Goal: Task Accomplishment & Management: Manage account settings

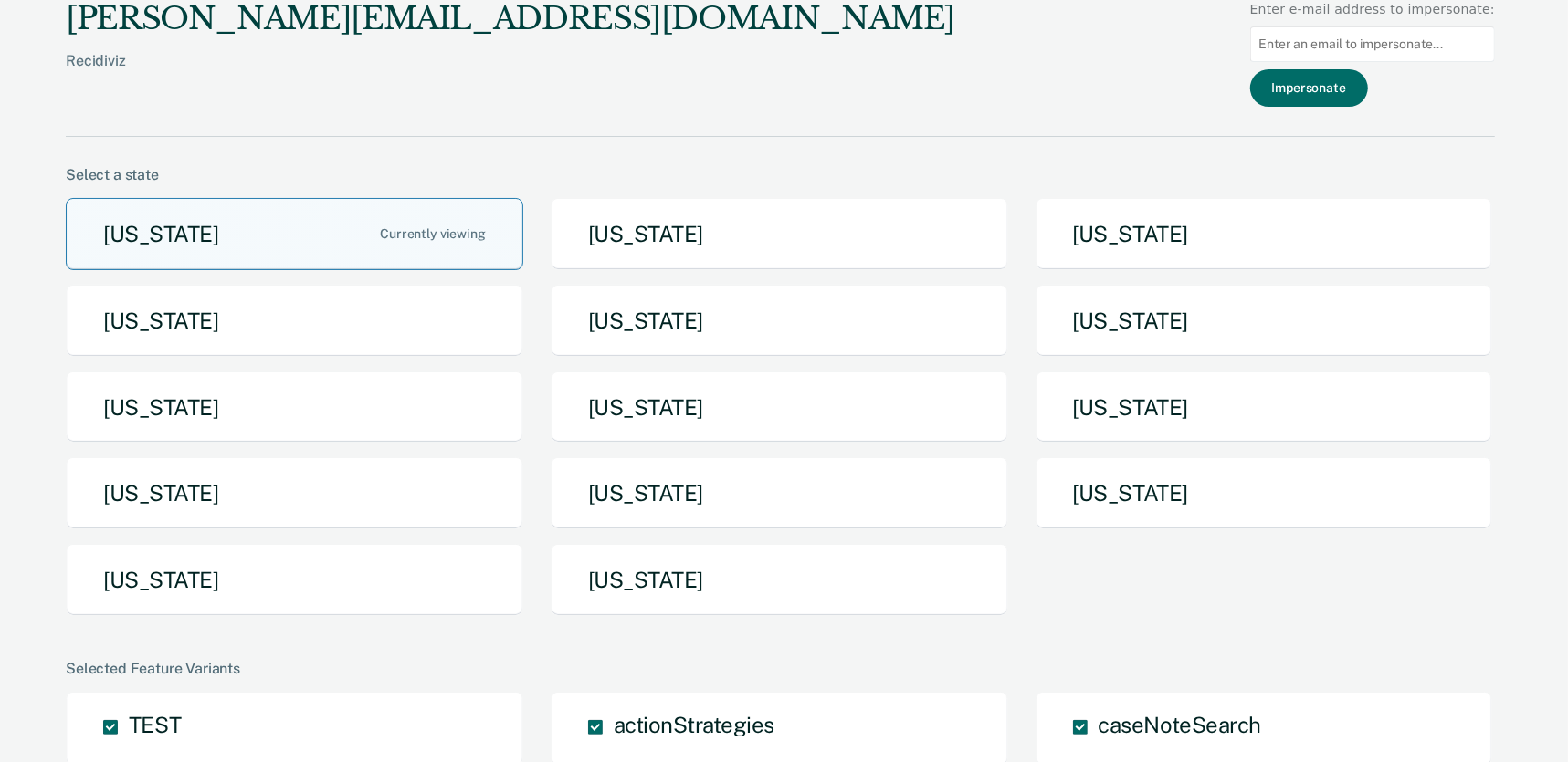
click at [343, 226] on button "Arizona" at bounding box center [294, 233] width 457 height 72
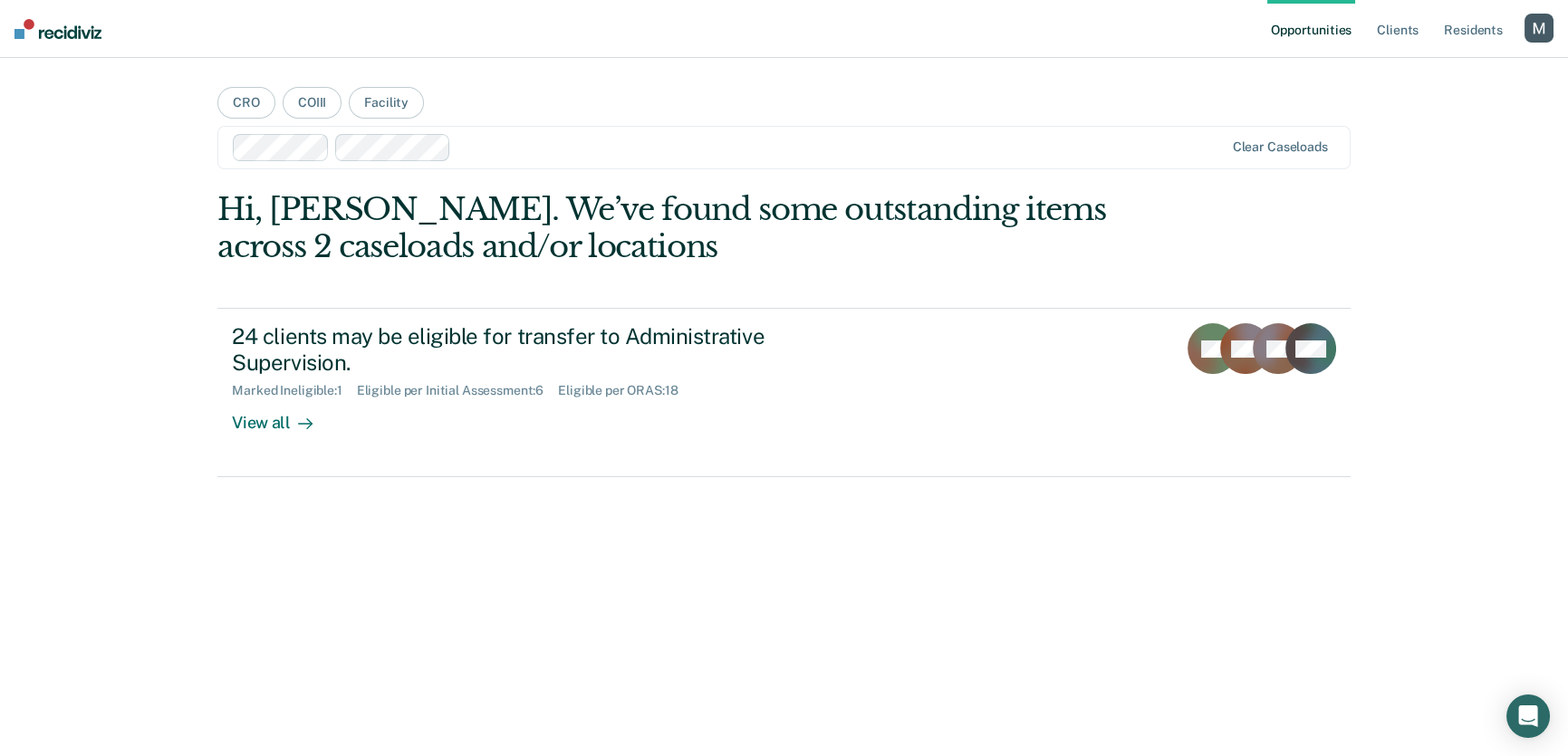
click at [544, 151] on div at bounding box center [841, 148] width 766 height 21
click at [622, 85] on main "CRO COIII Facility option CACF, selected. Clear caseloads Hi, Michelle. We’ve f…" at bounding box center [783, 386] width 1176 height 655
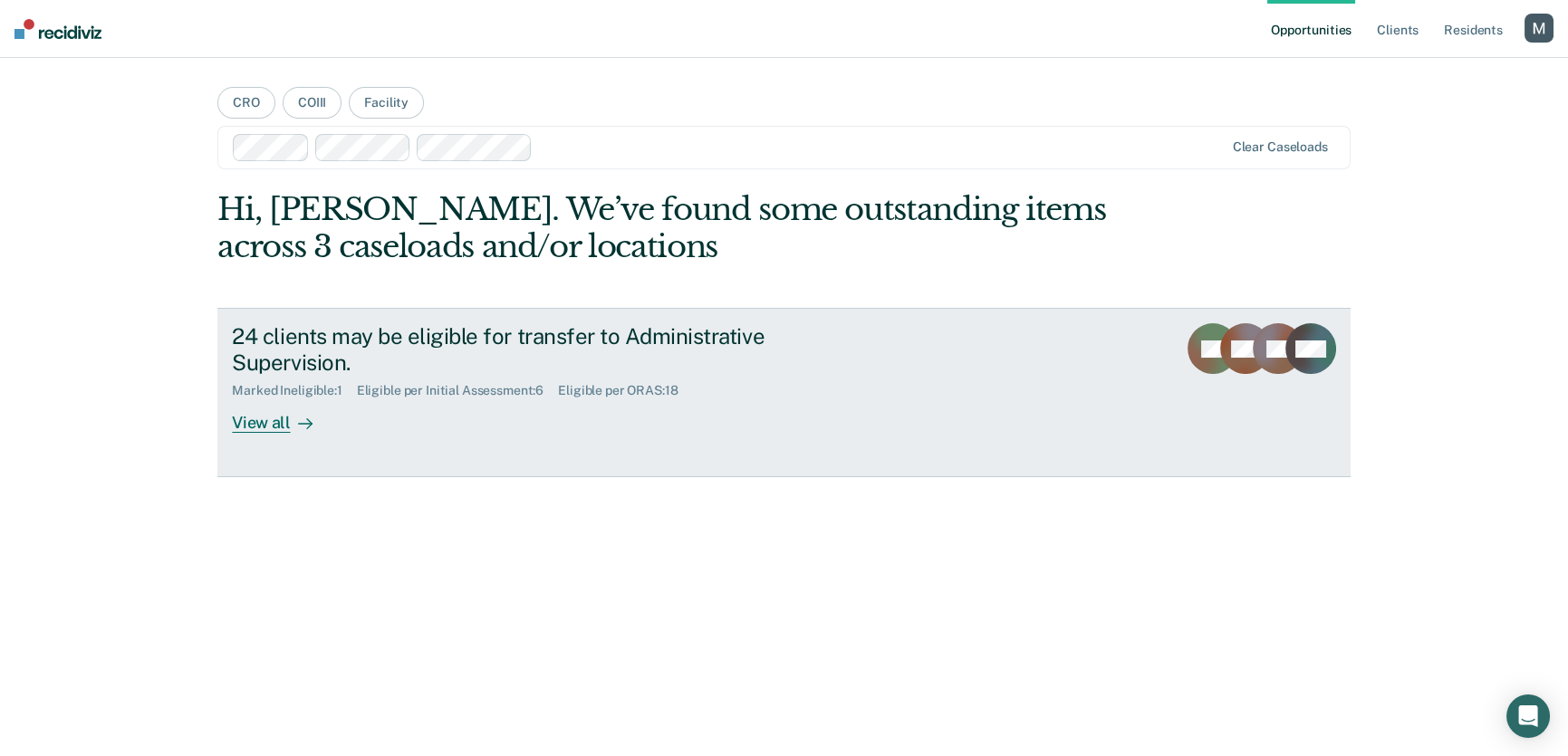
click at [556, 356] on div "24 clients may be eligible for transfer to Administrative Supervision." at bounding box center [550, 349] width 636 height 52
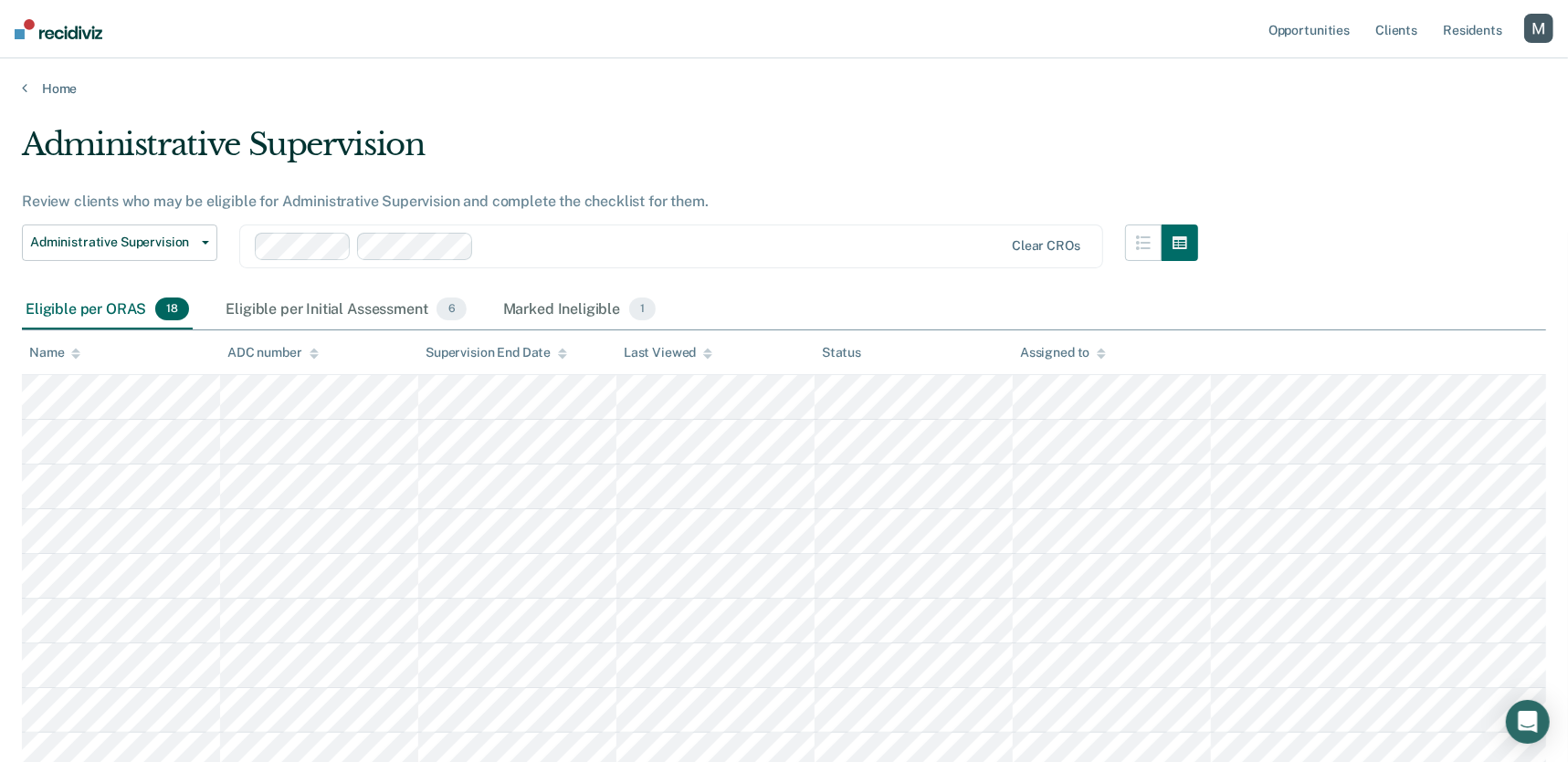
click at [558, 250] on div at bounding box center [741, 246] width 521 height 21
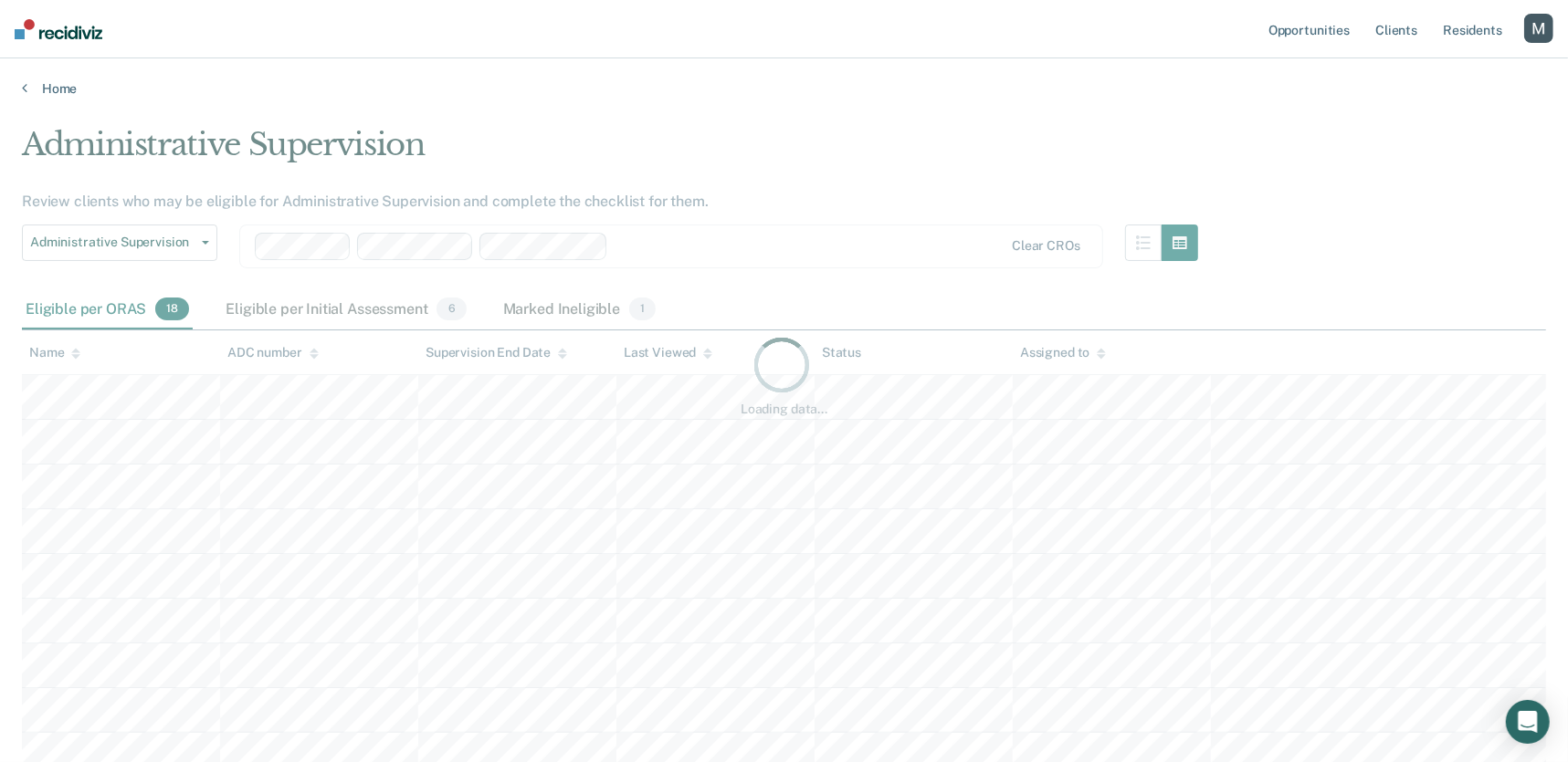
click at [682, 247] on div "Loading data..." at bounding box center [784, 375] width 1524 height 499
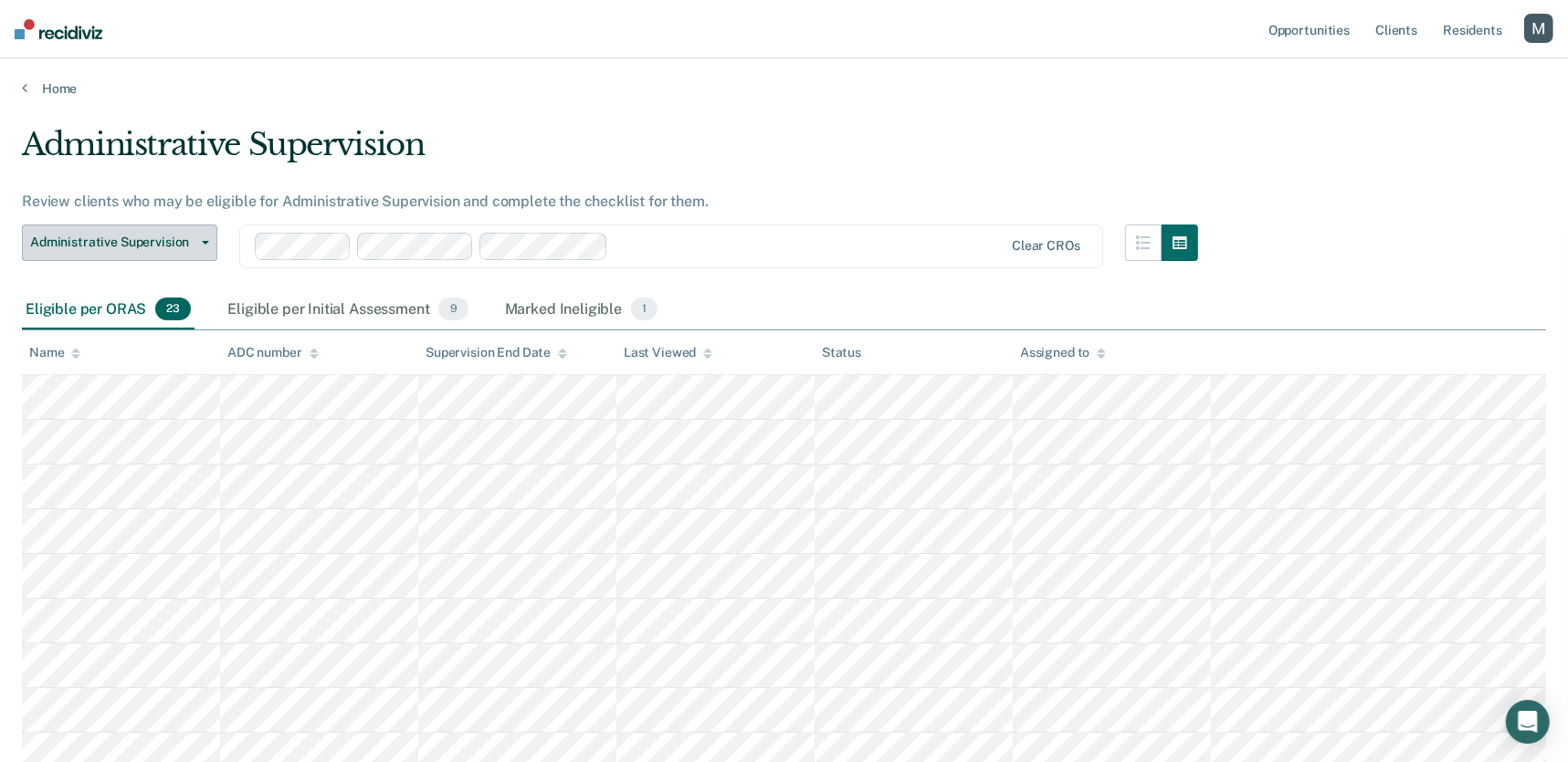
click at [90, 254] on button "Administrative Supervision" at bounding box center [120, 243] width 196 height 36
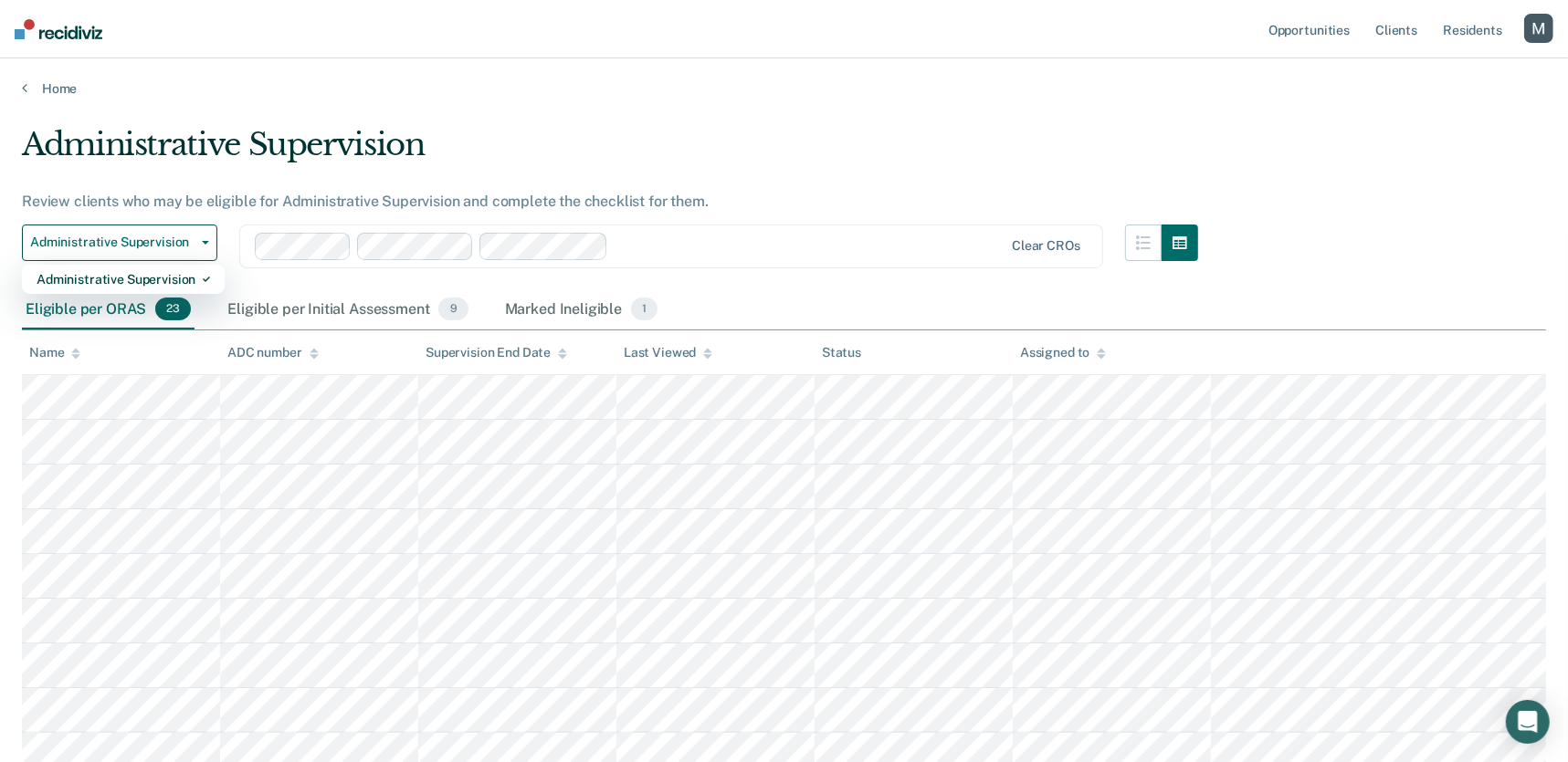
click at [759, 257] on div at bounding box center [629, 247] width 750 height 28
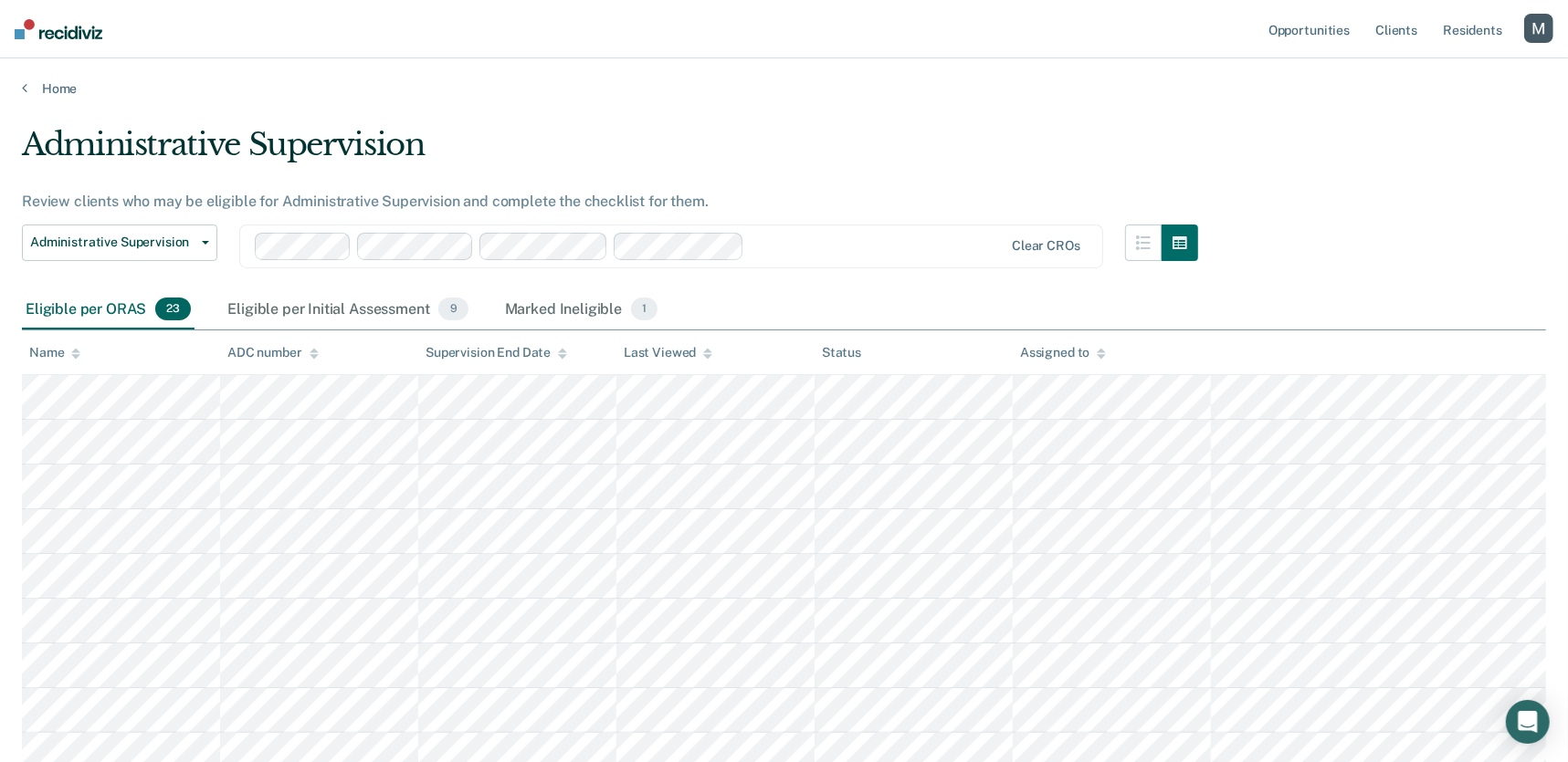
click at [778, 178] on div "Administrative Supervision Review clients who may be eligible for Administrativ…" at bounding box center [610, 207] width 1176 height 164
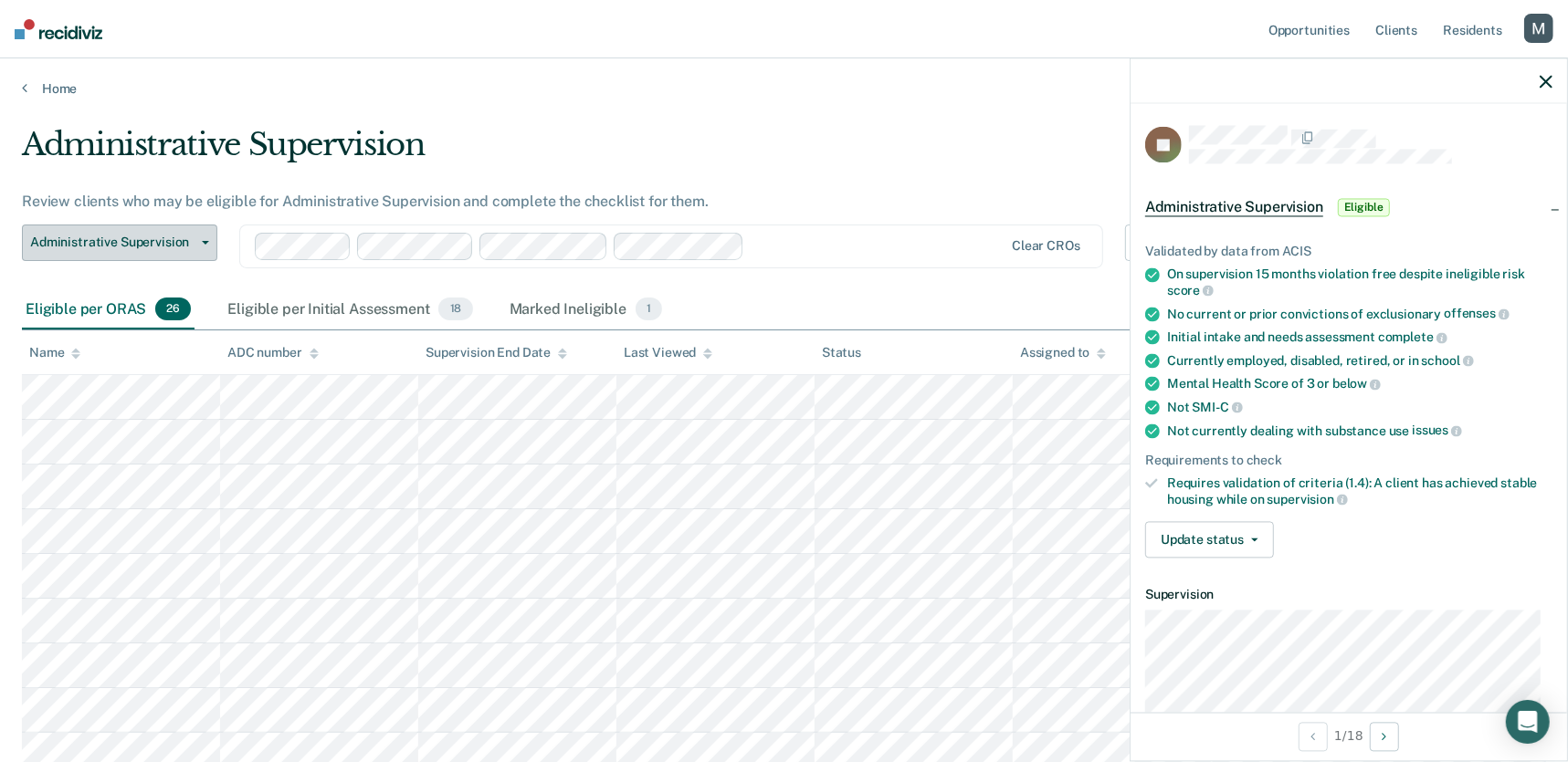
click at [148, 239] on span "Administrative Supervision" at bounding box center [111, 242] width 164 height 15
click at [766, 250] on div at bounding box center [878, 246] width 252 height 21
click at [721, 186] on div "Administrative Supervision Review clients who may be eligible for Administrativ…" at bounding box center [610, 207] width 1176 height 164
click at [897, 260] on div "Clear CROs" at bounding box center [671, 247] width 864 height 44
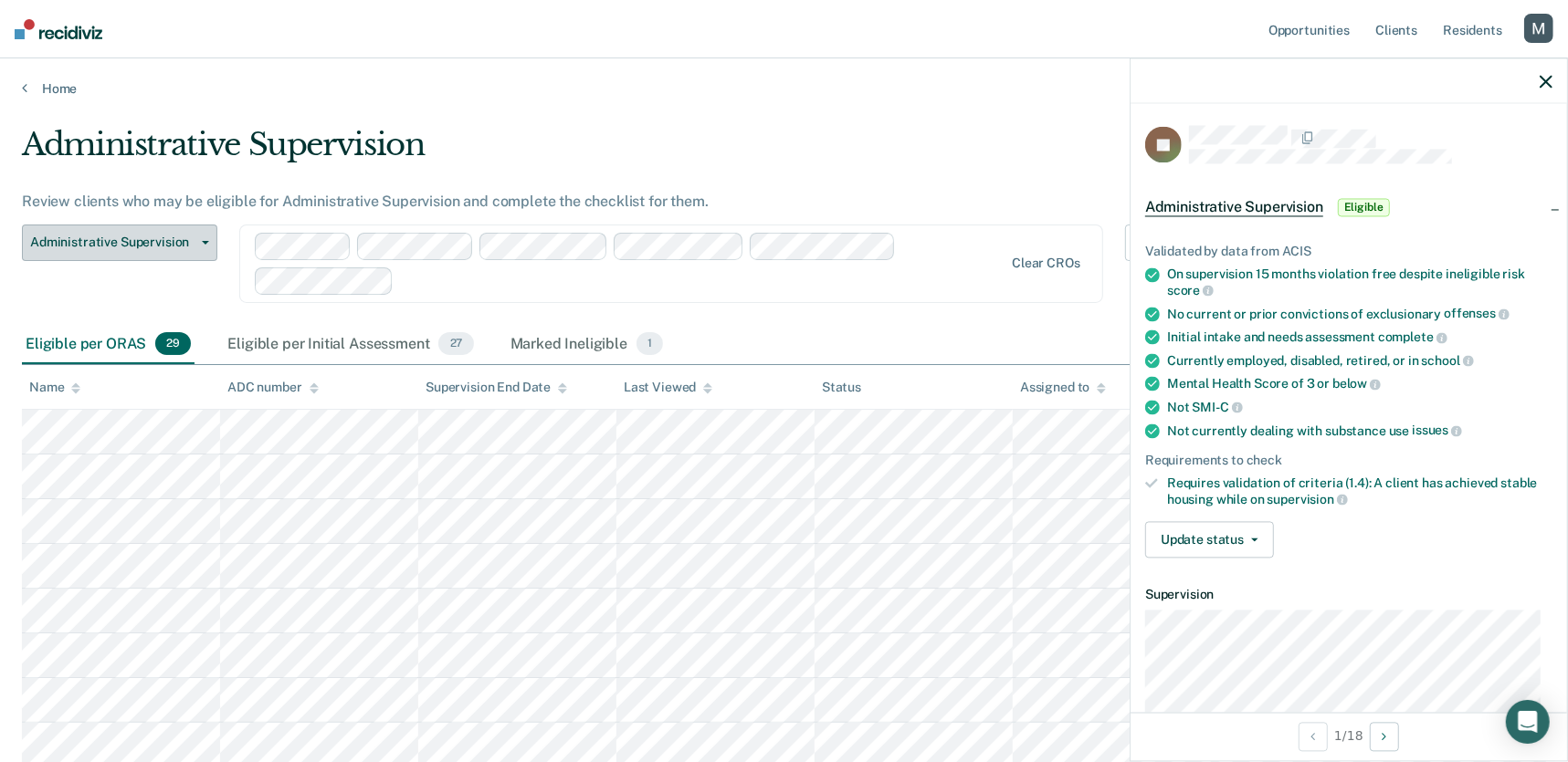
click at [132, 252] on button "Administrative Supervision" at bounding box center [120, 243] width 196 height 36
click at [133, 247] on span "Administrative Supervision" at bounding box center [111, 242] width 164 height 15
click at [47, 84] on link "Home" at bounding box center [784, 88] width 1524 height 16
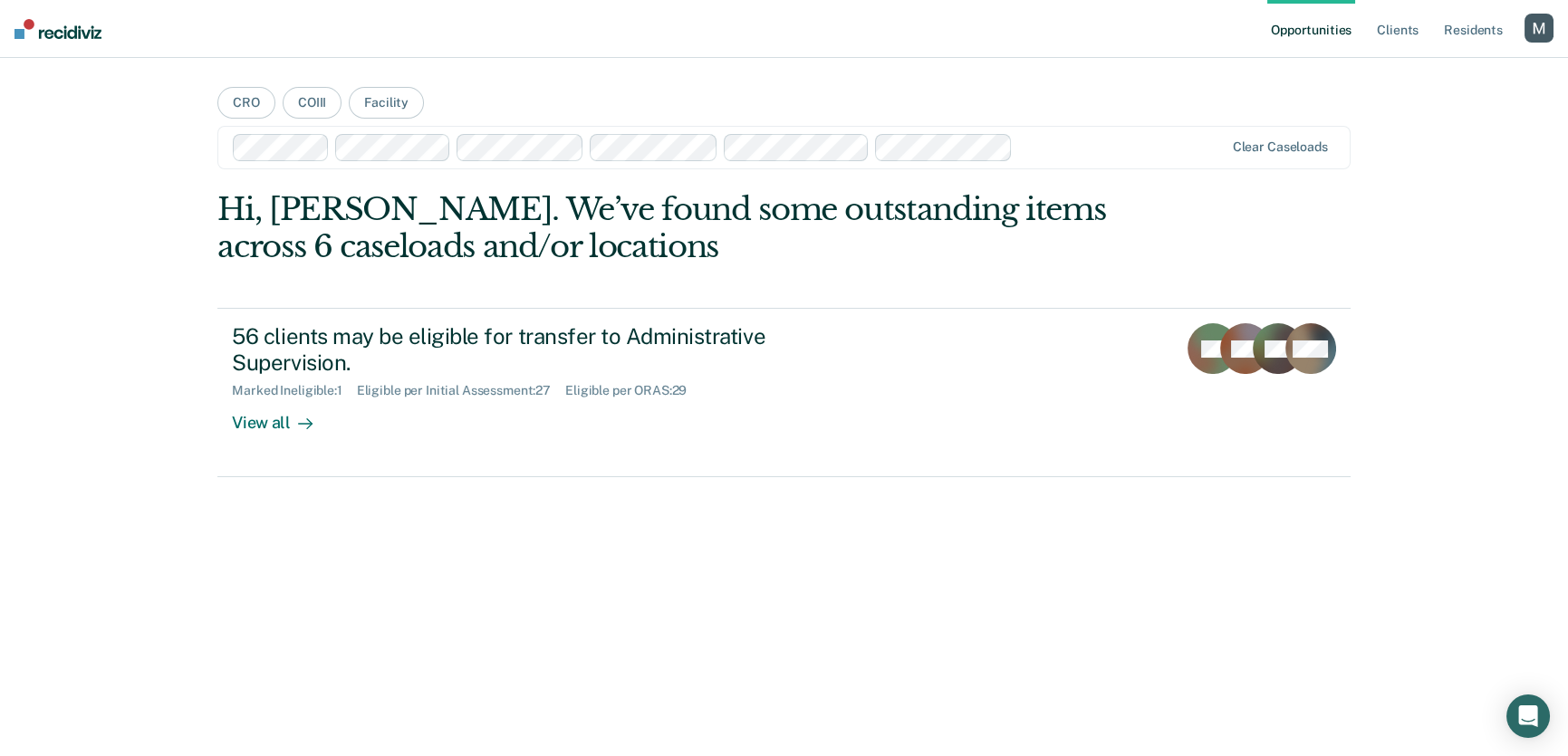
click at [1055, 161] on div "Clear caseloads" at bounding box center [783, 148] width 1133 height 44
drag, startPoint x: 484, startPoint y: 83, endPoint x: 398, endPoint y: 91, distance: 86.4
click at [484, 83] on main "CRO COIII Facility Clear caseloads Hi, Michelle. We’ve found some outstanding i…" at bounding box center [783, 386] width 1176 height 655
click at [396, 97] on button "Facility" at bounding box center [386, 102] width 75 height 31
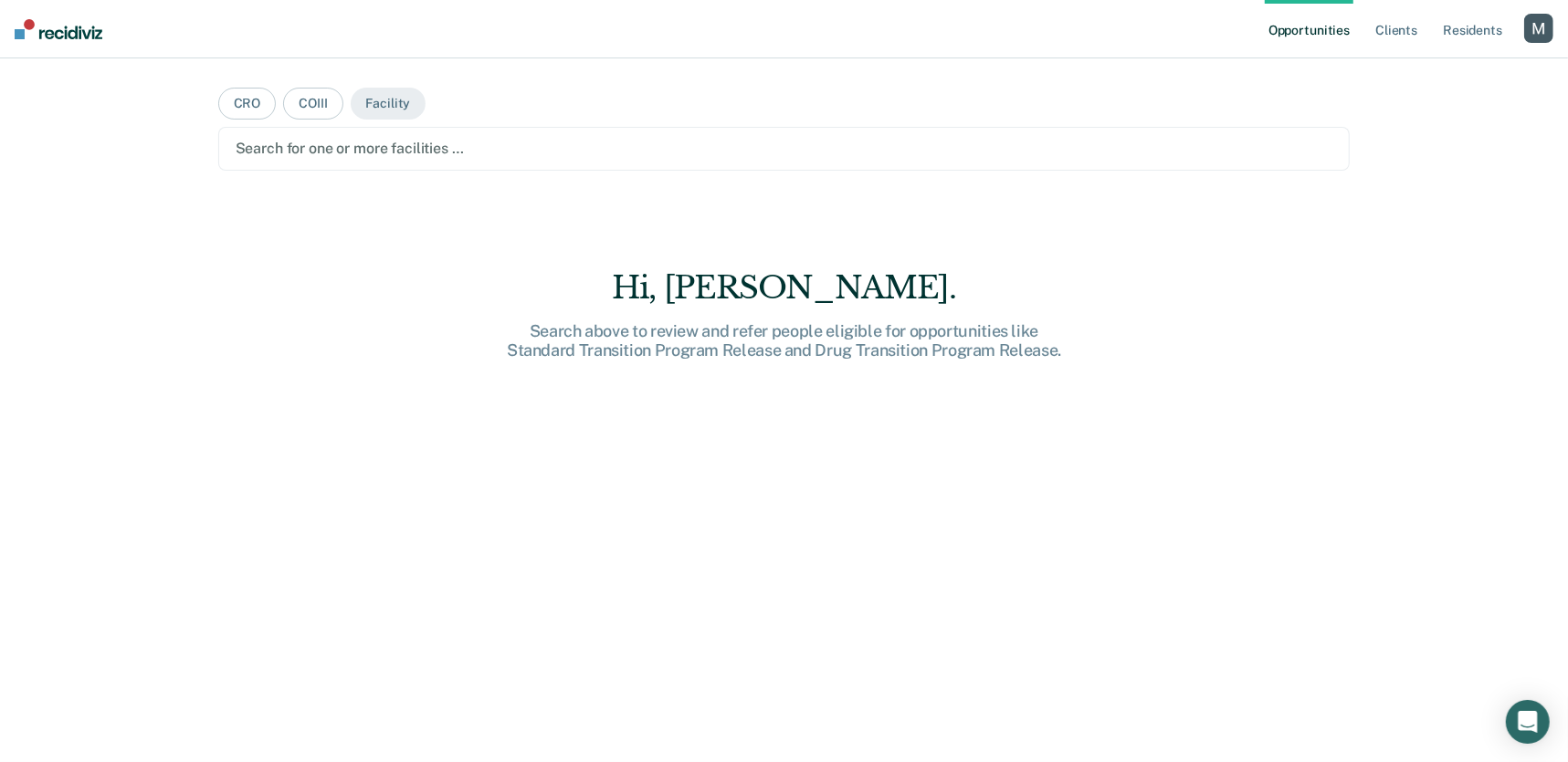
click at [511, 159] on div "Search for one or more facilities …" at bounding box center [784, 149] width 1101 height 25
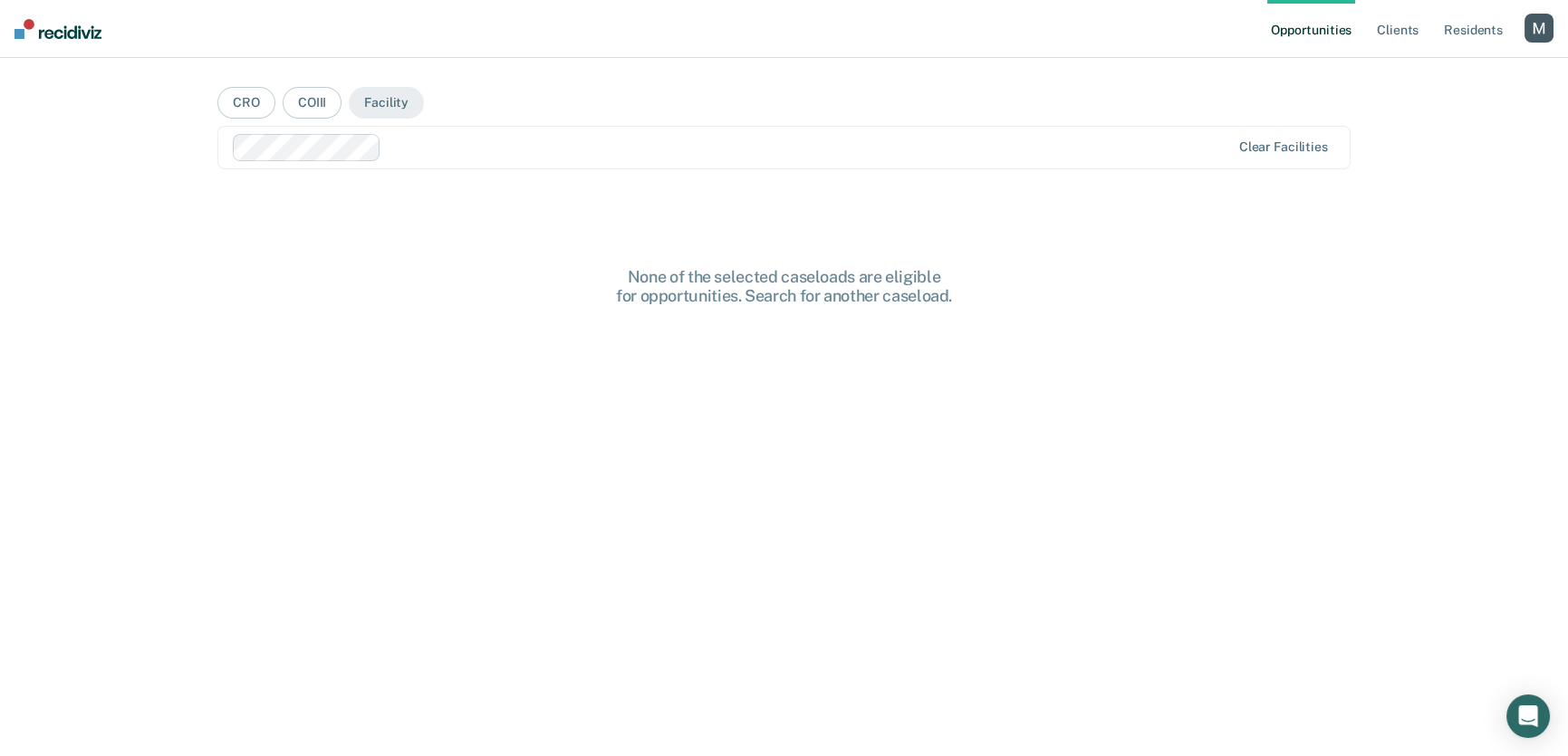
click at [603, 107] on main "CRO COIII Facility option CENTRAL OFFICE, selected. Clear facilities None of th…" at bounding box center [783, 386] width 1176 height 655
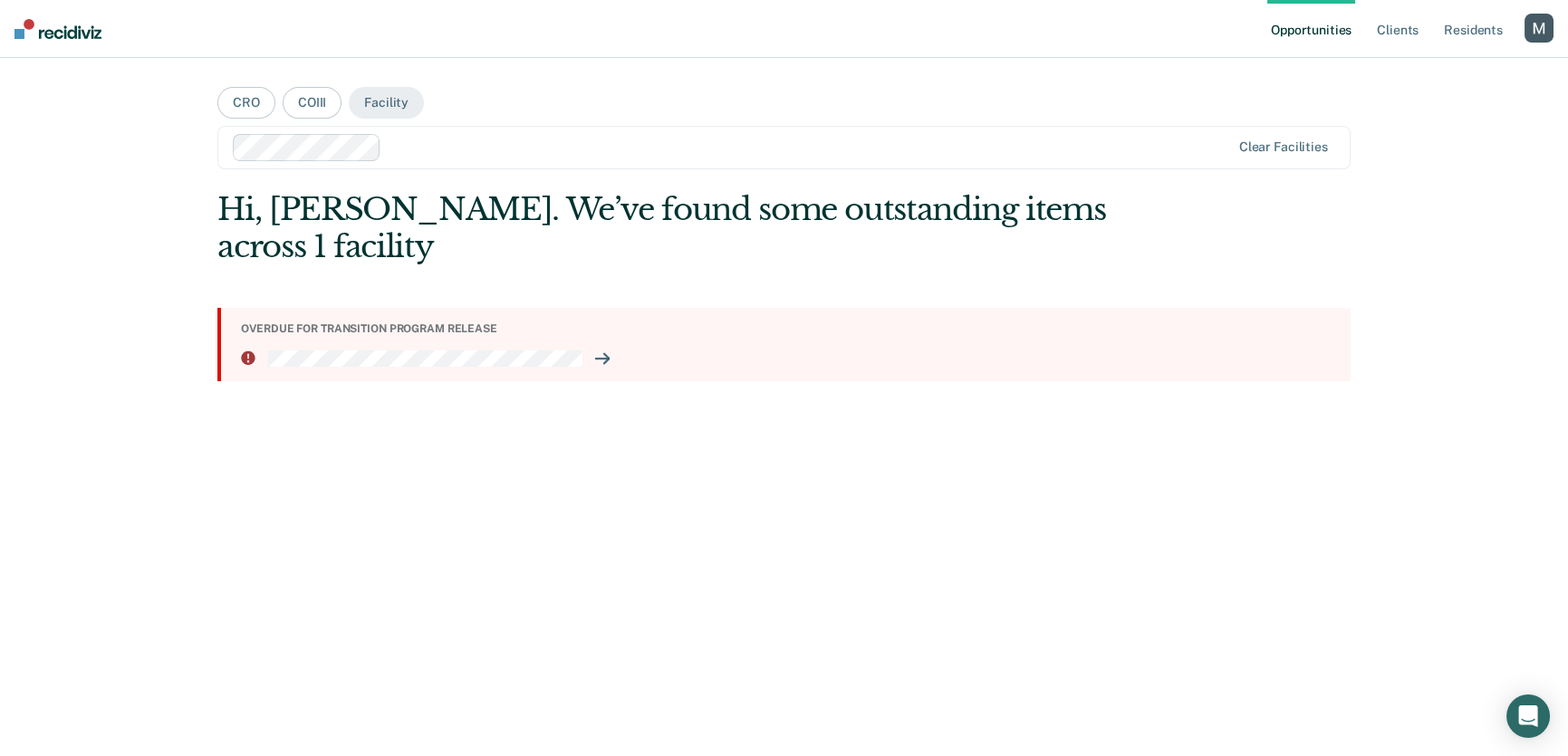
click at [495, 163] on div "Clear facilities" at bounding box center [783, 148] width 1133 height 44
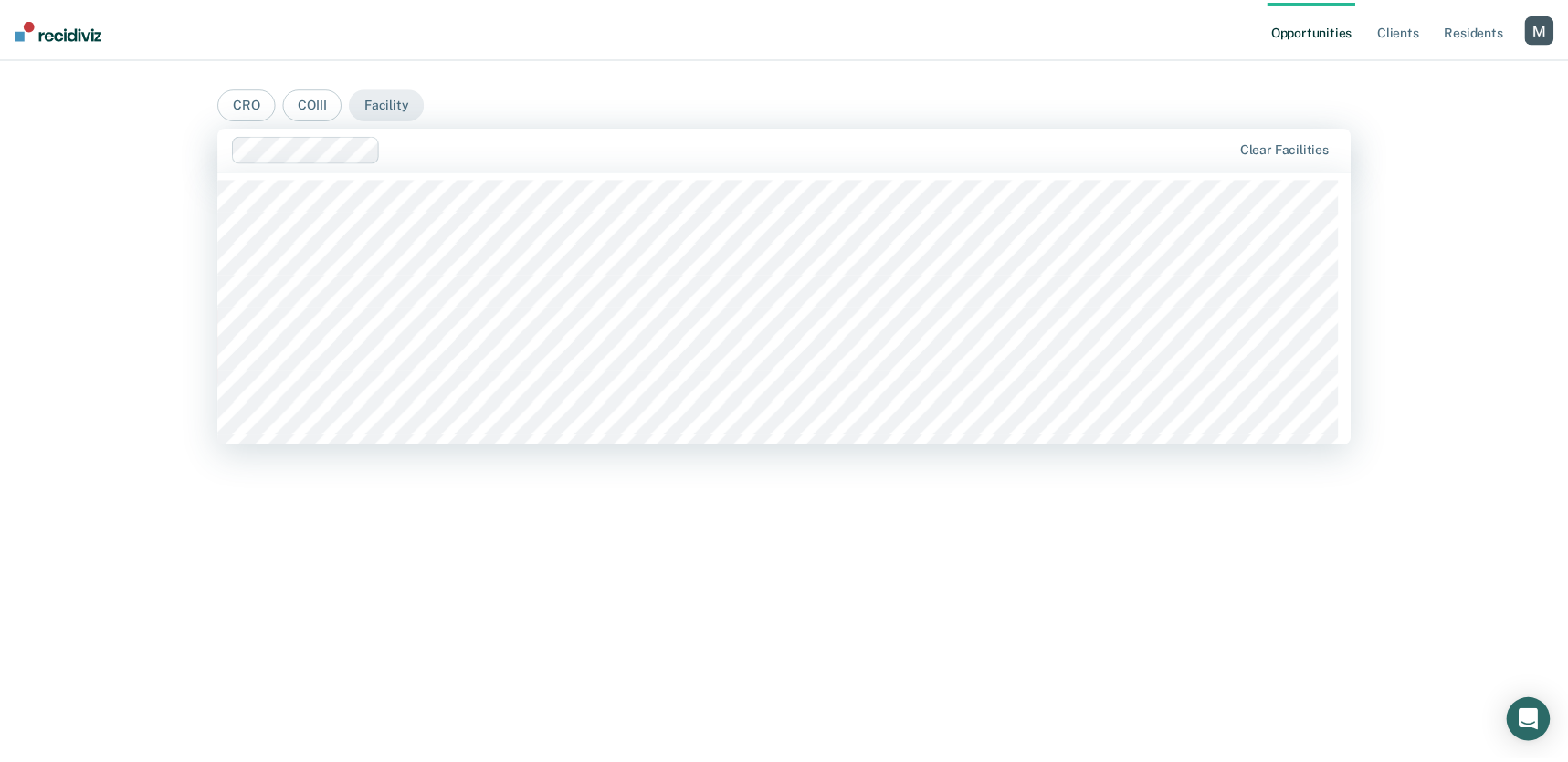
scroll to position [287, 0]
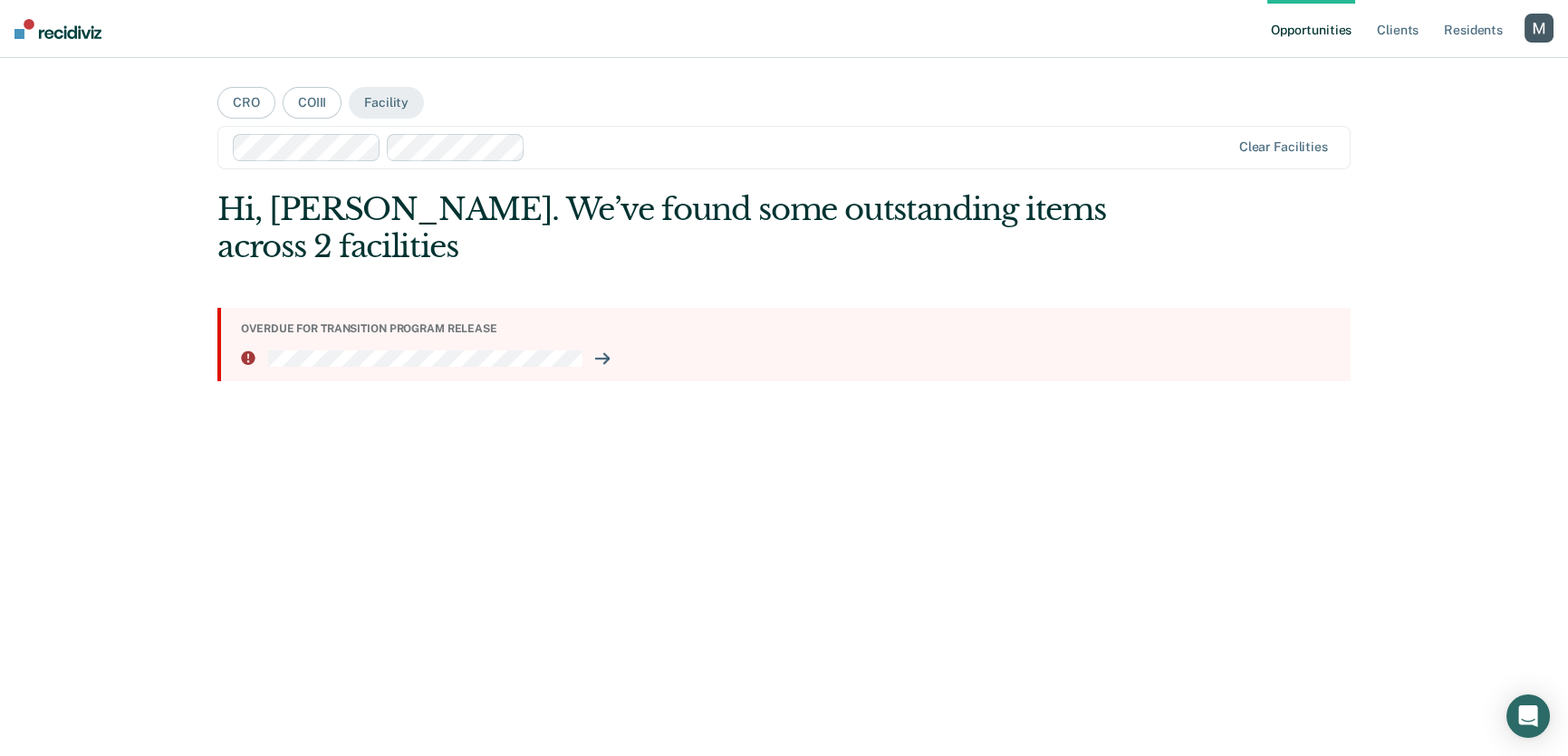
click at [108, 255] on div "Opportunities Client s Resident s Profile How it works Log Out CRO COIII Facili…" at bounding box center [784, 378] width 1568 height 756
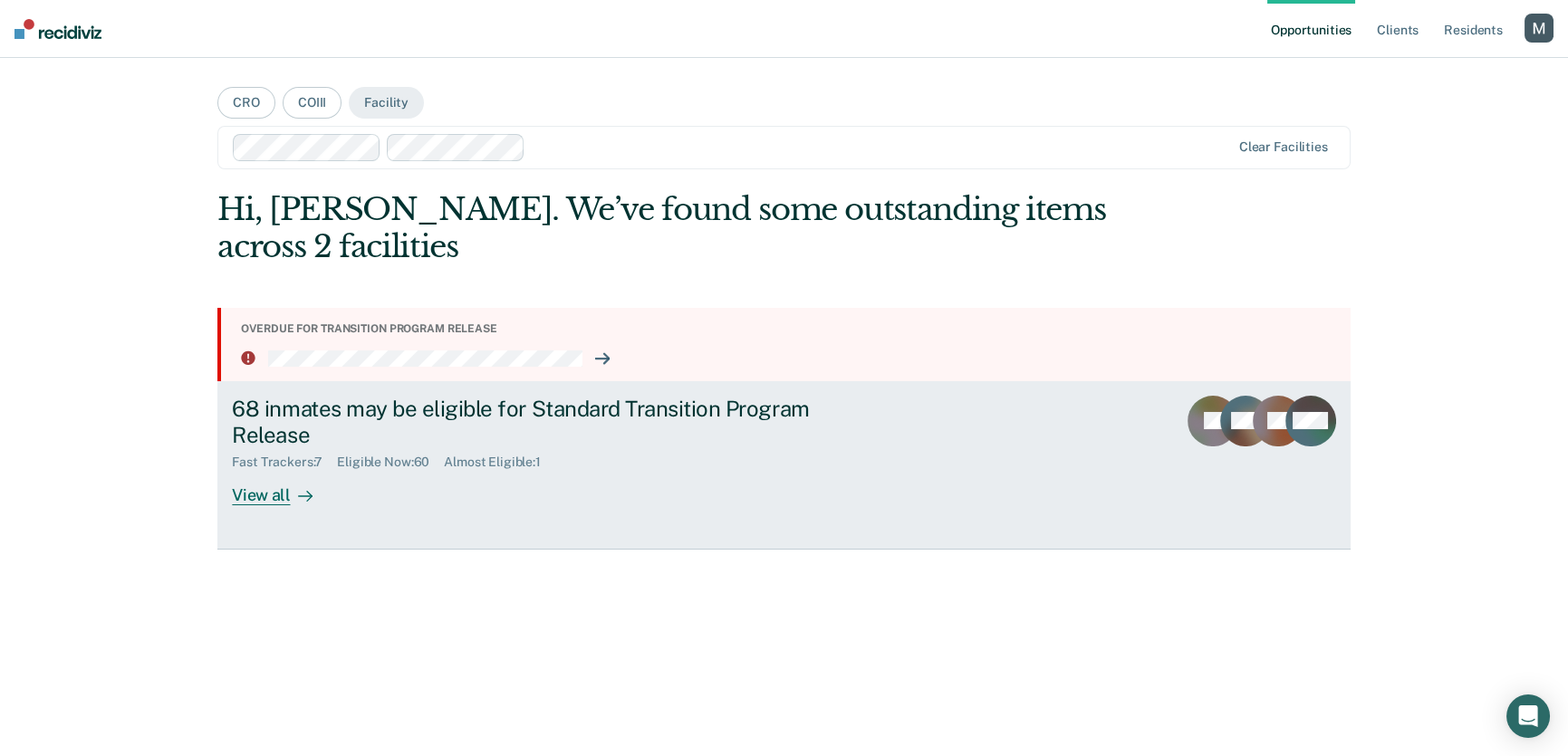
click at [260, 412] on div "68 inmates may be eligible for Standard Transition Program Release" at bounding box center [550, 422] width 636 height 52
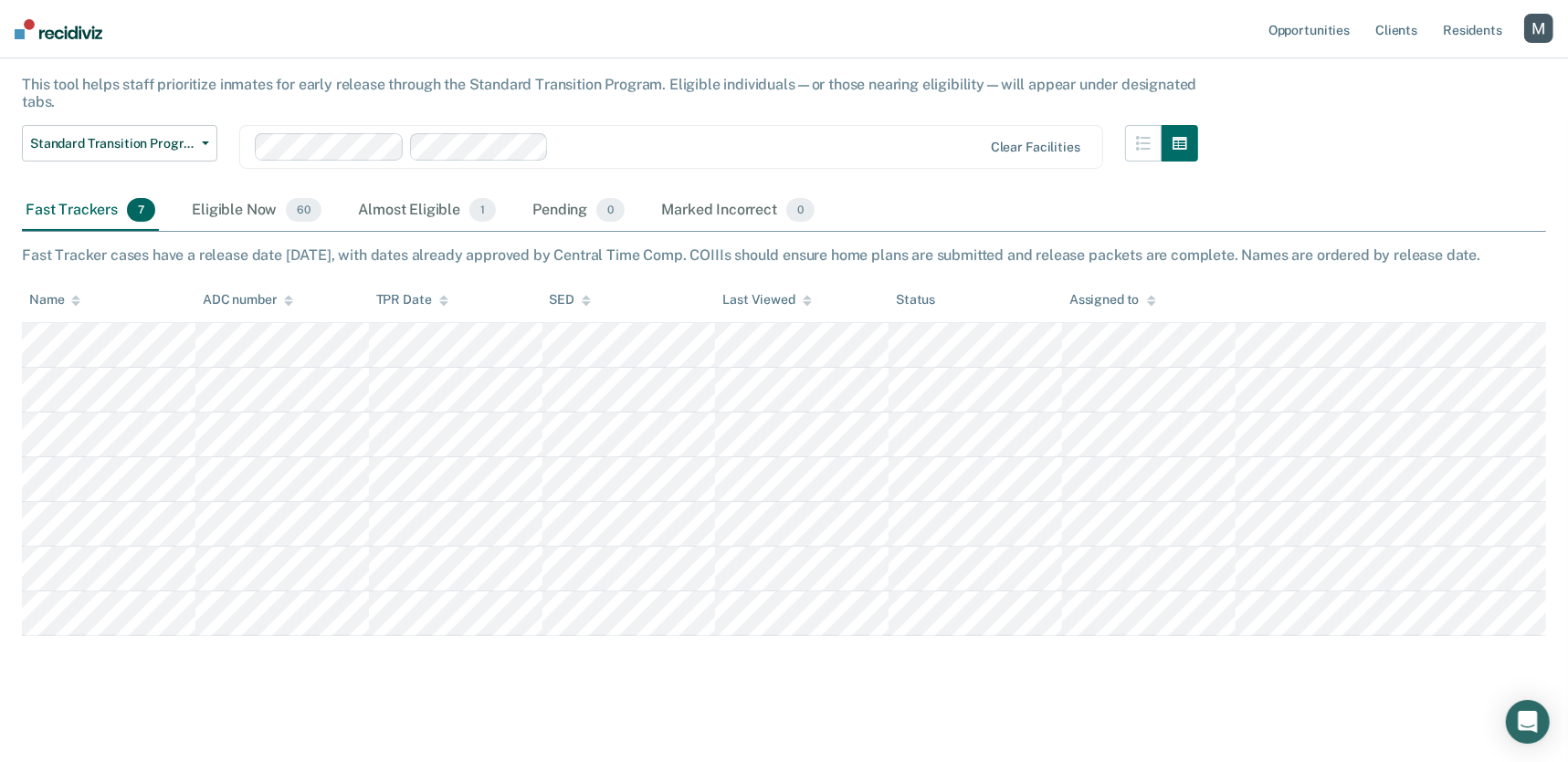
scroll to position [121, 0]
click at [586, 299] on icon at bounding box center [587, 300] width 10 height 5
click at [586, 298] on icon at bounding box center [587, 300] width 10 height 5
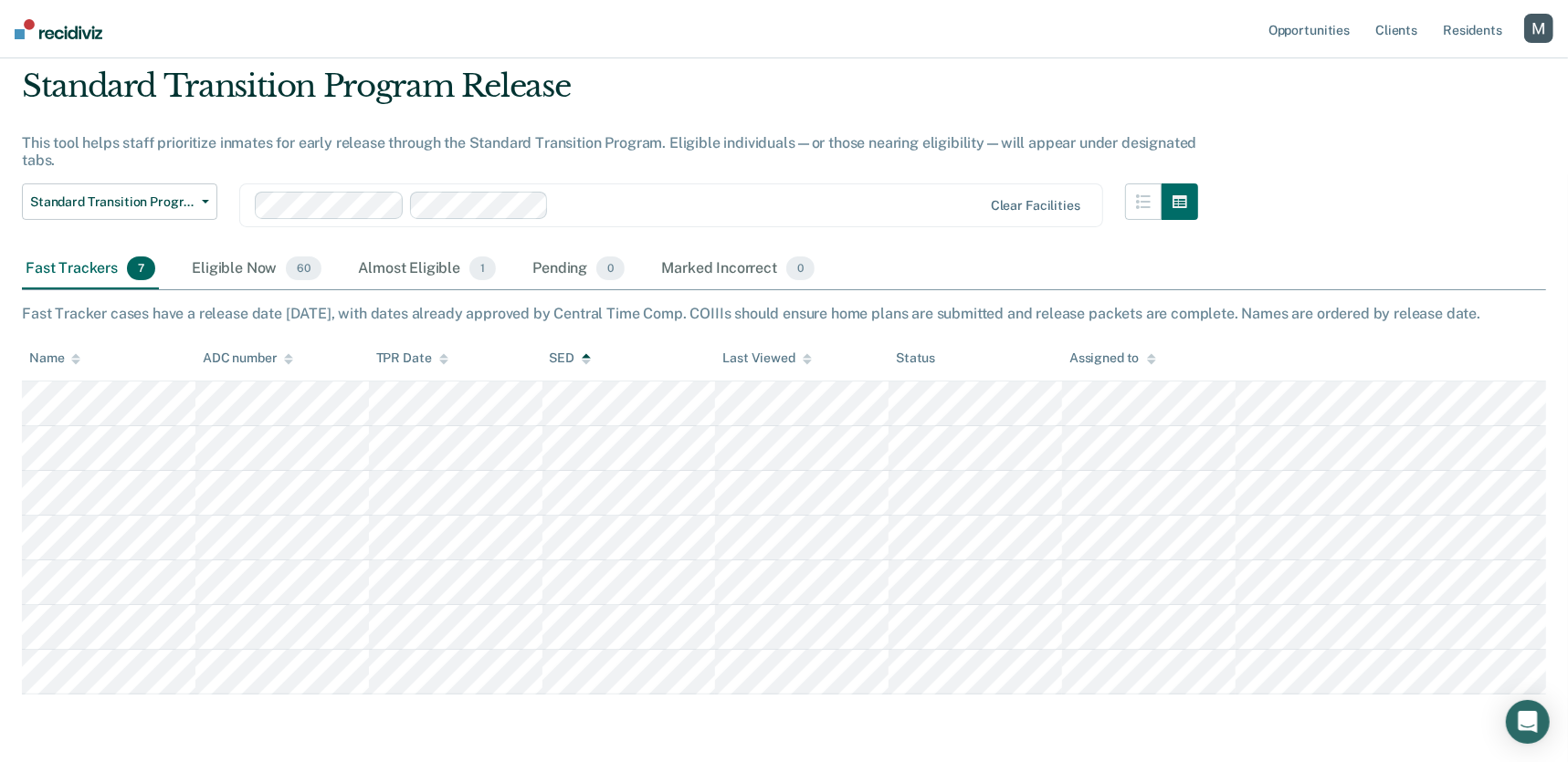
scroll to position [0, 0]
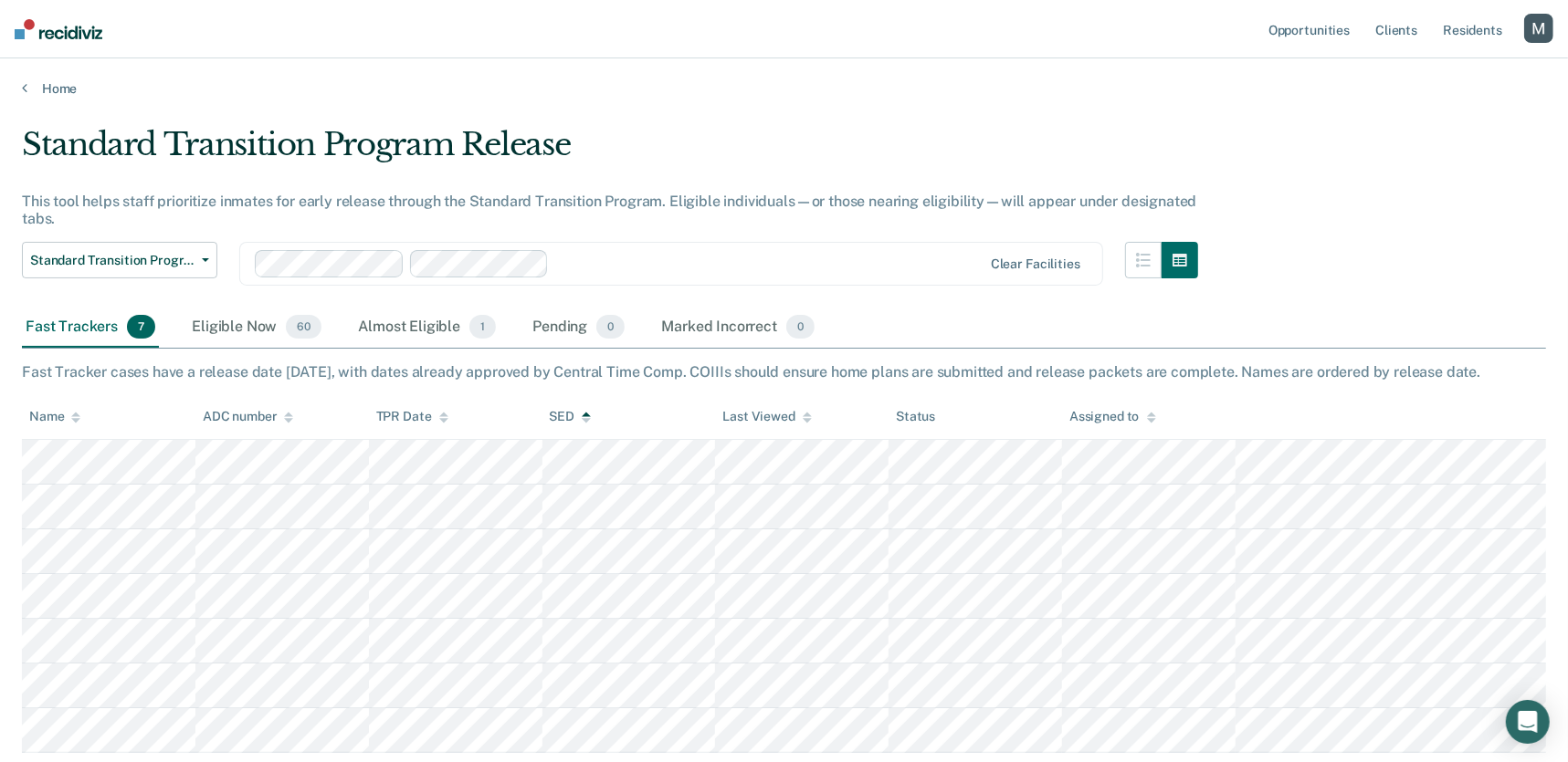
click at [1434, 32] on ul "Opportunities Client s Resident s" at bounding box center [1394, 29] width 259 height 59
click at [1434, 33] on div "button" at bounding box center [1538, 28] width 29 height 29
click at [1427, 118] on link "Log Out" at bounding box center [1464, 120] width 147 height 15
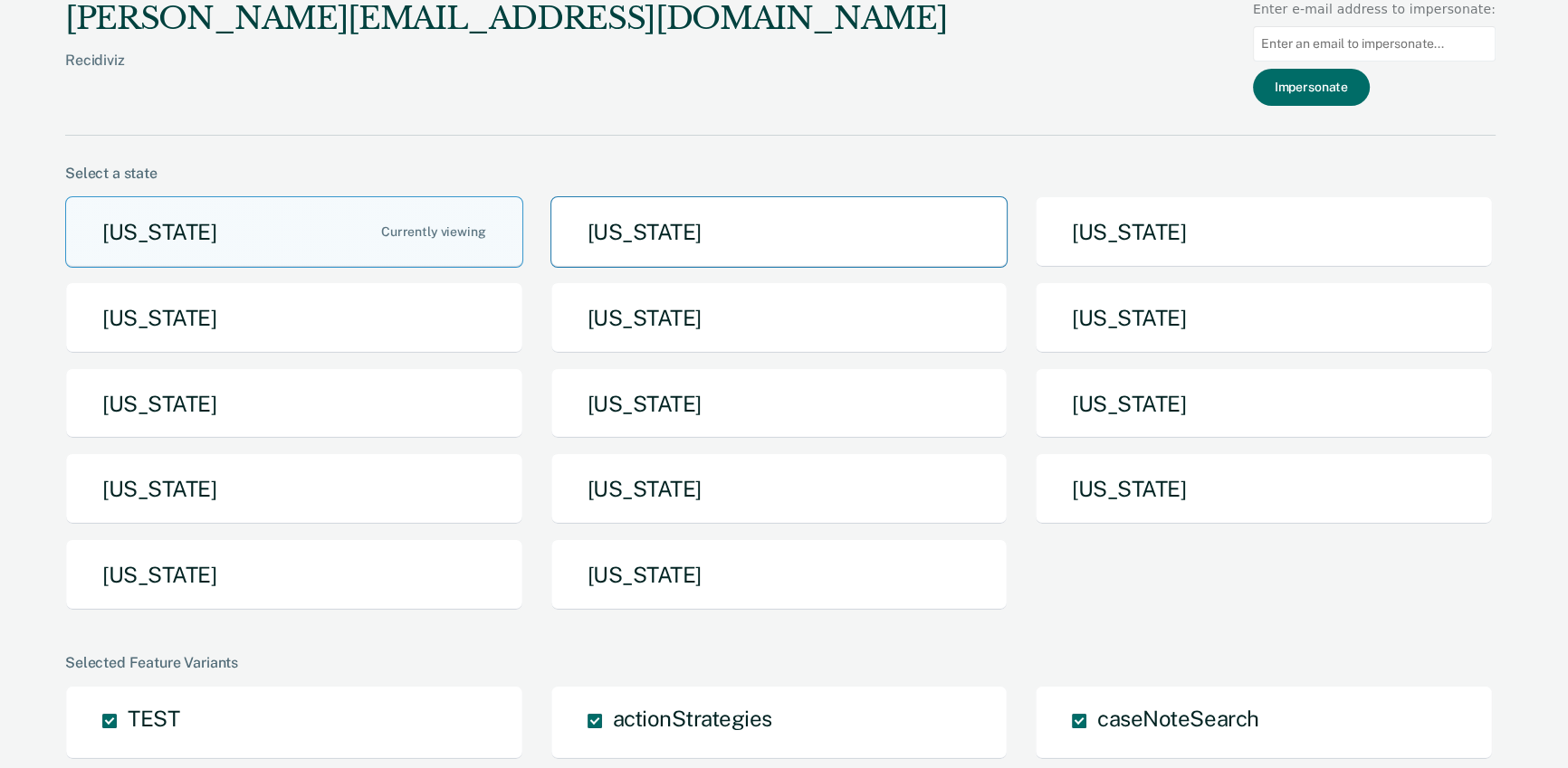
click at [626, 226] on button "Arkansas" at bounding box center [779, 231] width 458 height 71
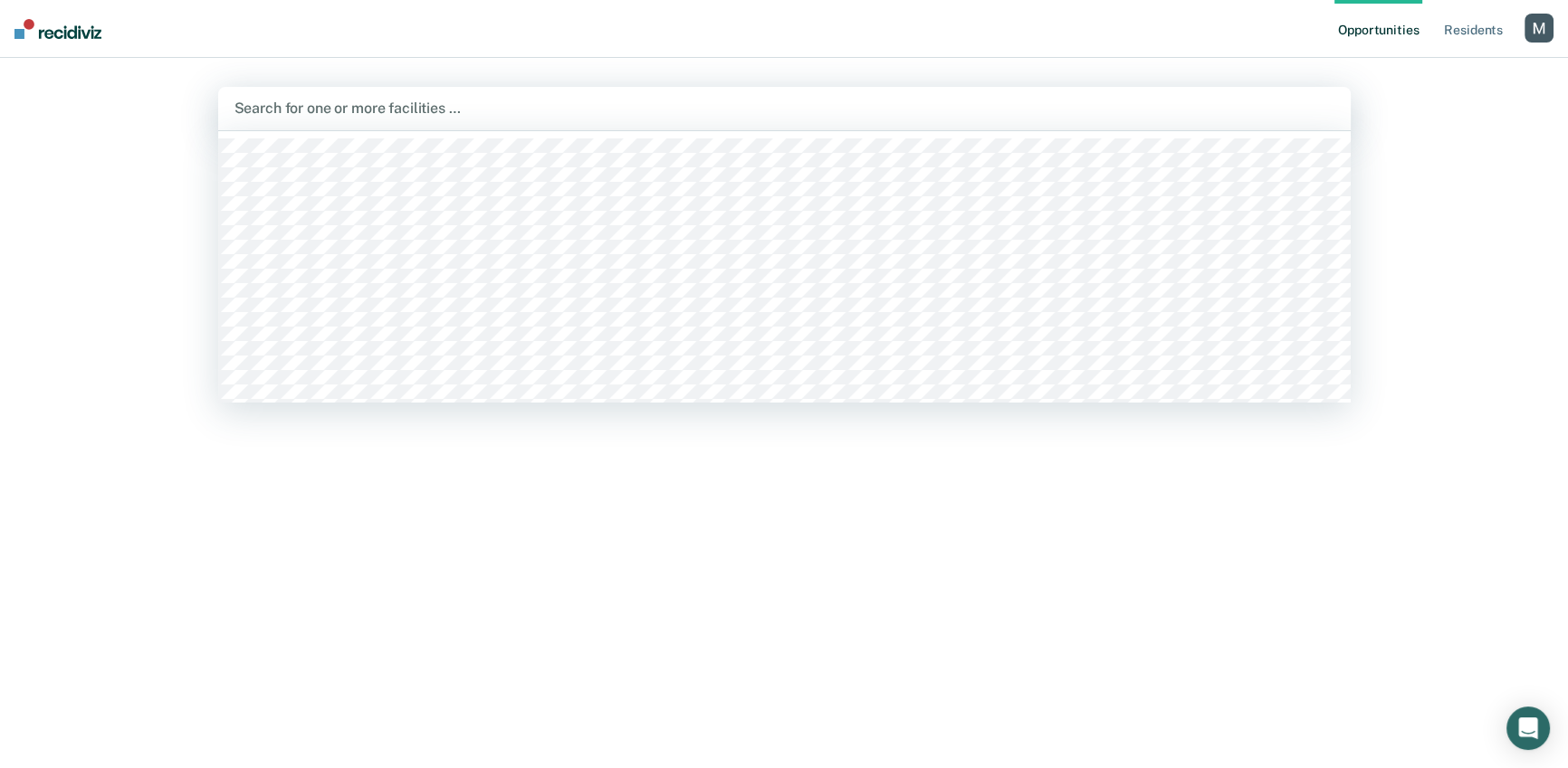
click at [306, 100] on div at bounding box center [784, 108] width 1101 height 21
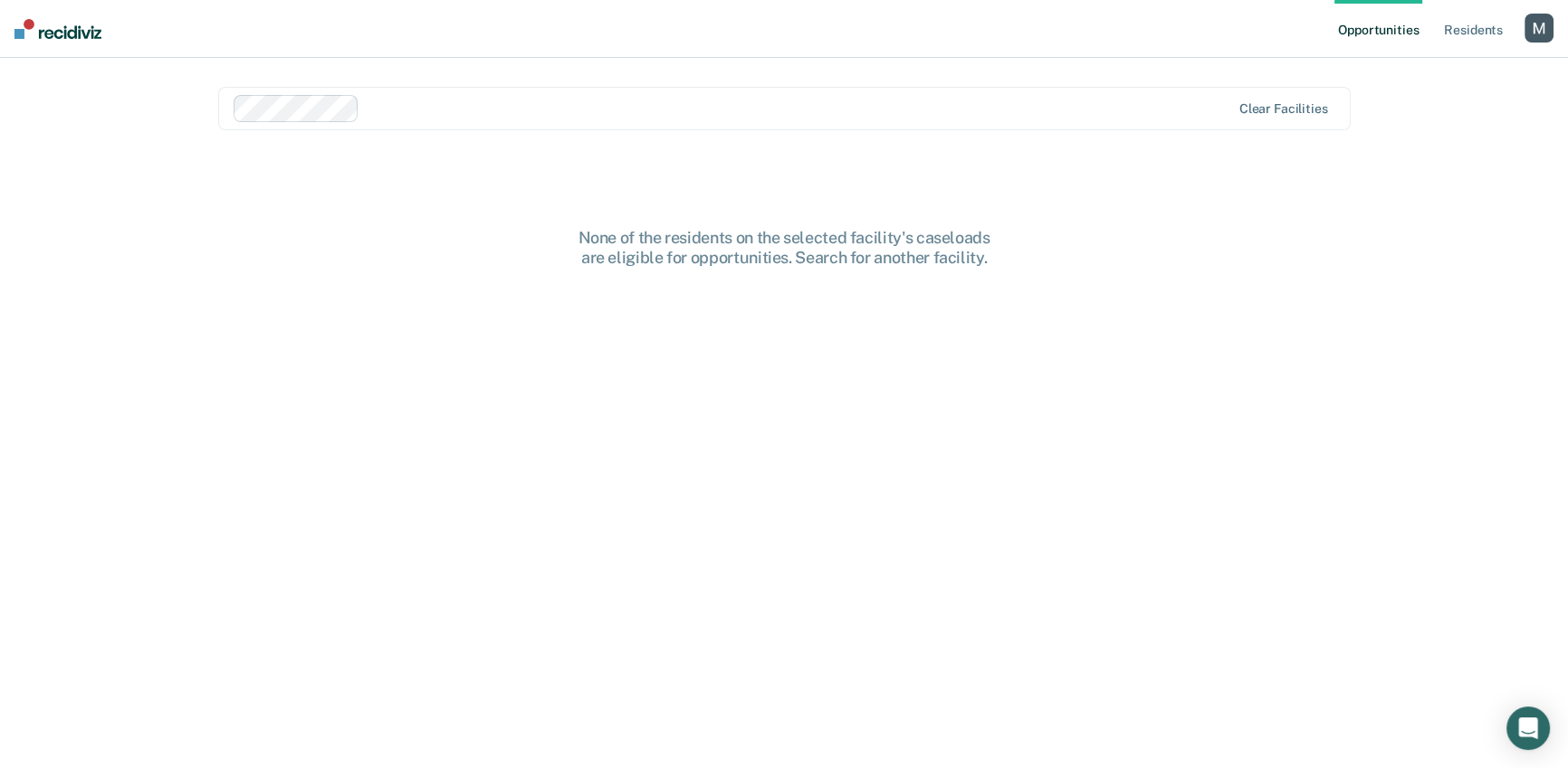
click at [1466, 191] on div "Opportunities Resident s Profile How it works Log Out option VARNER UNIT, selec…" at bounding box center [784, 384] width 1568 height 768
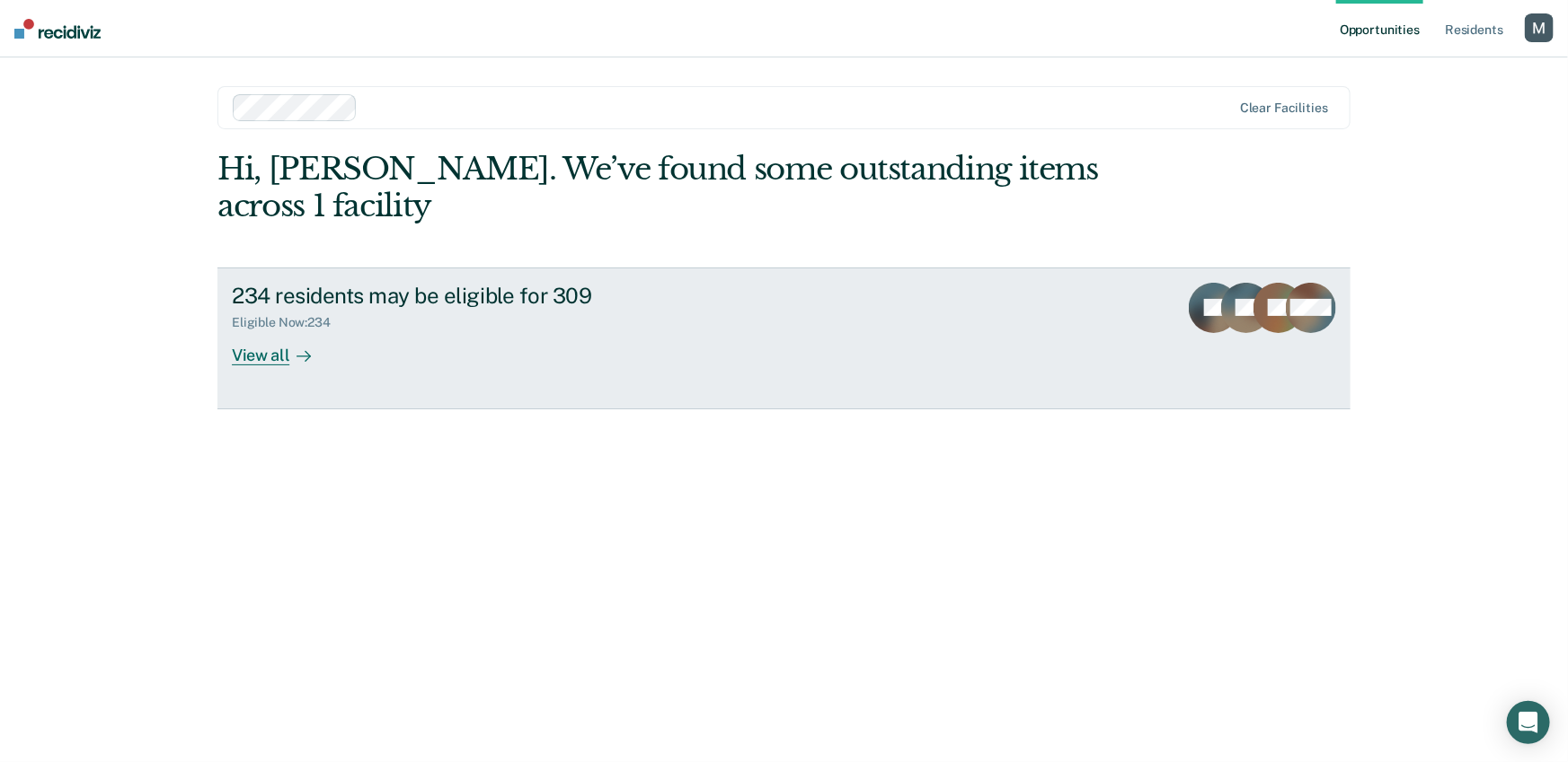
click at [462, 302] on div "234 residents may be eligible for 309" at bounding box center [547, 296] width 631 height 26
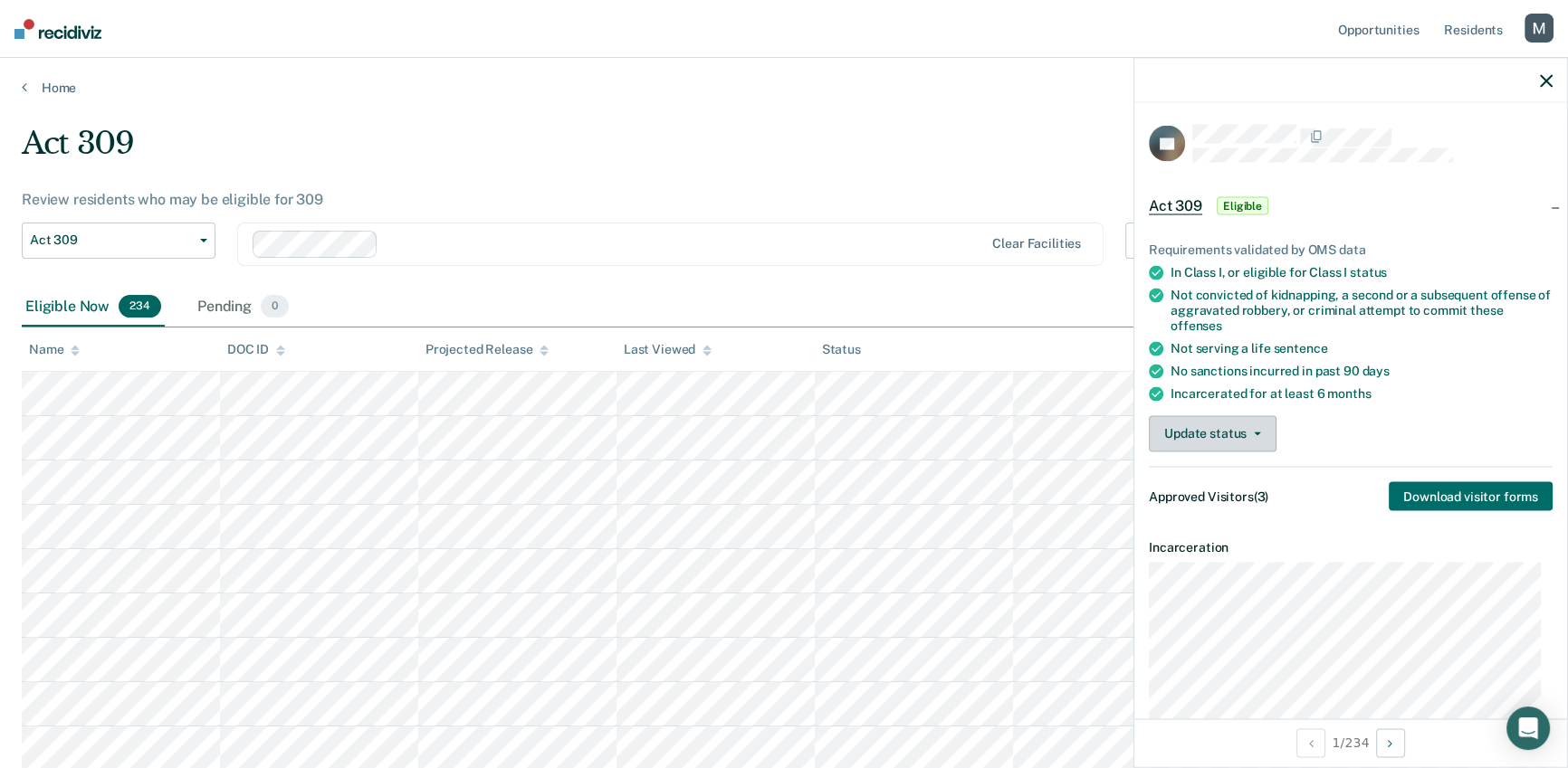
click at [1273, 434] on button "Update status" at bounding box center [1213, 434] width 128 height 36
click at [1379, 408] on div "Requirements validated by OMS data In Class I, or eligible for Class I status N…" at bounding box center [1351, 369] width 433 height 312
click at [1260, 432] on button "Update status" at bounding box center [1213, 434] width 128 height 36
click at [1225, 471] on button "Mark Pending" at bounding box center [1237, 469] width 175 height 29
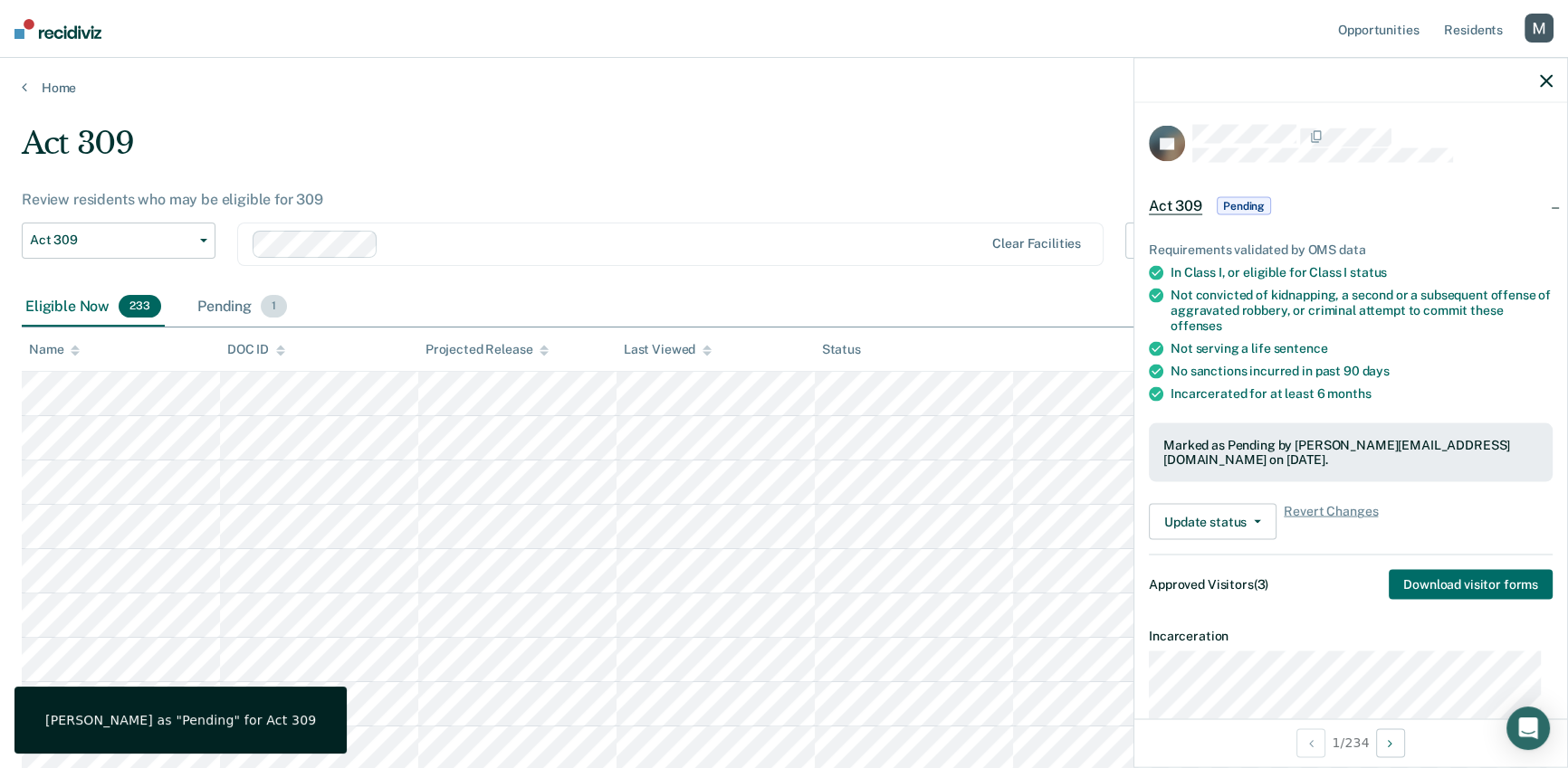
click at [221, 305] on div "Pending 1" at bounding box center [243, 307] width 97 height 40
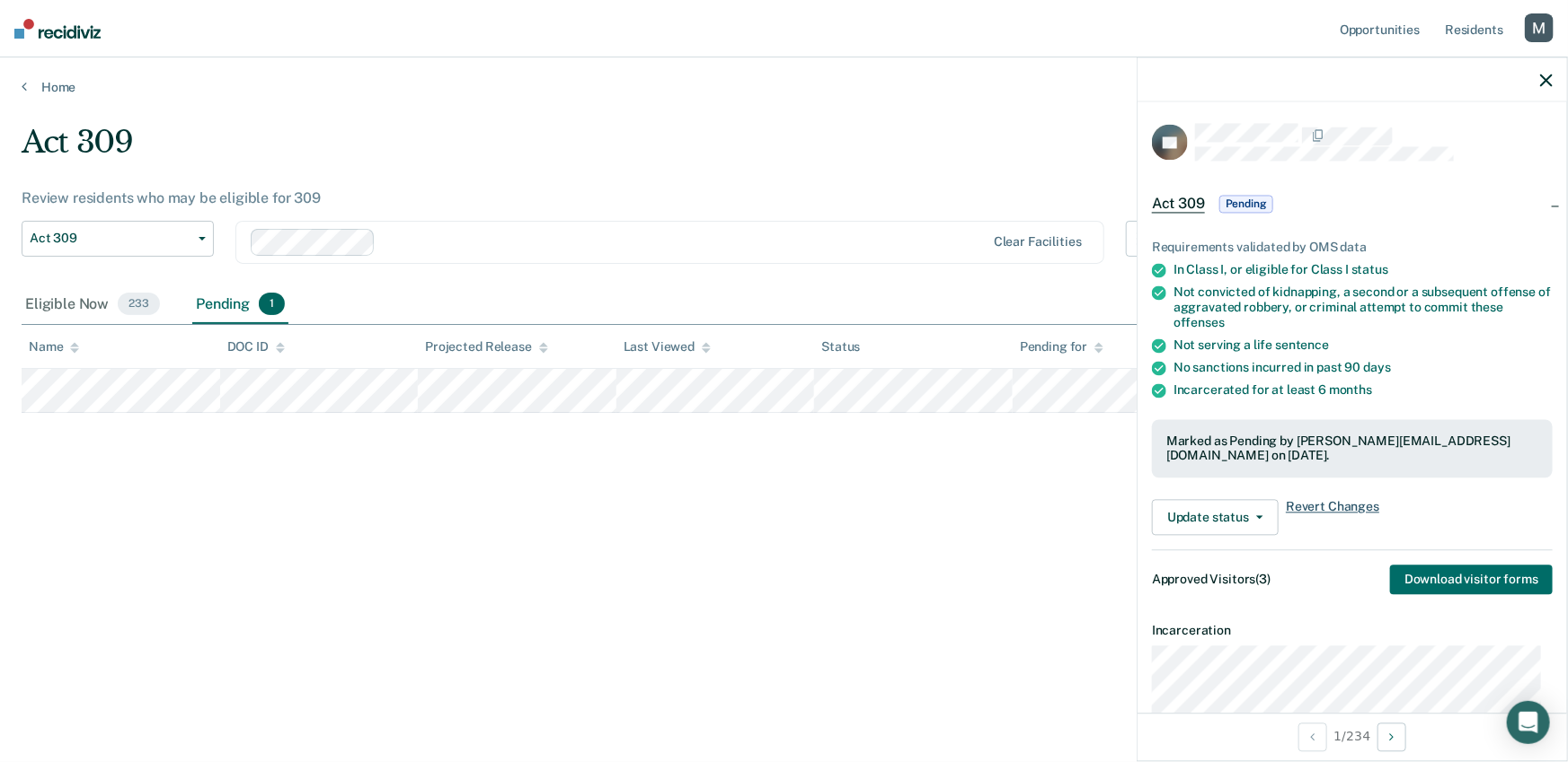
click at [1322, 504] on span "Revert Changes" at bounding box center [1332, 518] width 94 height 36
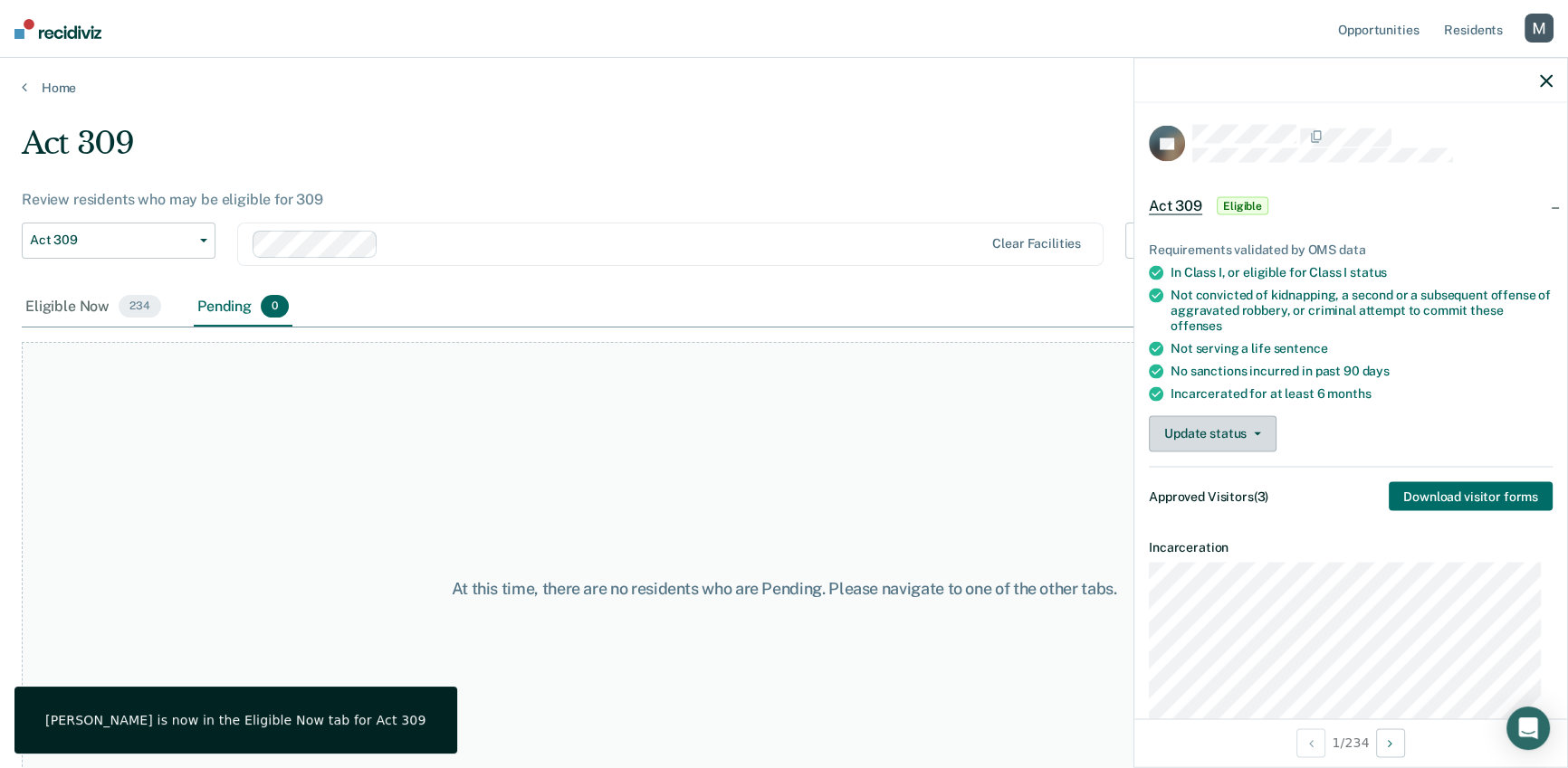
click at [1230, 428] on button "Update status" at bounding box center [1213, 434] width 128 height 36
click at [1221, 464] on button "Mark Pending" at bounding box center [1237, 469] width 175 height 29
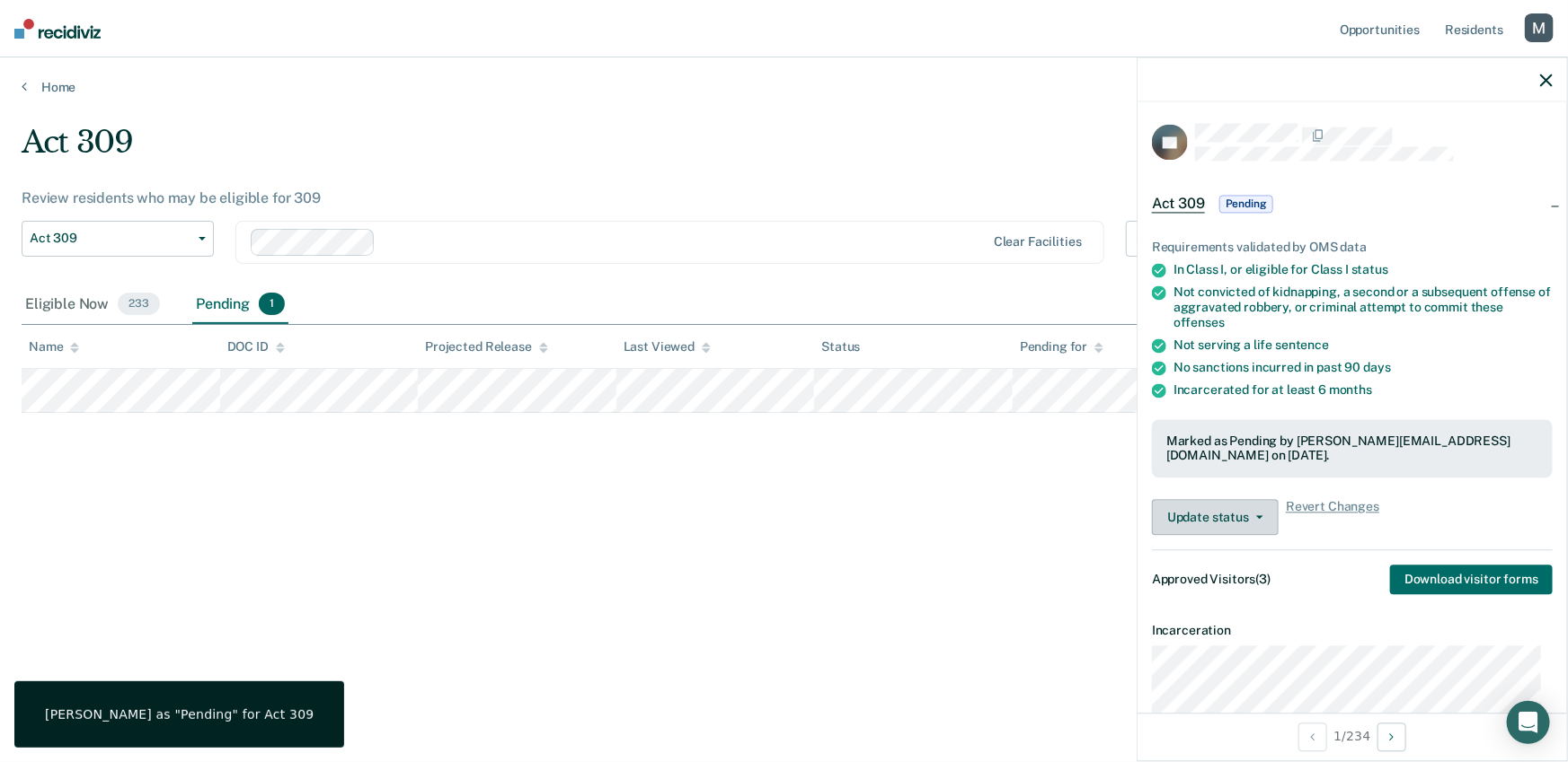
click at [1266, 525] on button "Update status" at bounding box center [1215, 518] width 127 height 36
click at [1219, 552] on button "Revert from Pending" at bounding box center [1238, 554] width 174 height 28
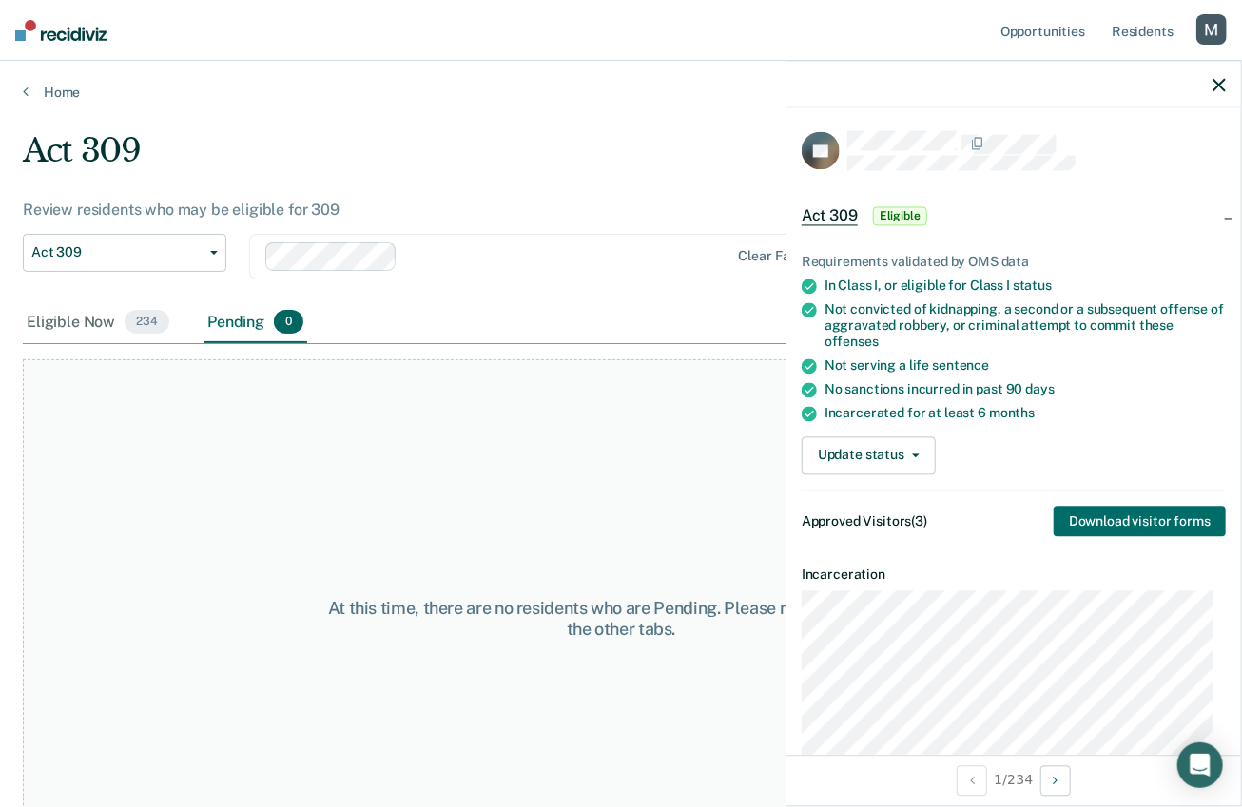
click at [1210, 30] on div "button" at bounding box center [1211, 29] width 30 height 30
click at [1062, 73] on link "Profile" at bounding box center [1135, 77] width 153 height 16
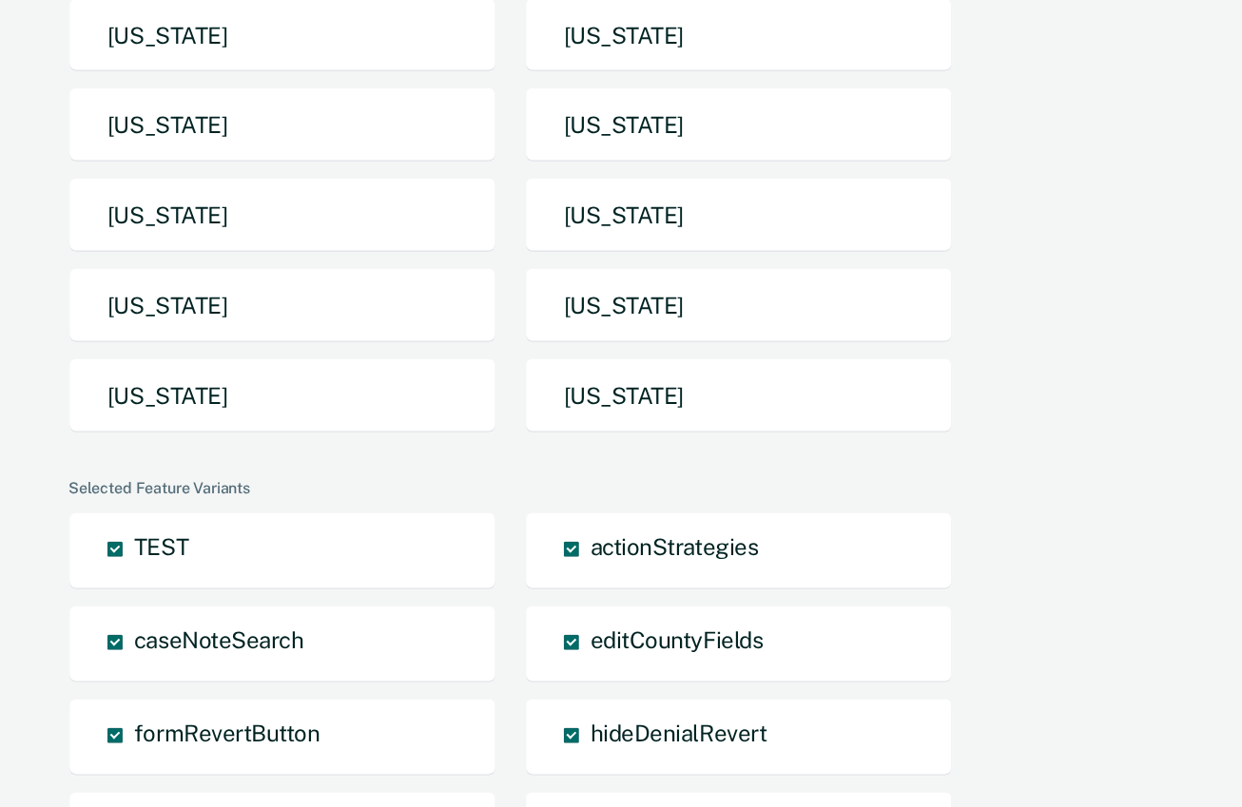
scroll to position [418, 0]
click at [252, 388] on button "Texas" at bounding box center [282, 396] width 428 height 75
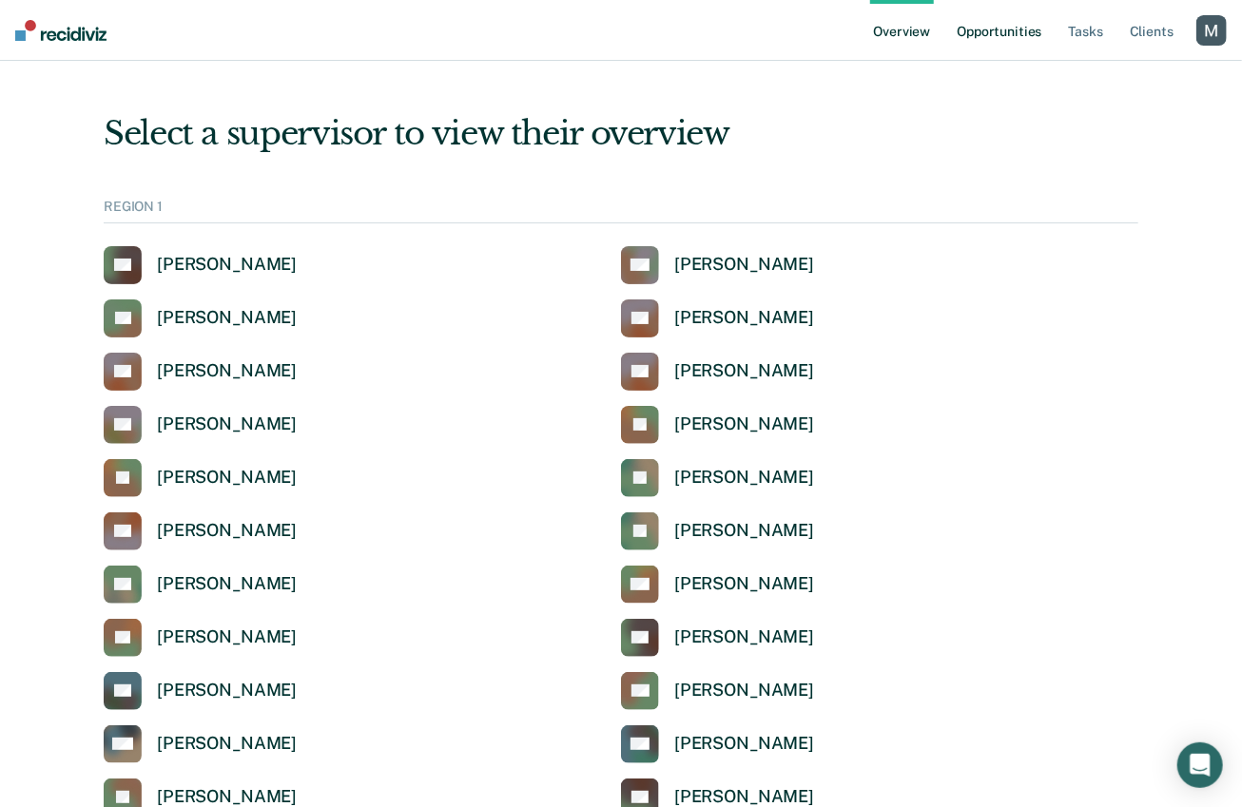
click at [989, 40] on link "Opportunities" at bounding box center [999, 30] width 92 height 61
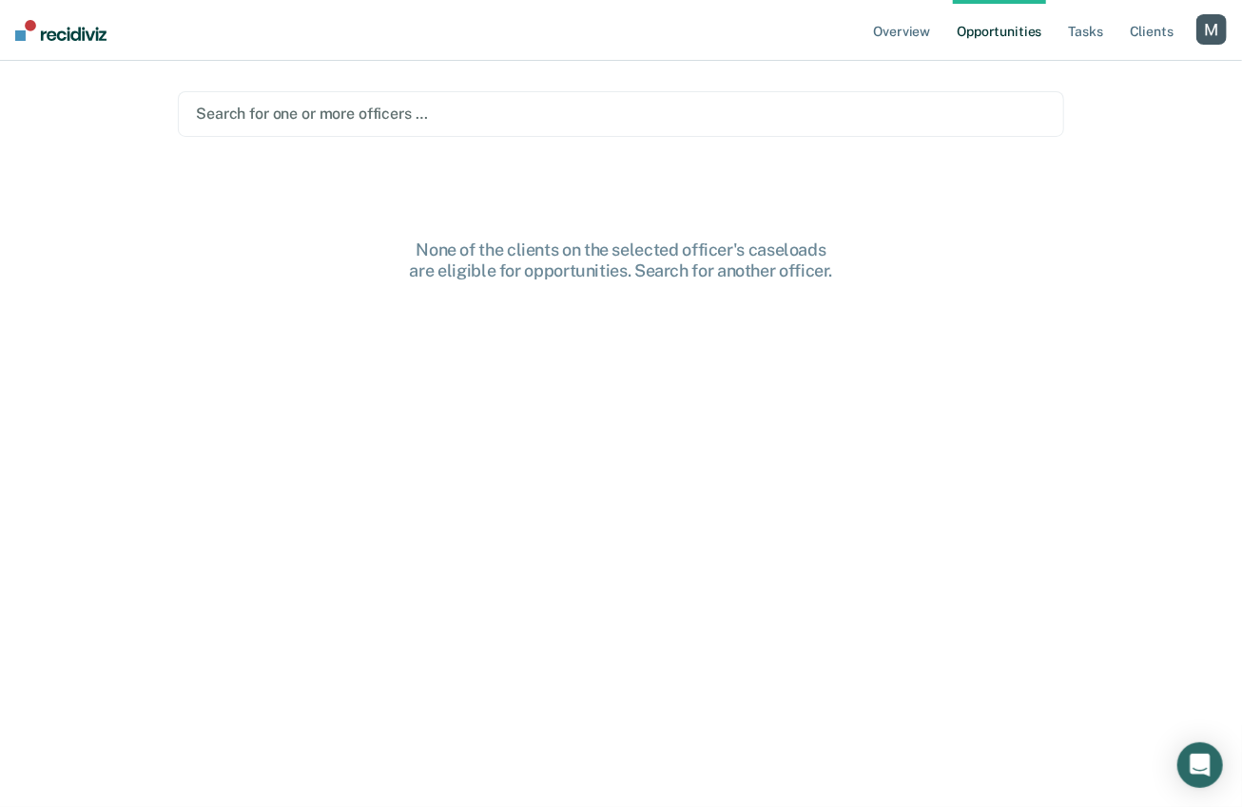
click at [366, 125] on div at bounding box center [621, 114] width 850 height 22
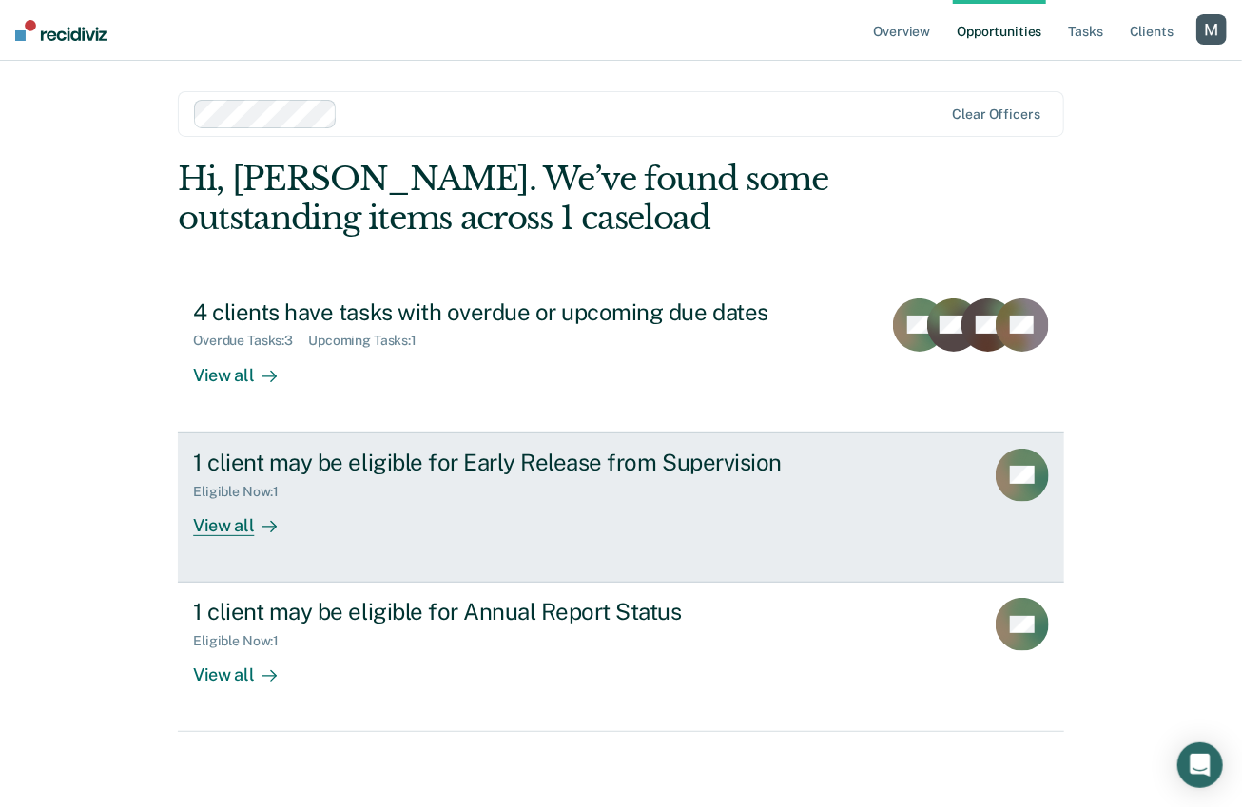
click at [276, 470] on div "1 client may be eligible for Early Release from Supervision" at bounding box center [527, 463] width 668 height 28
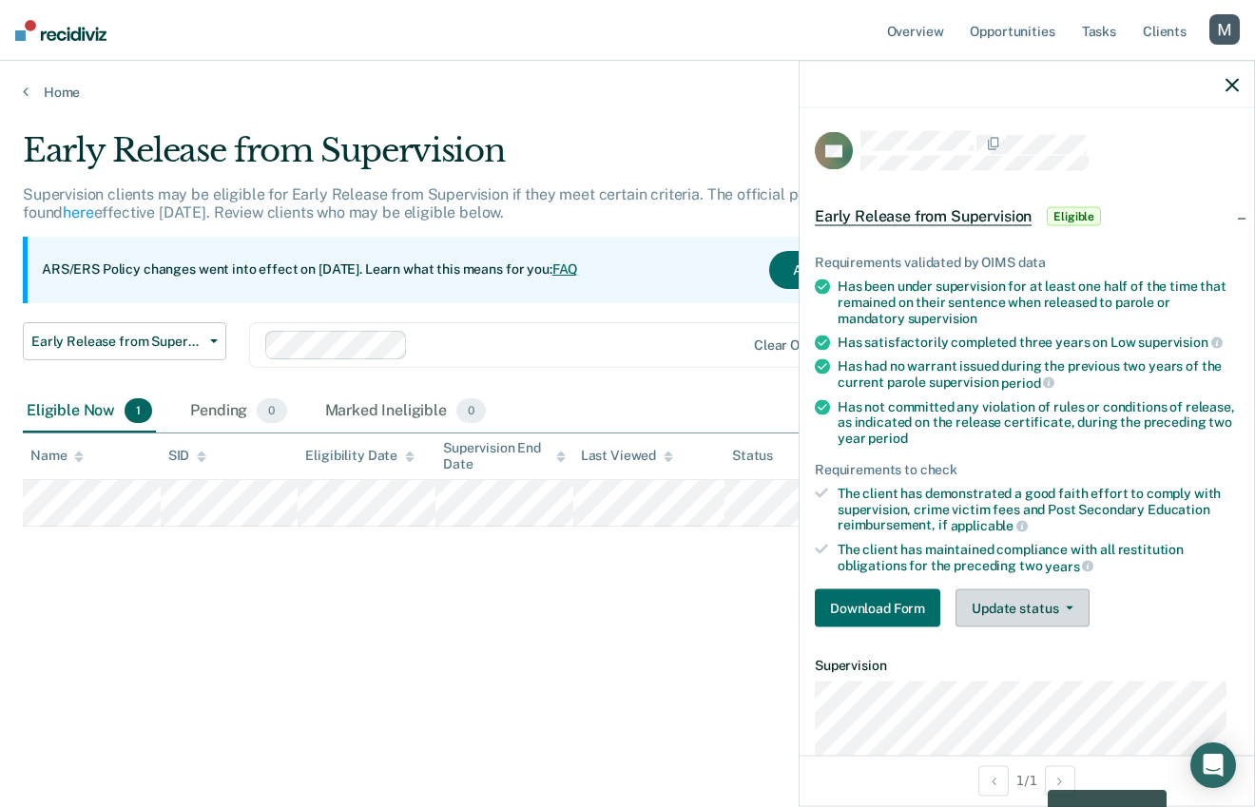
click at [1061, 599] on button "Update status" at bounding box center [1023, 609] width 134 height 38
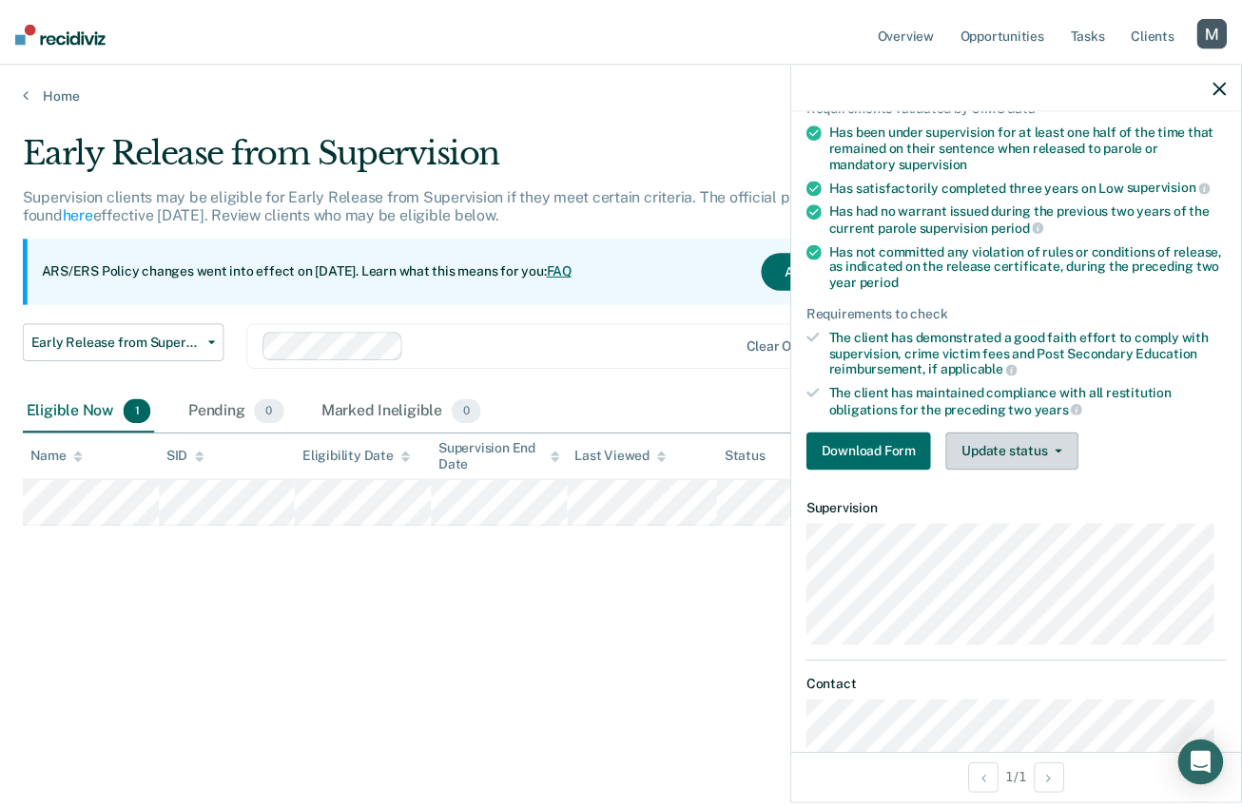
scroll to position [170, 0]
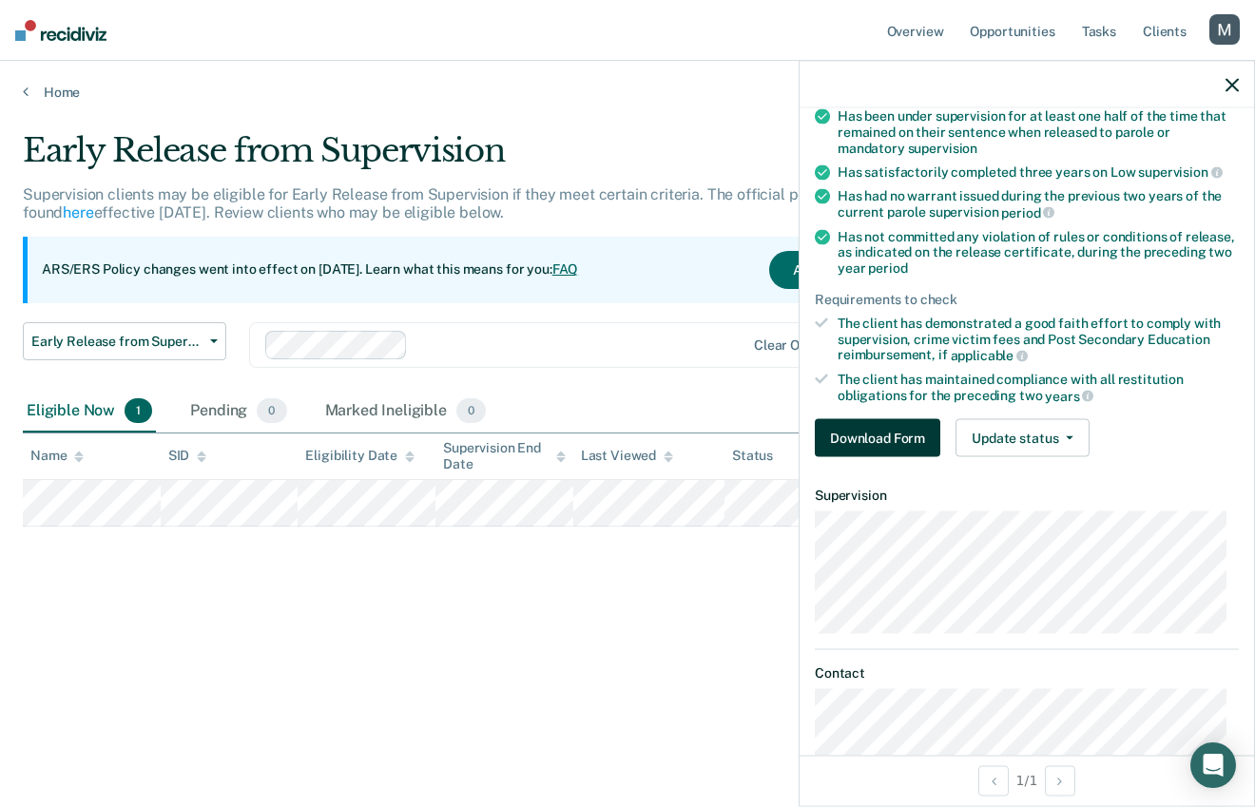
click at [896, 435] on button "Download Form" at bounding box center [878, 438] width 126 height 38
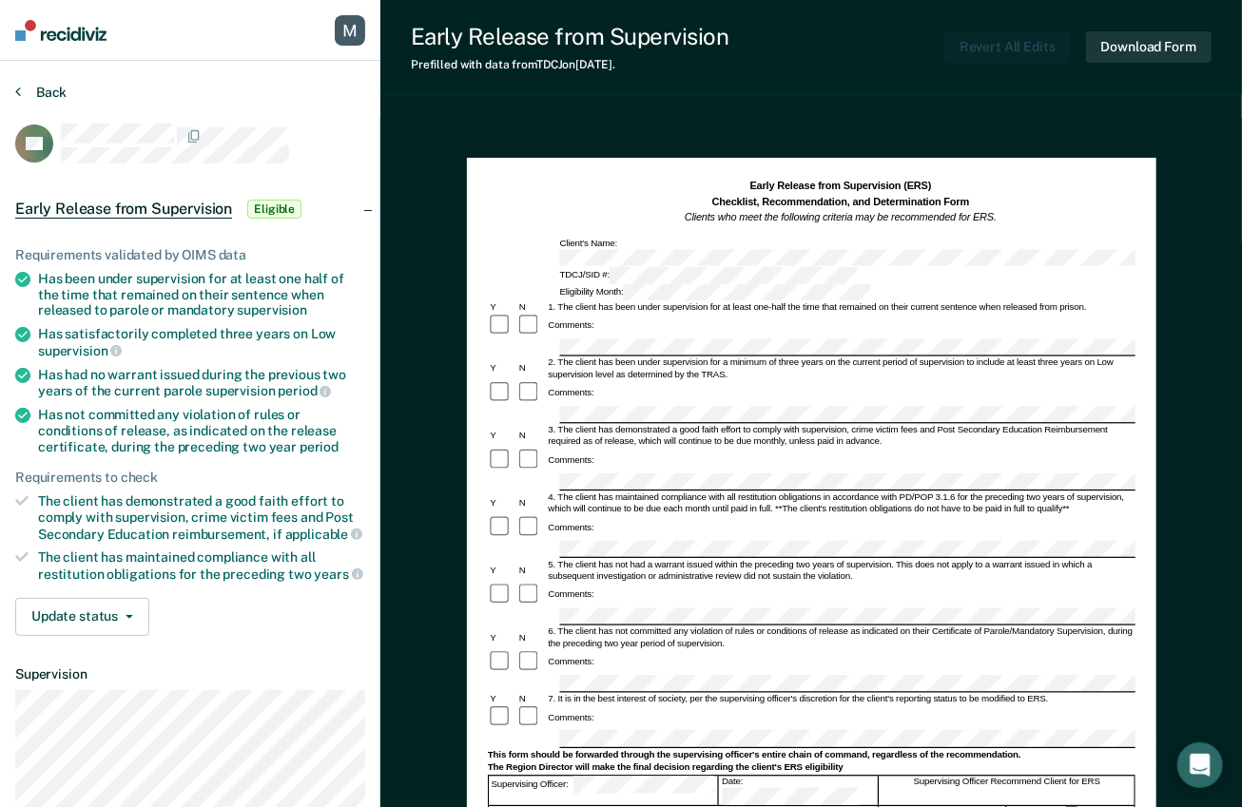
click at [24, 89] on button "Back" at bounding box center [40, 92] width 51 height 17
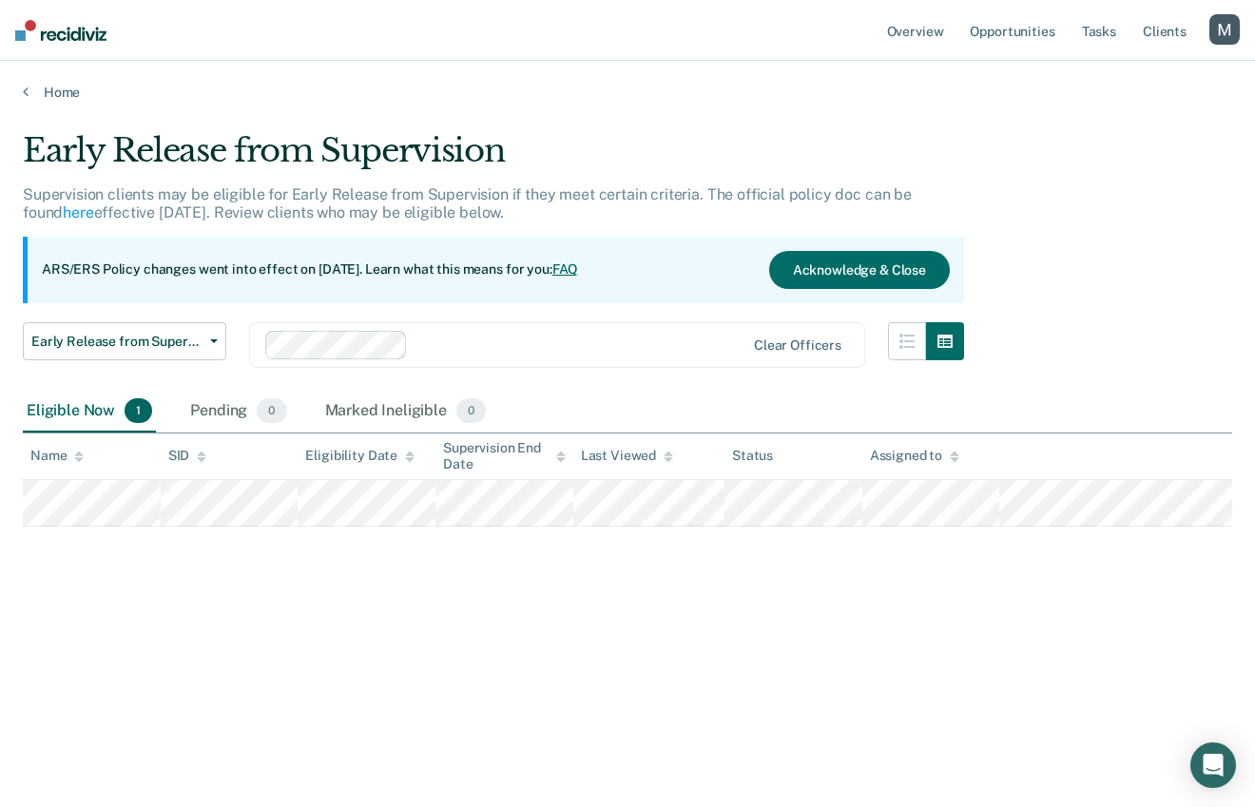
click at [1083, 182] on div "Early Release from Supervision Supervision clients may be eligible for Early Re…" at bounding box center [628, 398] width 1210 height 534
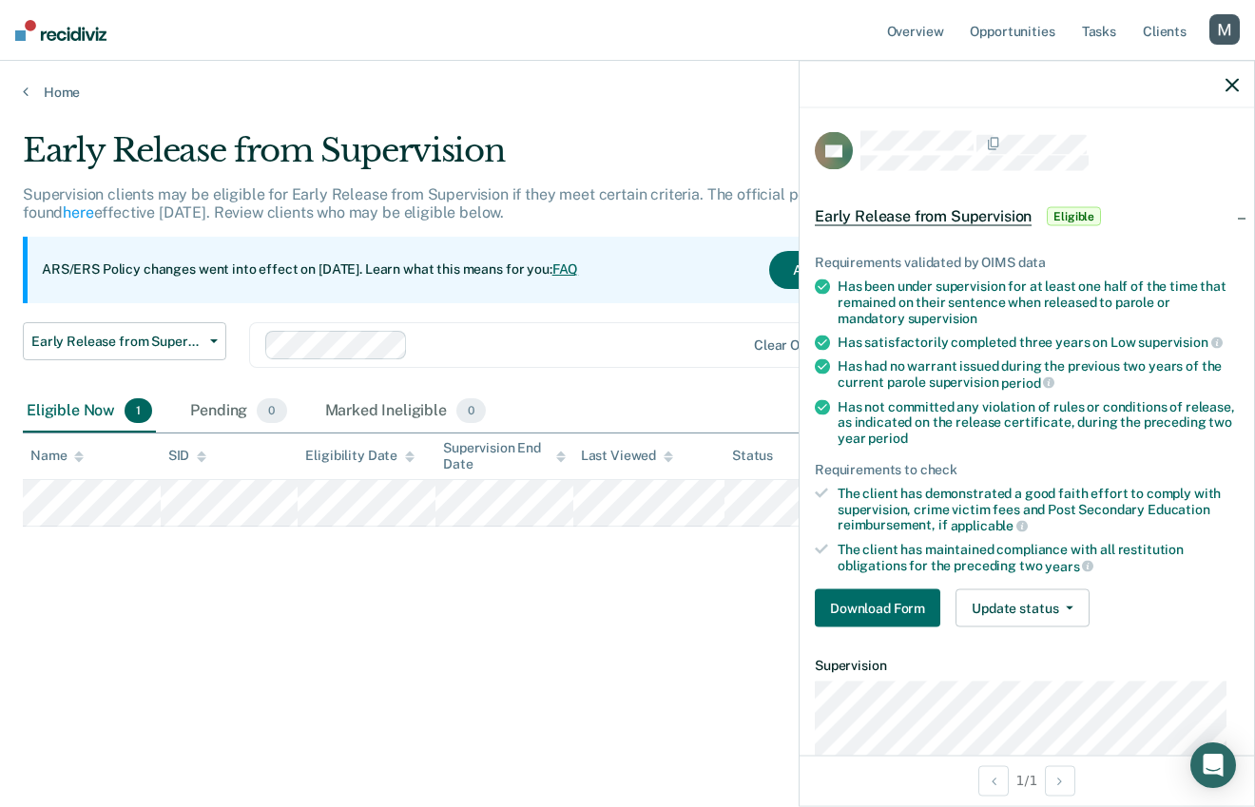
click at [1232, 83] on icon "button" at bounding box center [1232, 84] width 13 height 13
click at [1219, 22] on div "button" at bounding box center [1225, 29] width 30 height 30
click at [1084, 68] on div "Profile How it works Log Out" at bounding box center [1149, 100] width 184 height 93
click at [1083, 75] on link "Profile" at bounding box center [1148, 77] width 153 height 16
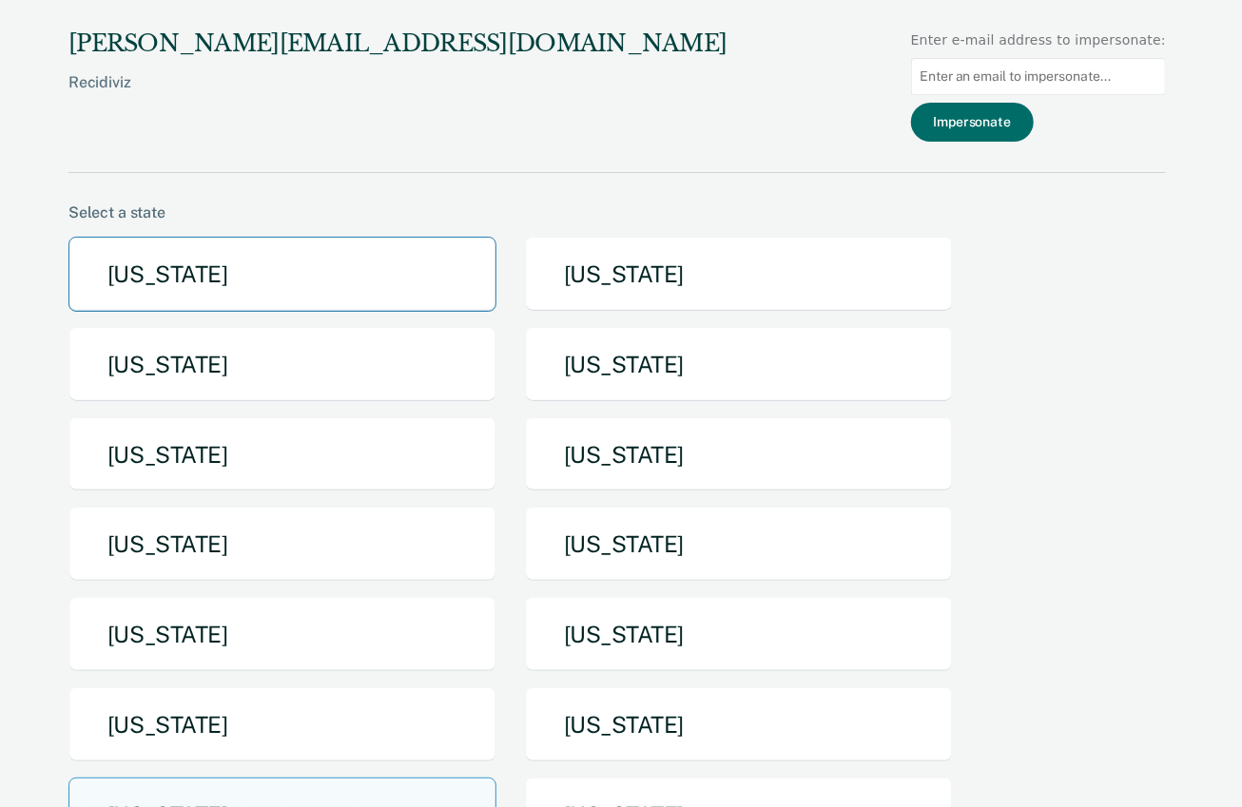
click at [213, 264] on button "Arizona" at bounding box center [282, 274] width 428 height 75
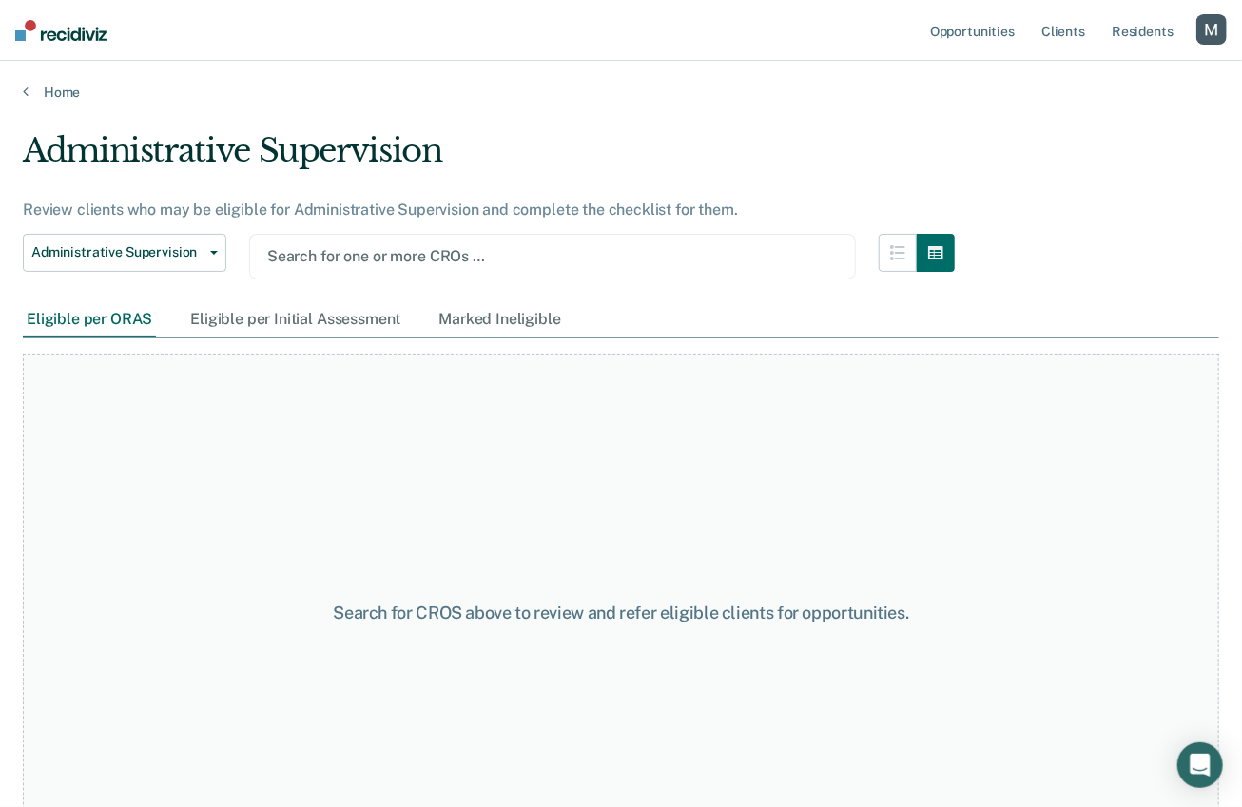
click at [359, 268] on div "Search for one or more CROs …" at bounding box center [552, 257] width 607 height 46
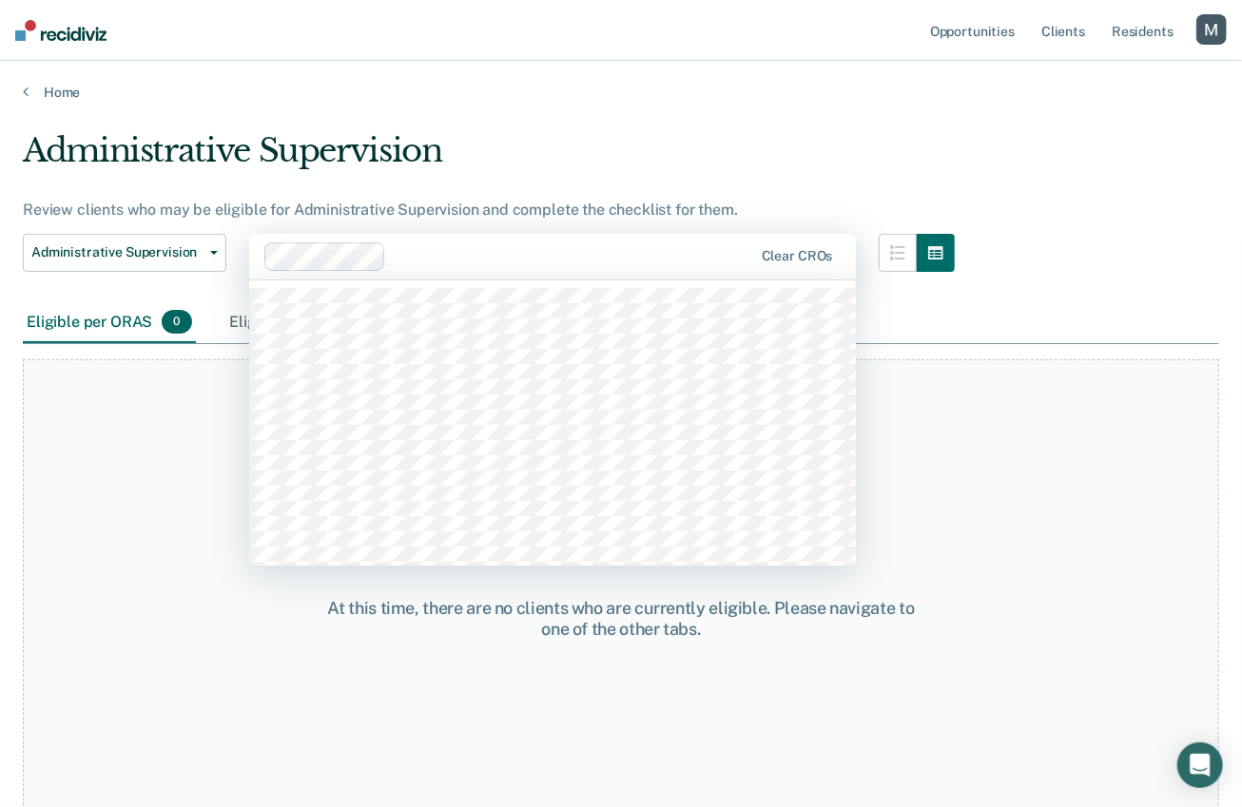
click at [488, 253] on div "Administrative Supervision Review clients who may be eligible for Administrativ…" at bounding box center [621, 398] width 1196 height 534
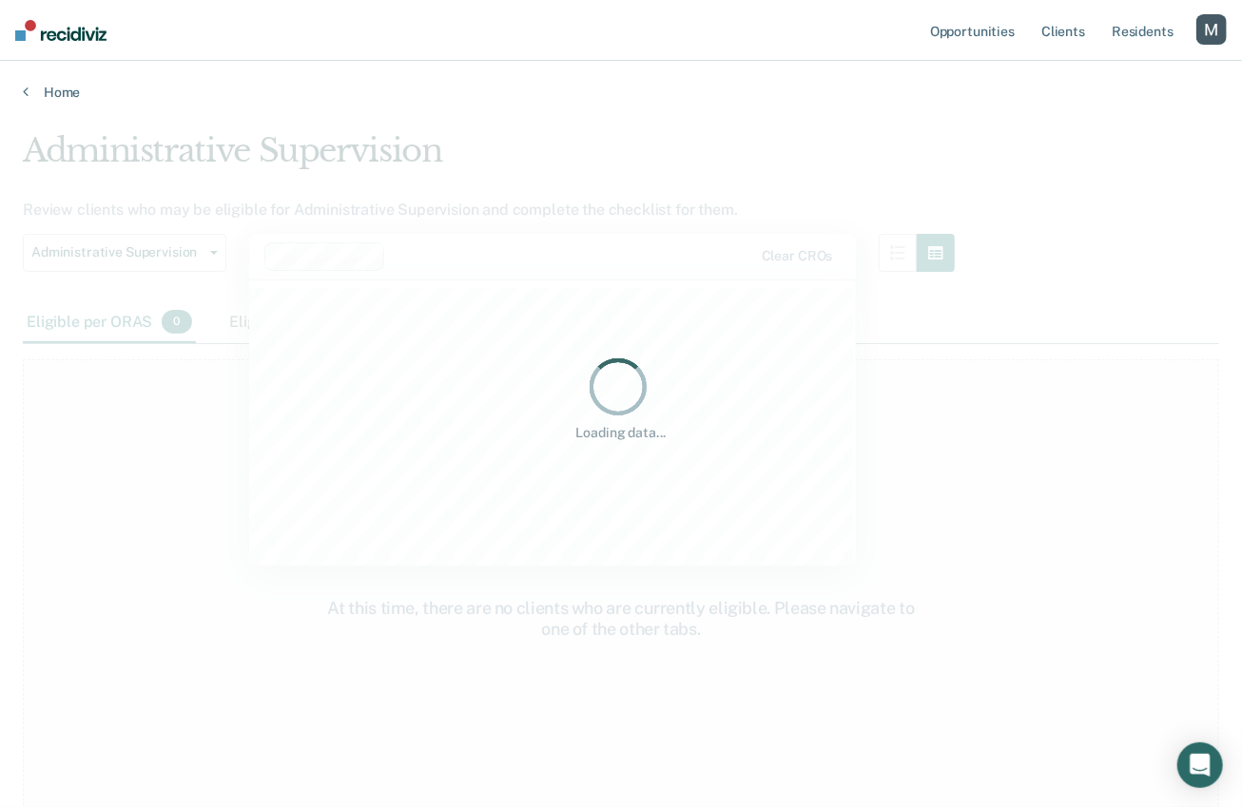
click at [476, 324] on div "Loading data..." at bounding box center [621, 398] width 1196 height 534
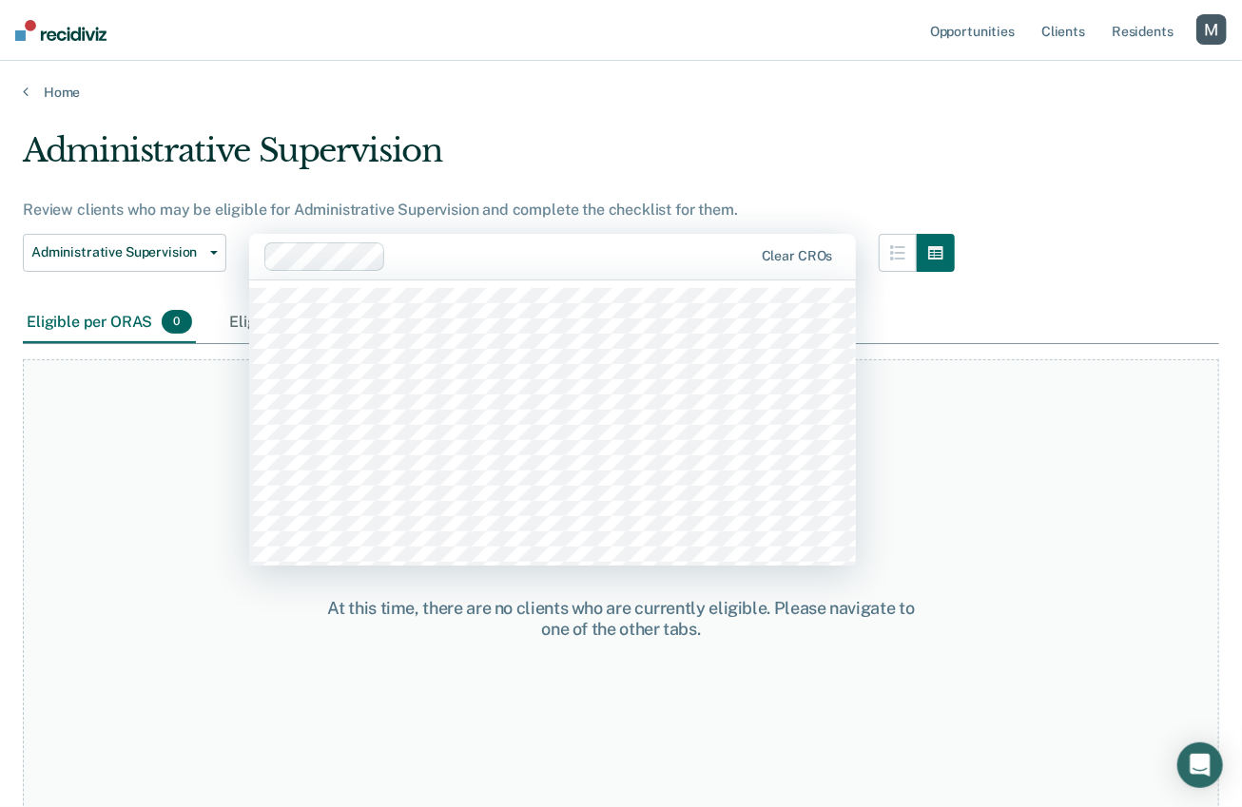
click at [547, 255] on div at bounding box center [573, 256] width 359 height 22
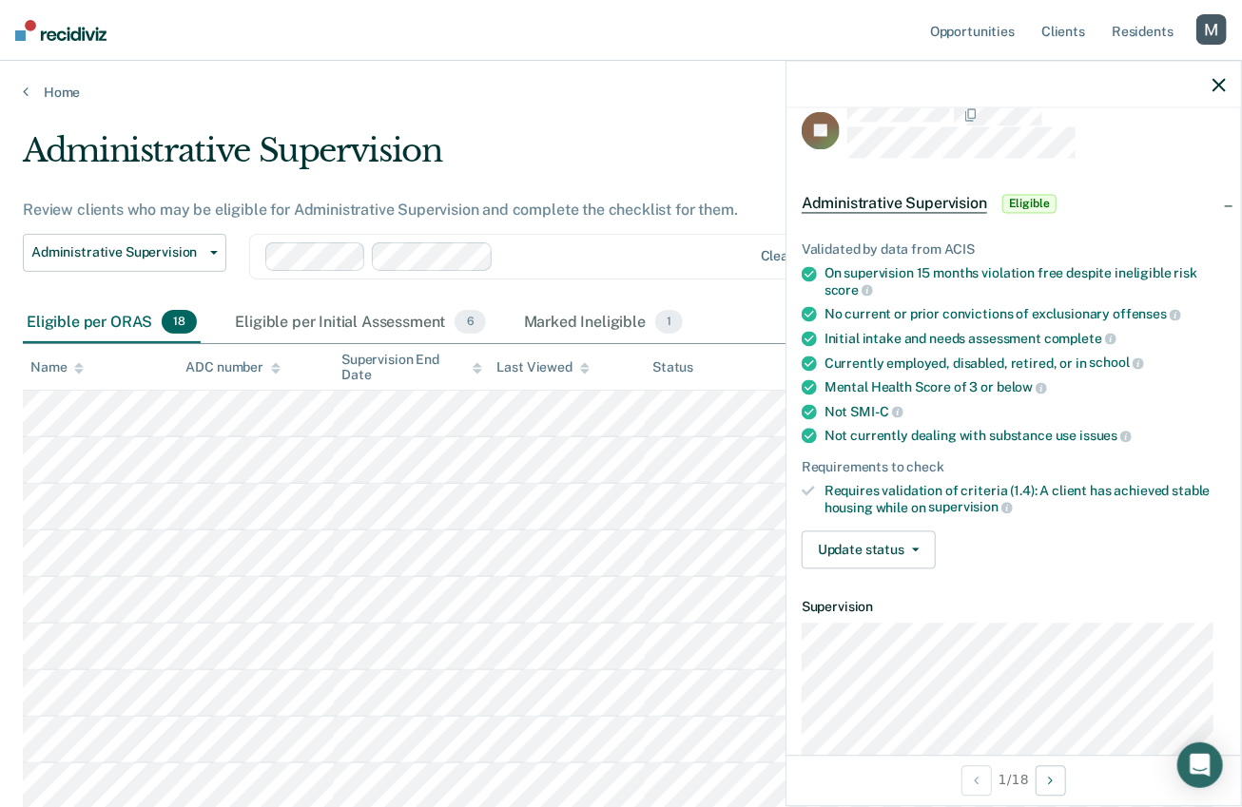
scroll to position [30, 0]
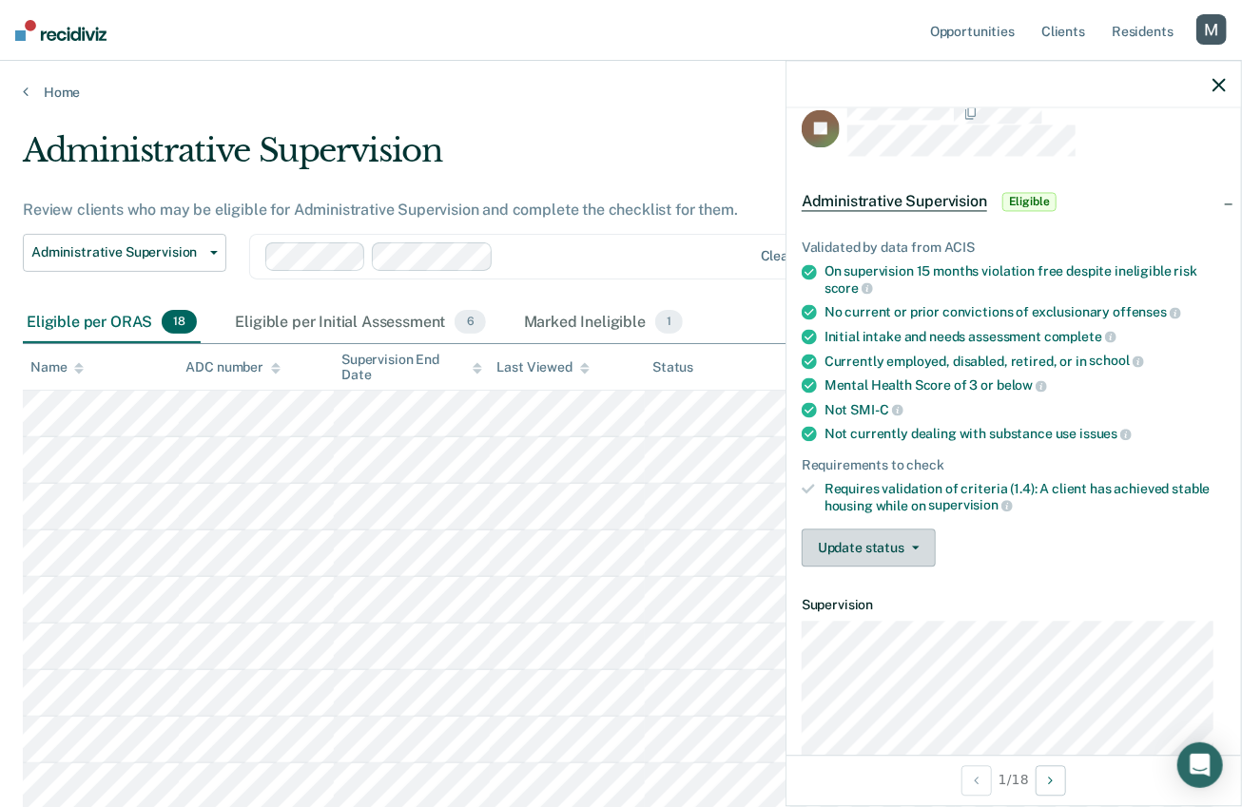
click at [923, 547] on button "Update status" at bounding box center [869, 549] width 134 height 38
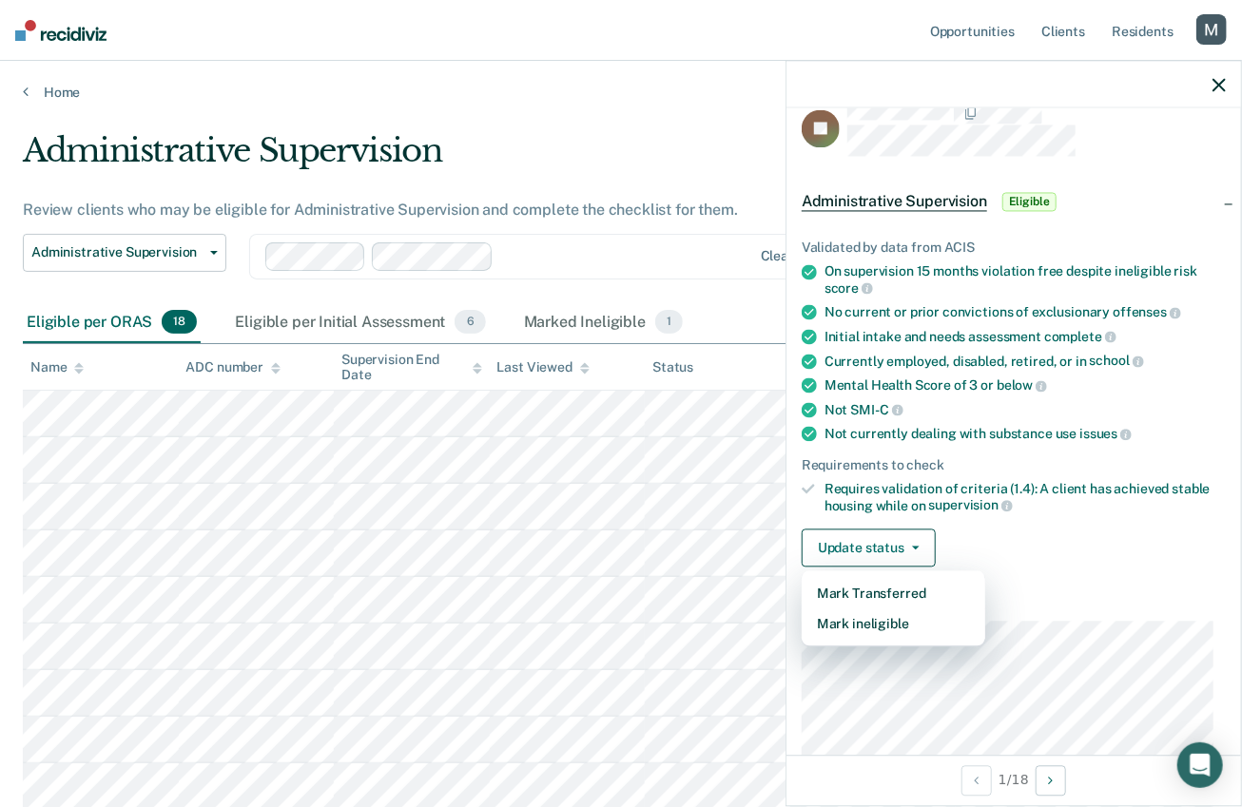
click at [1020, 517] on div "Validated by data from ACIS On supervision 15 months violation free despite ine…" at bounding box center [1014, 396] width 455 height 373
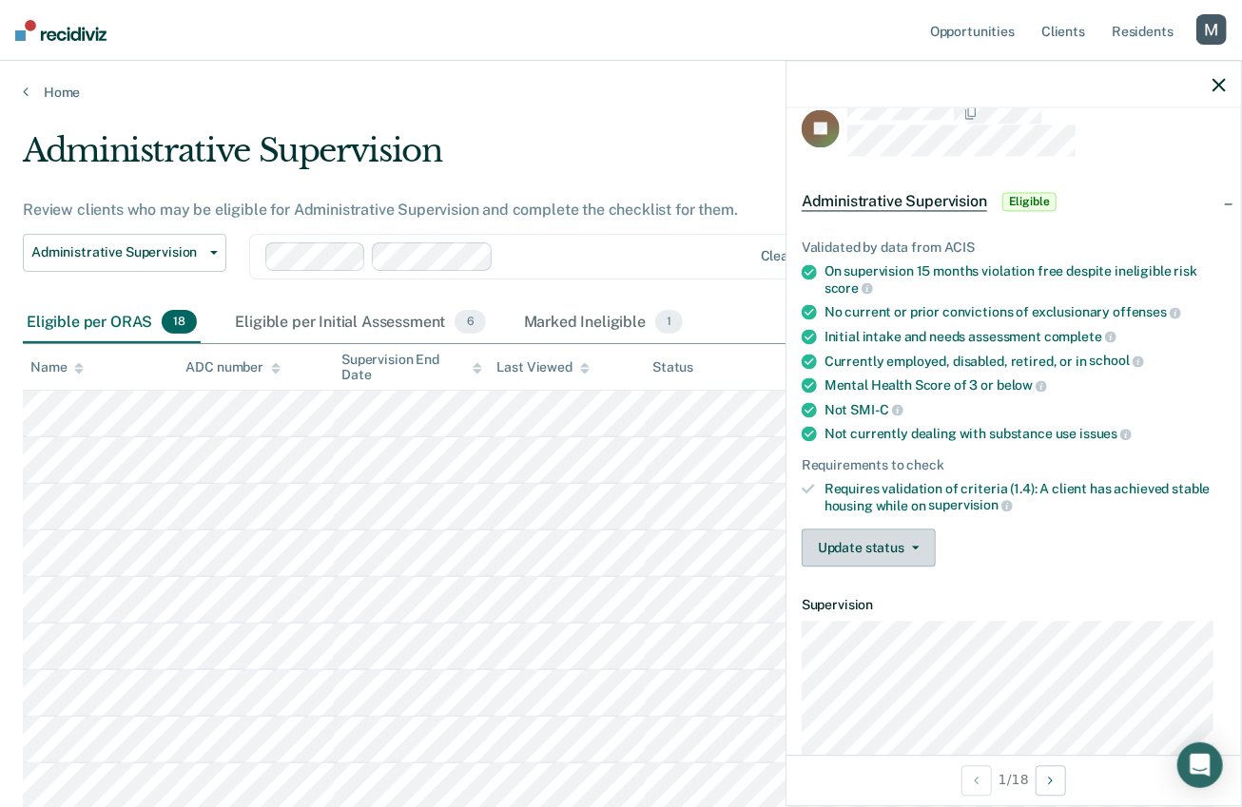
click at [890, 542] on button "Update status" at bounding box center [869, 549] width 134 height 38
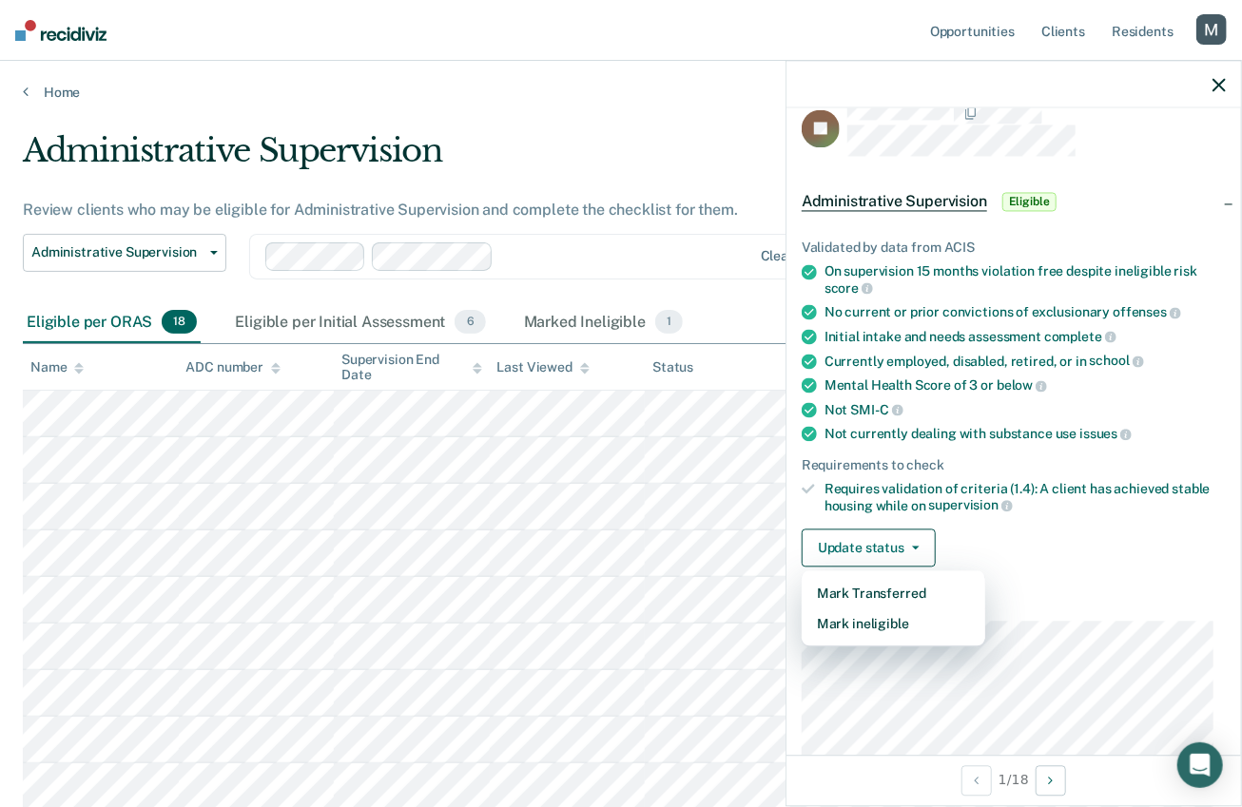
click at [978, 545] on div "Update status Mark Transferred Mark ineligible" at bounding box center [1014, 549] width 424 height 38
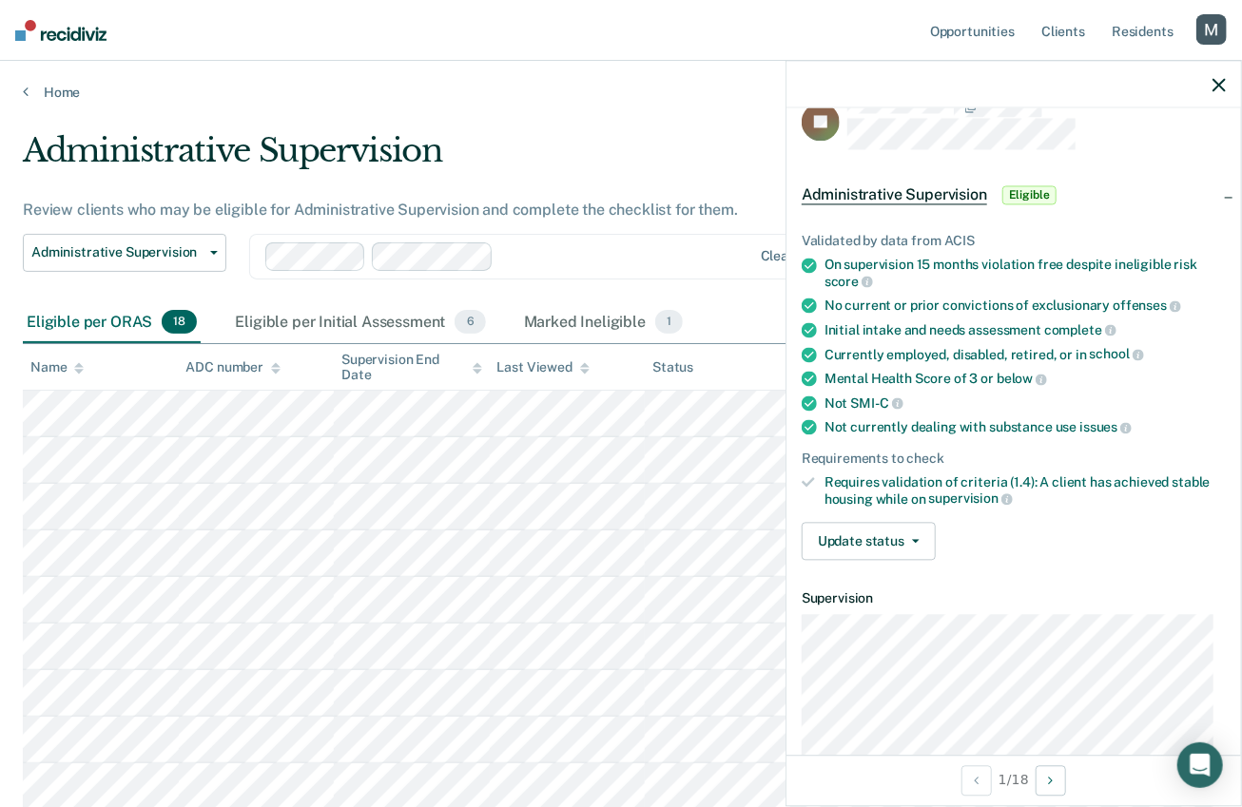
scroll to position [38, 0]
click at [920, 531] on button "Update status" at bounding box center [869, 541] width 134 height 38
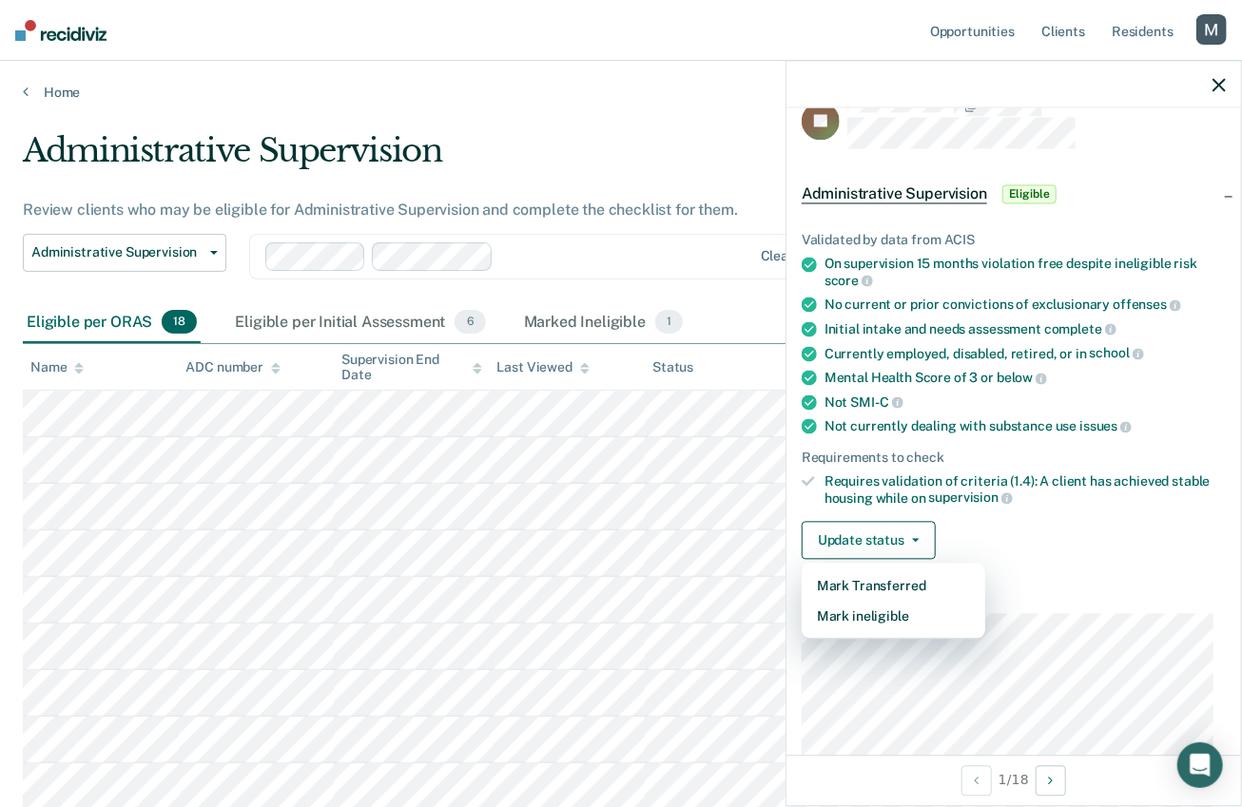
click at [974, 538] on div "Update status Mark Transferred Mark ineligible" at bounding box center [1014, 541] width 424 height 38
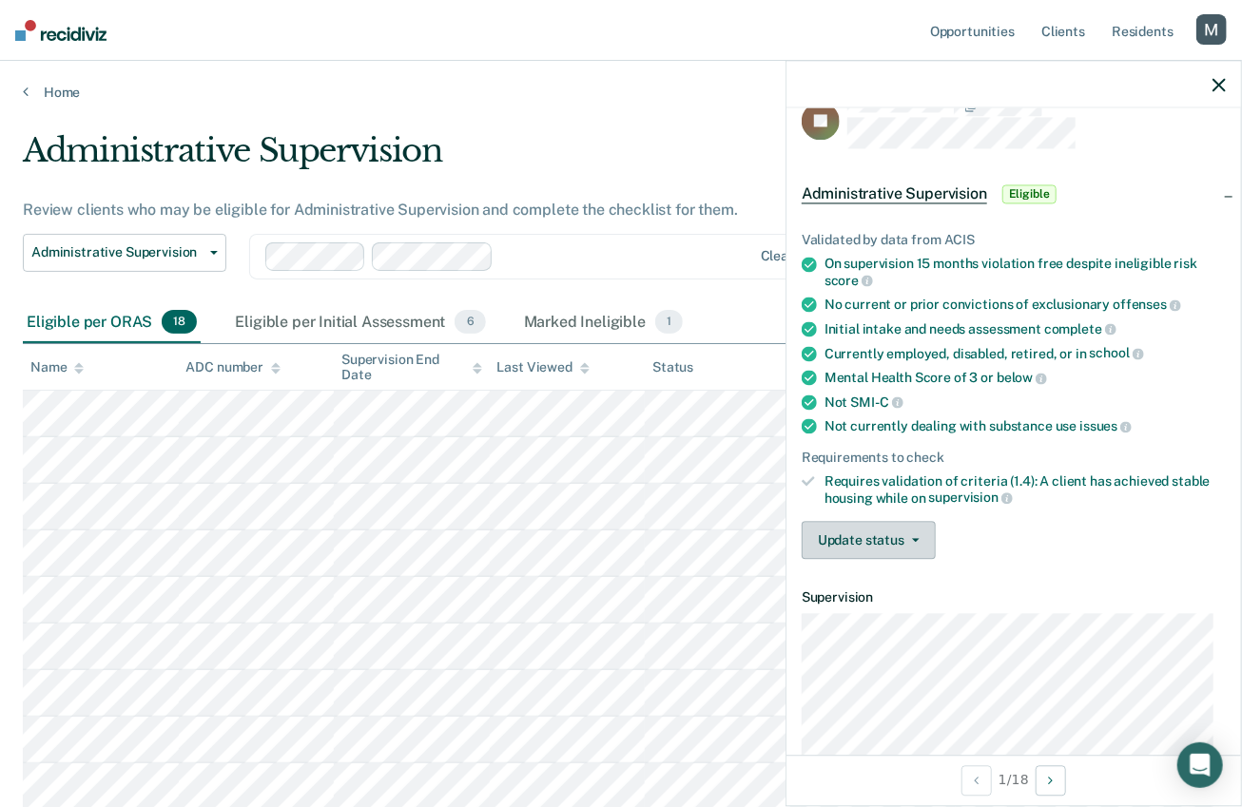
scroll to position [8, 0]
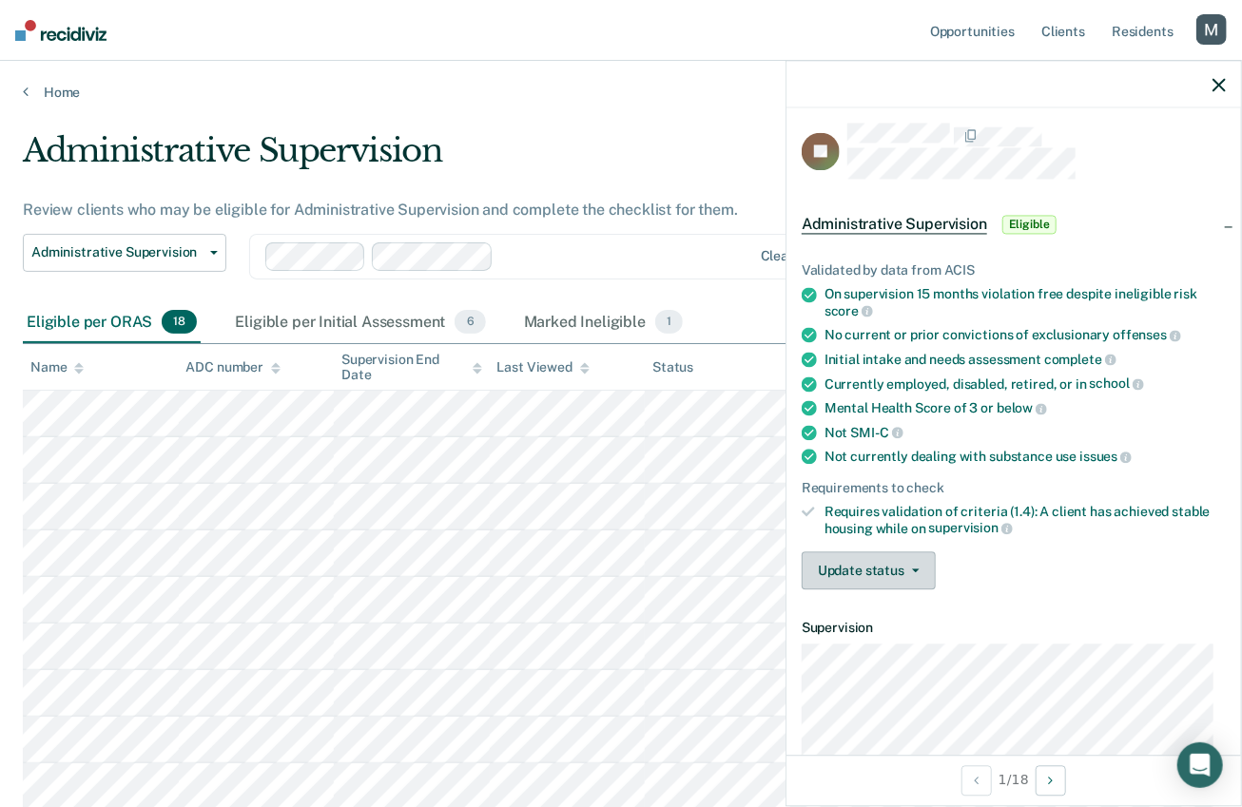
click at [922, 564] on button "Update status" at bounding box center [869, 572] width 134 height 38
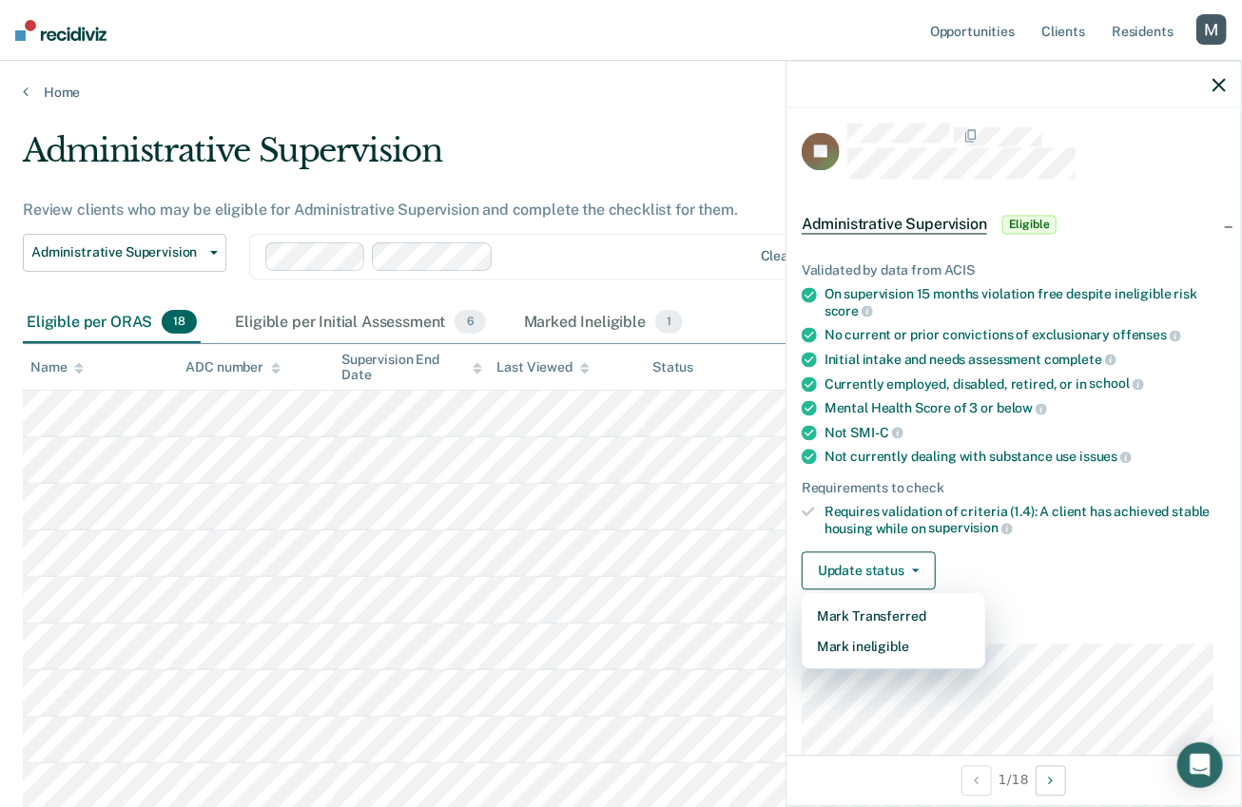
click at [1212, 94] on div at bounding box center [1014, 85] width 455 height 48
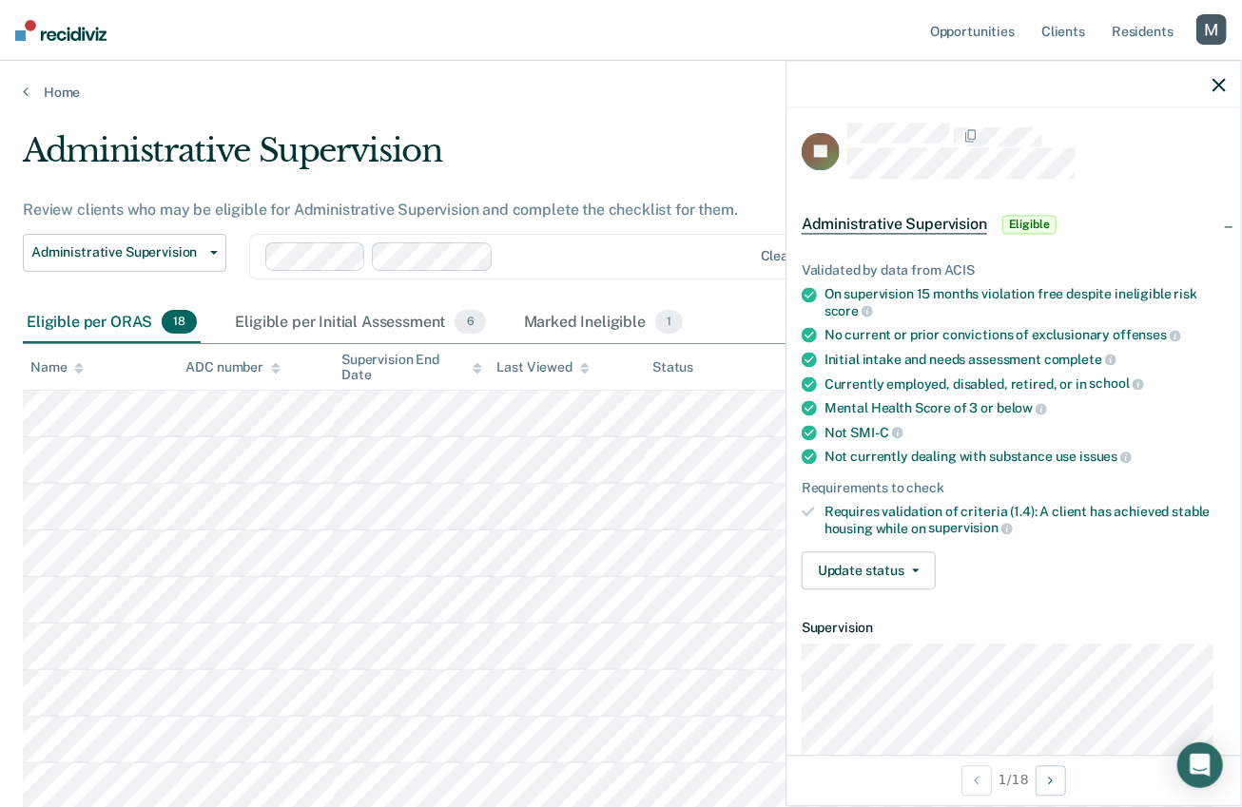
click at [1213, 94] on div at bounding box center [1014, 85] width 455 height 48
click at [1218, 87] on icon "button" at bounding box center [1219, 84] width 13 height 13
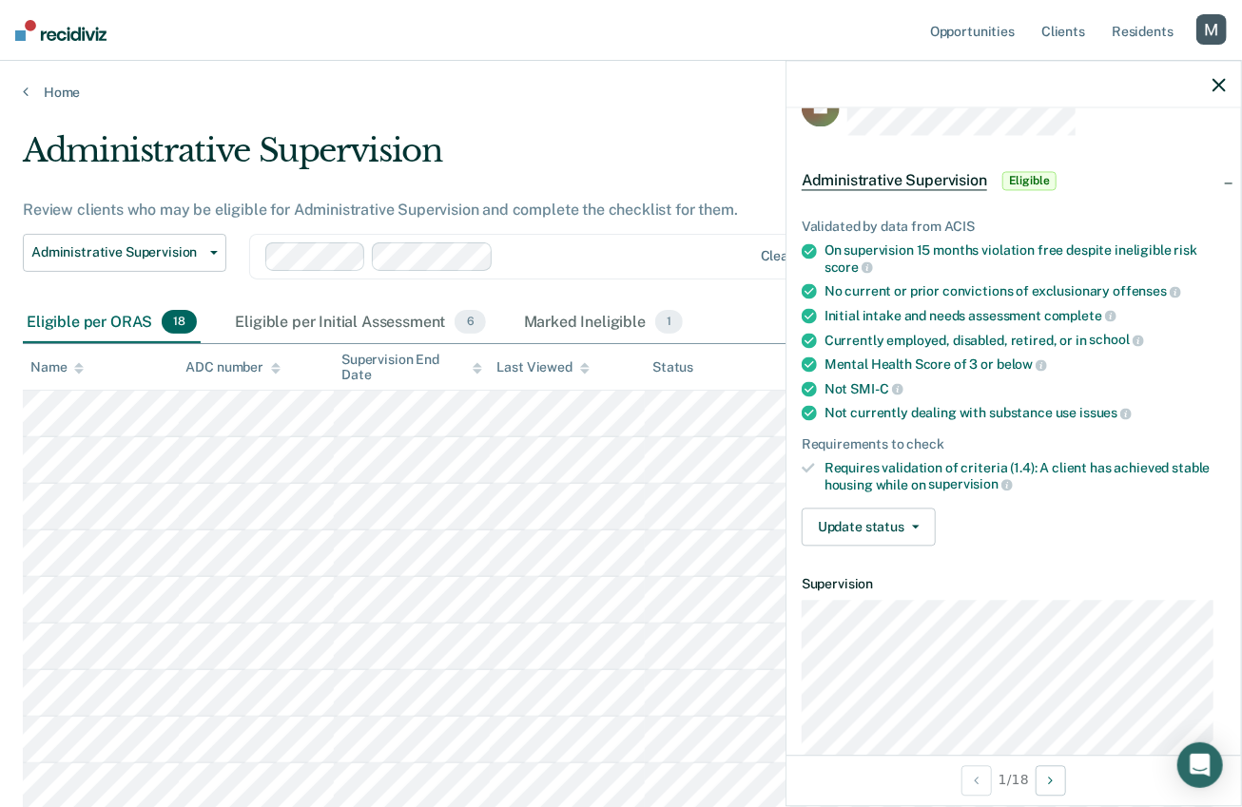
scroll to position [94, 0]
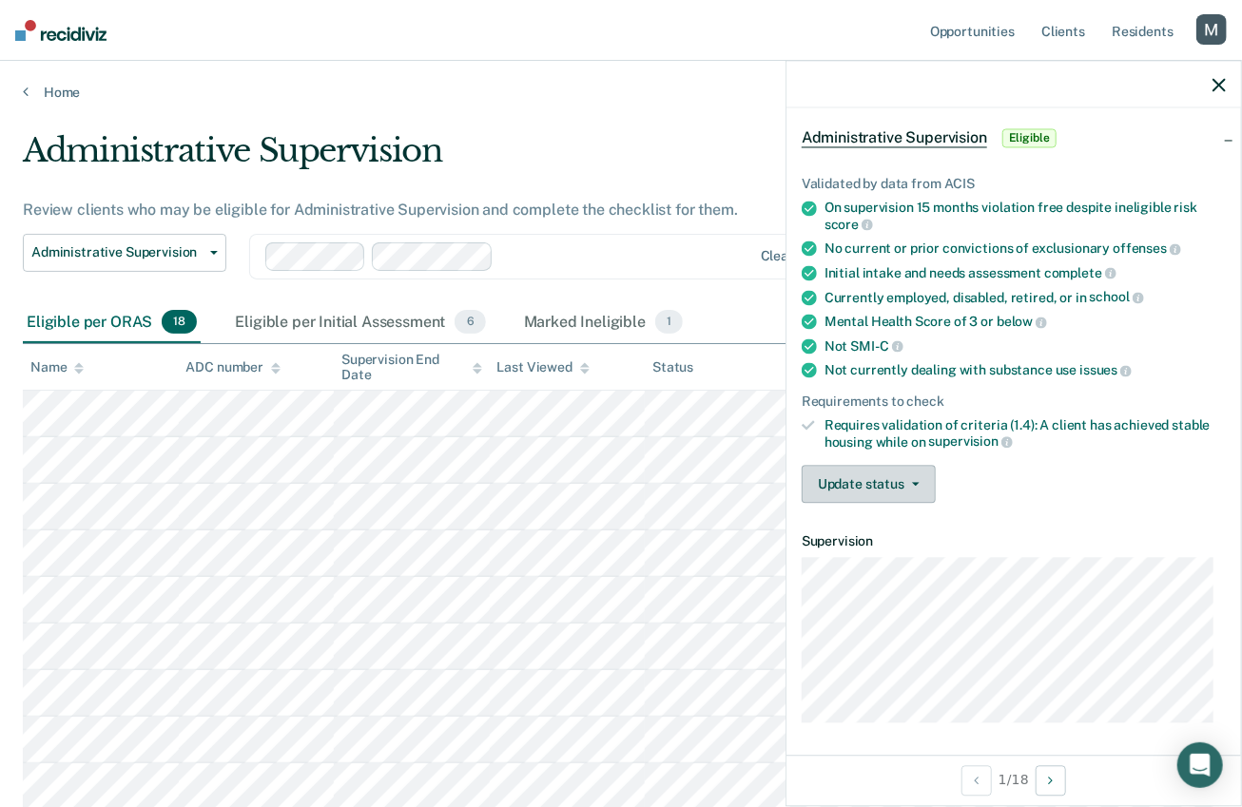
click at [908, 489] on button "Update status" at bounding box center [869, 485] width 134 height 38
click at [916, 486] on button "Update status" at bounding box center [869, 485] width 134 height 38
click at [998, 481] on div "Update status Mark Transferred Mark ineligible" at bounding box center [1014, 485] width 424 height 38
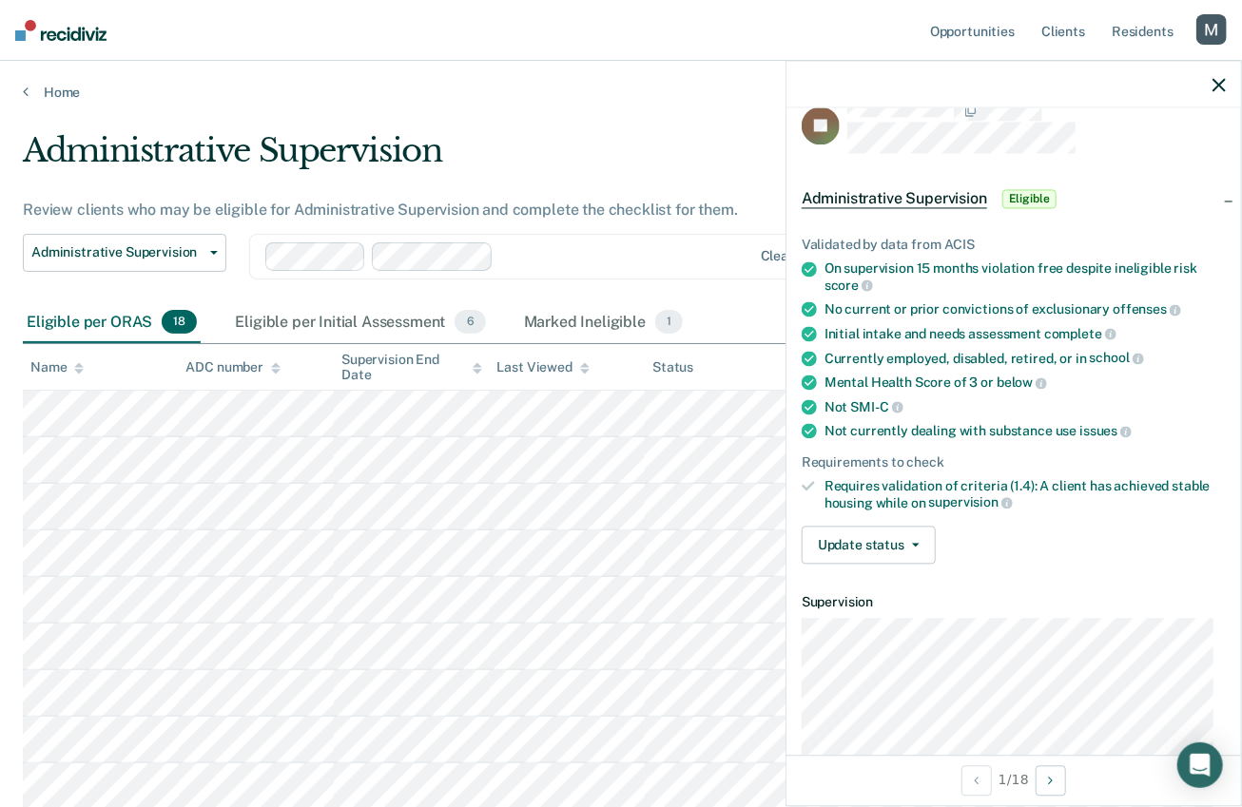
scroll to position [18, 0]
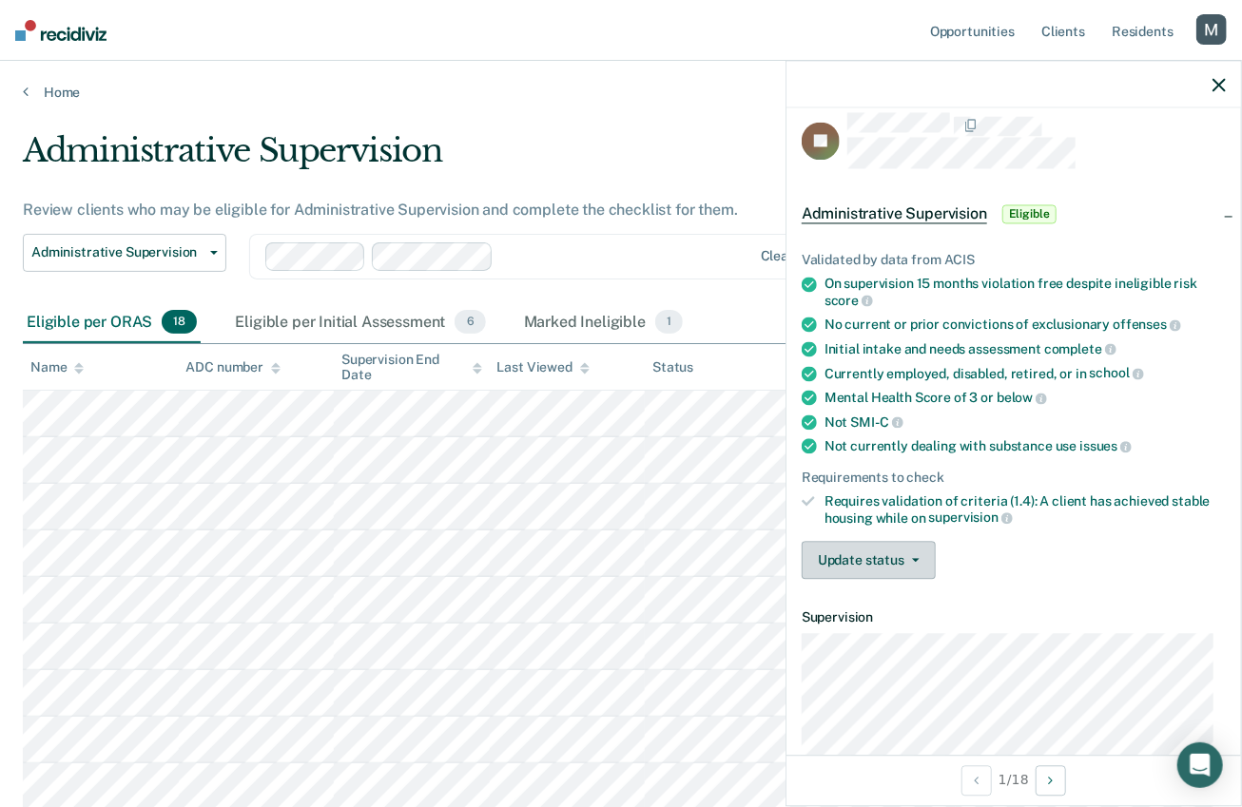
click at [897, 573] on button "Update status" at bounding box center [869, 561] width 134 height 38
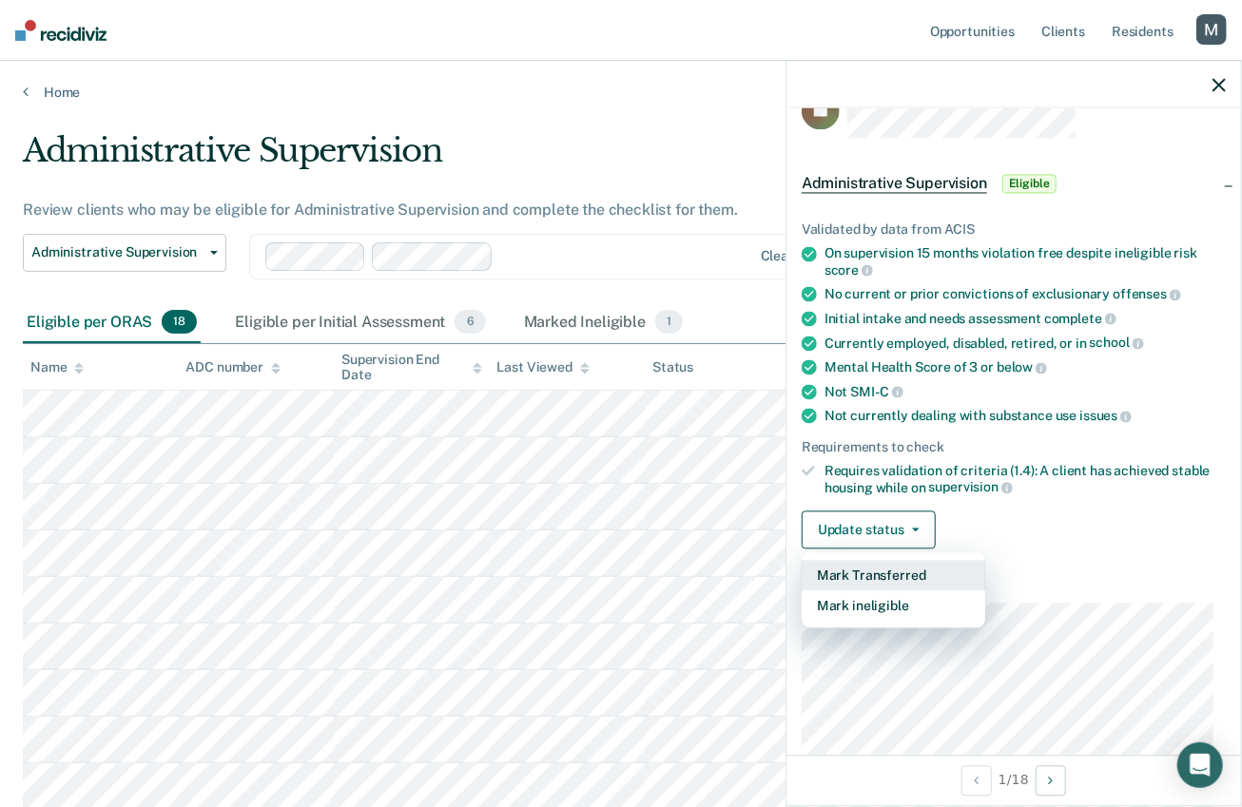
scroll to position [52, 0]
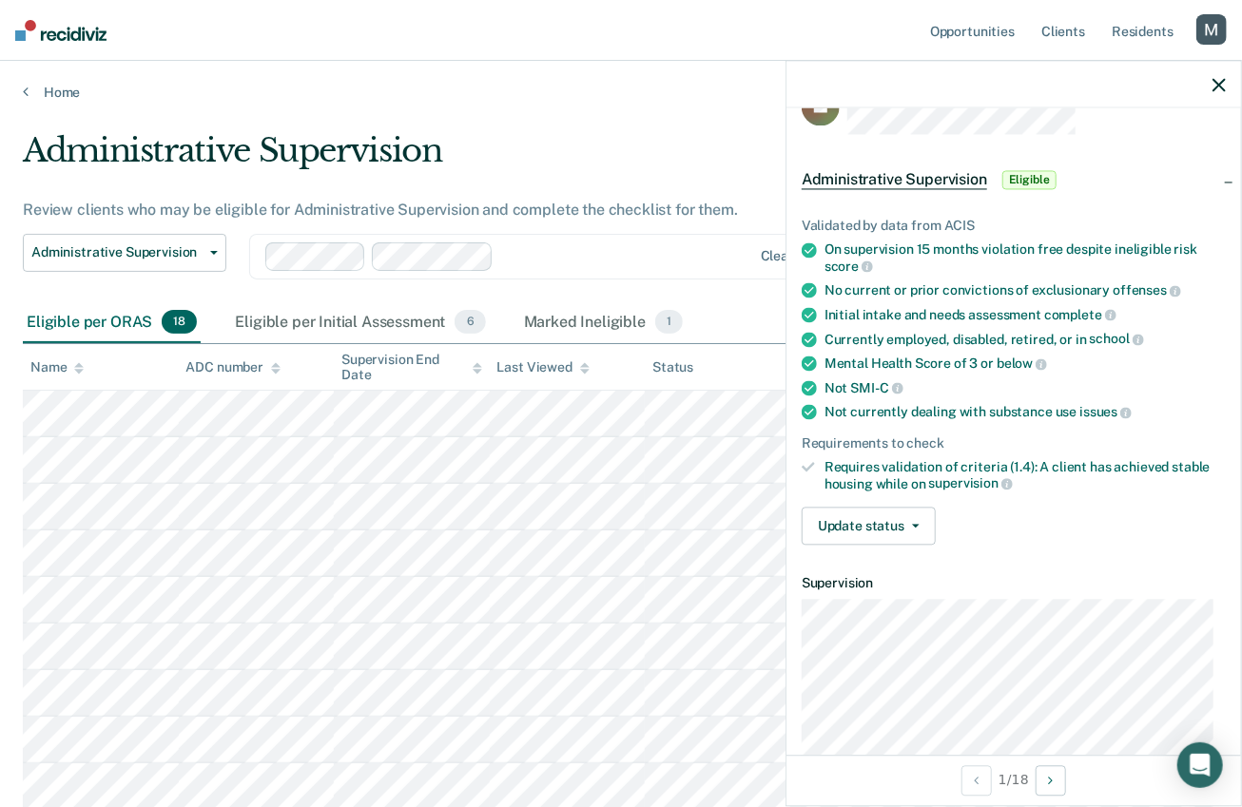
click at [971, 529] on div "Update status Mark Transferred Mark ineligible" at bounding box center [1014, 527] width 424 height 38
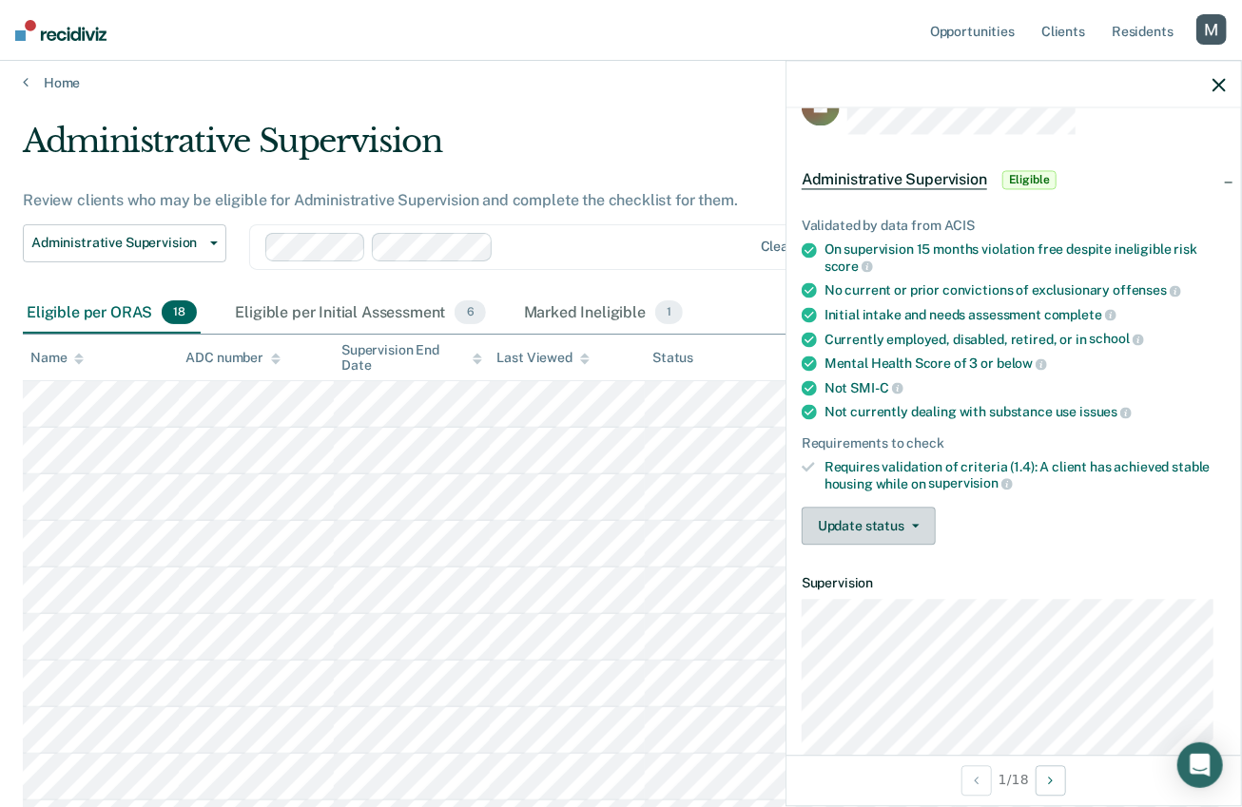
click at [909, 516] on button "Update status" at bounding box center [869, 527] width 134 height 38
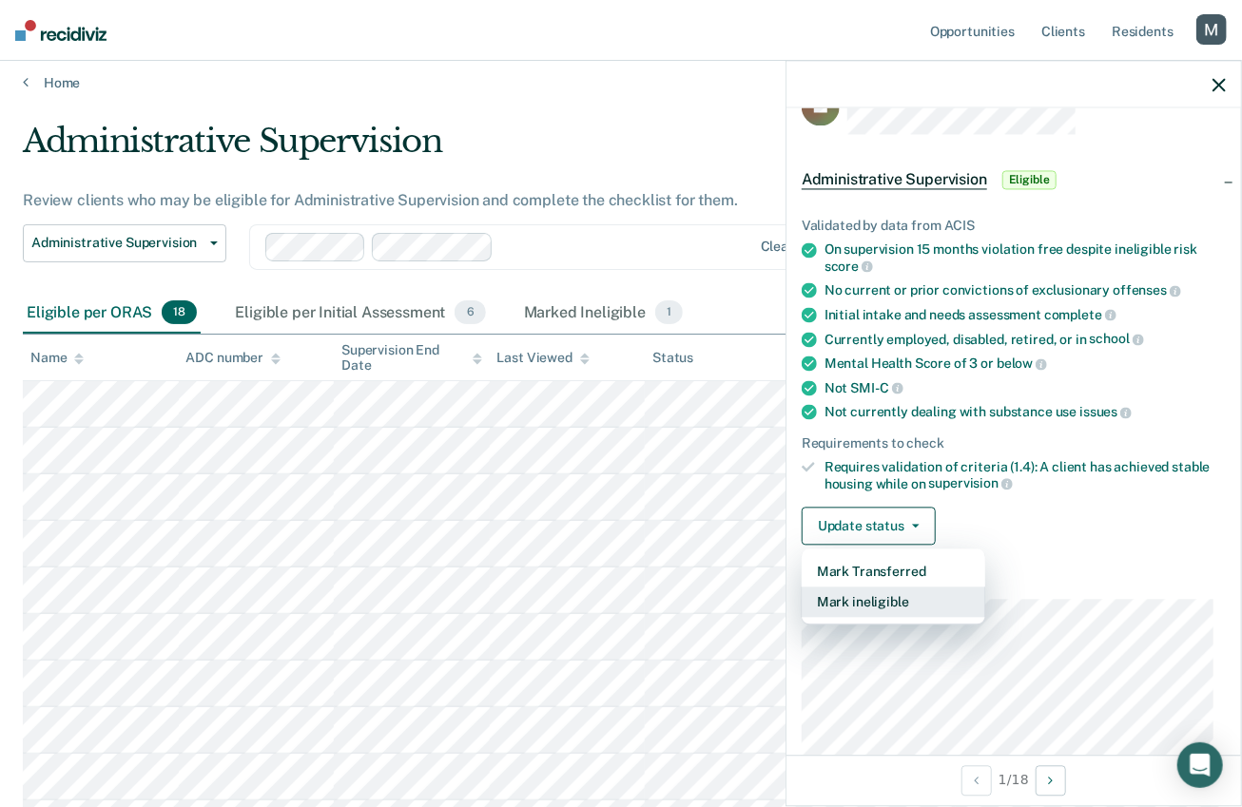
click at [854, 593] on button "Mark ineligible" at bounding box center [894, 603] width 184 height 30
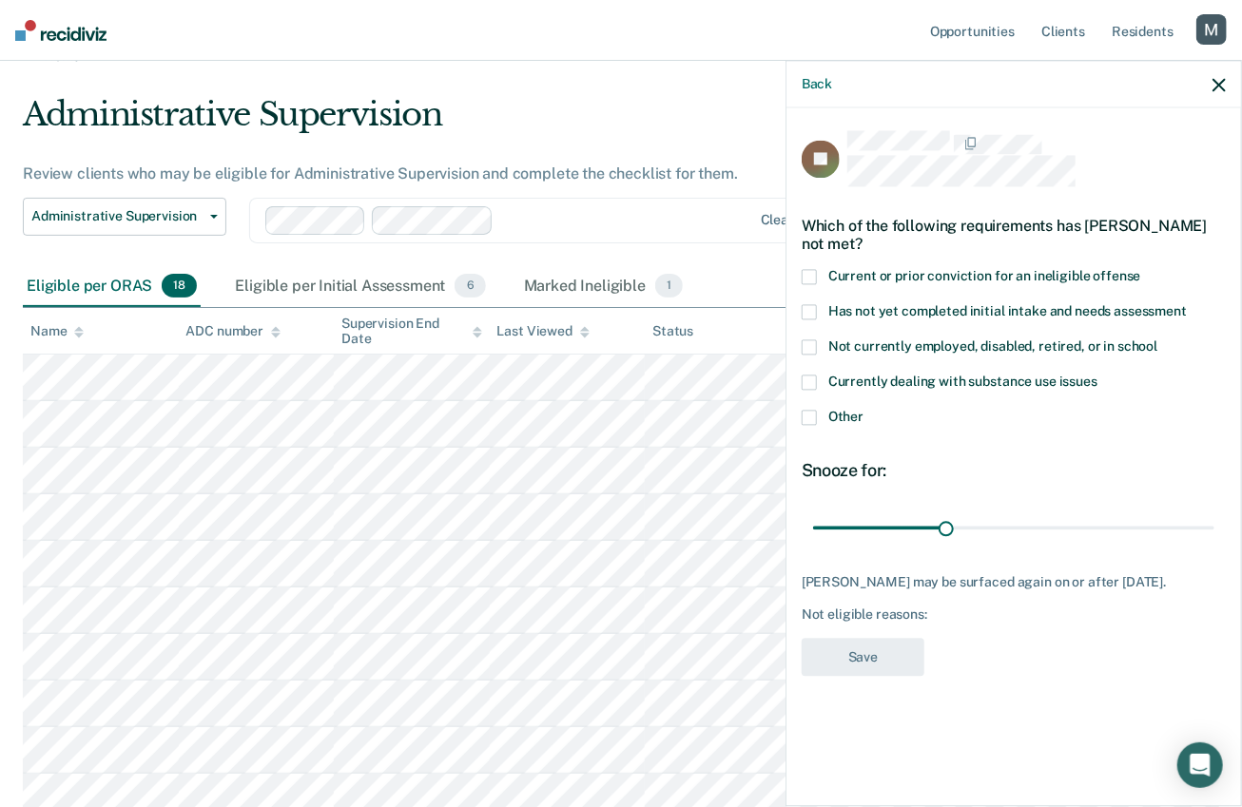
scroll to position [0, 0]
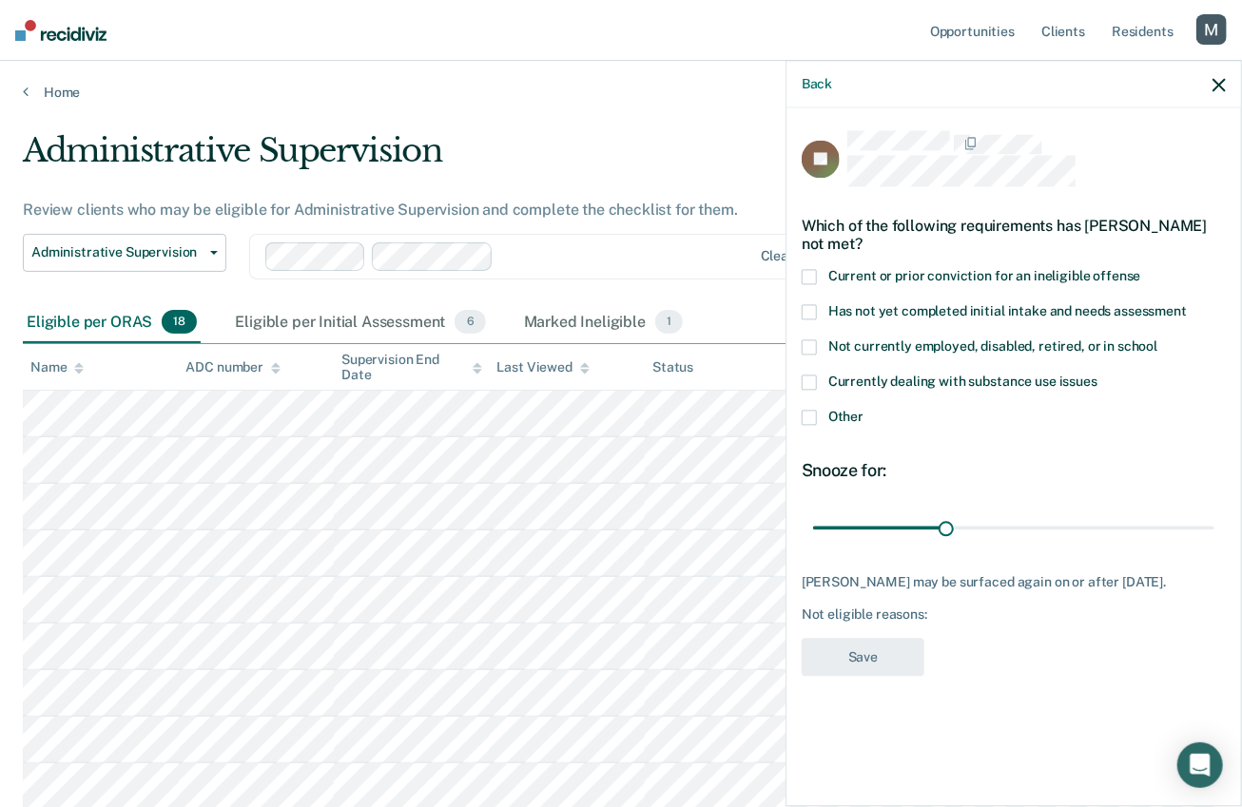
click at [809, 263] on div "Which of the following requirements has Jose Sanchez not met?" at bounding box center [1014, 236] width 424 height 67
click at [809, 269] on span at bounding box center [809, 276] width 15 height 15
click at [1141, 269] on input "Current or prior conviction for an ineligible offense" at bounding box center [1141, 269] width 0 height 0
click at [817, 88] on button "Back" at bounding box center [817, 84] width 30 height 16
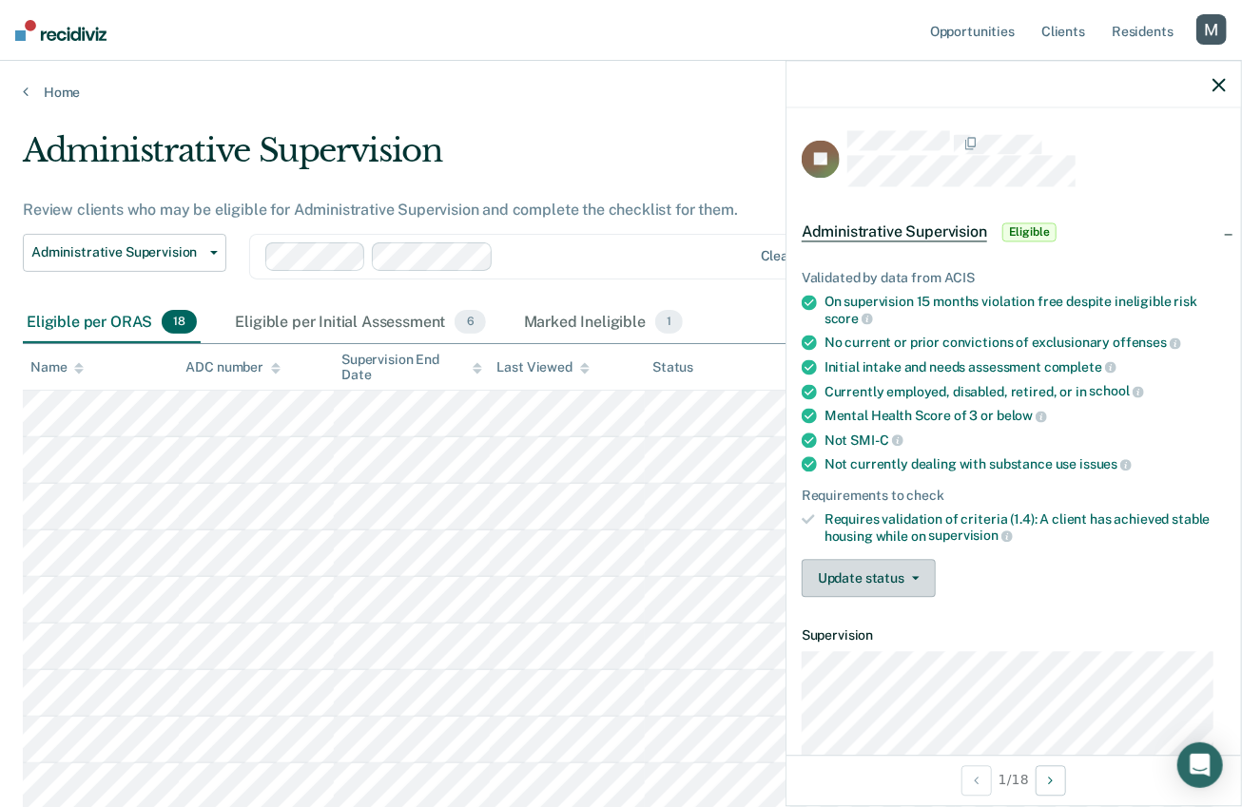
click at [896, 579] on button "Update status" at bounding box center [869, 579] width 134 height 38
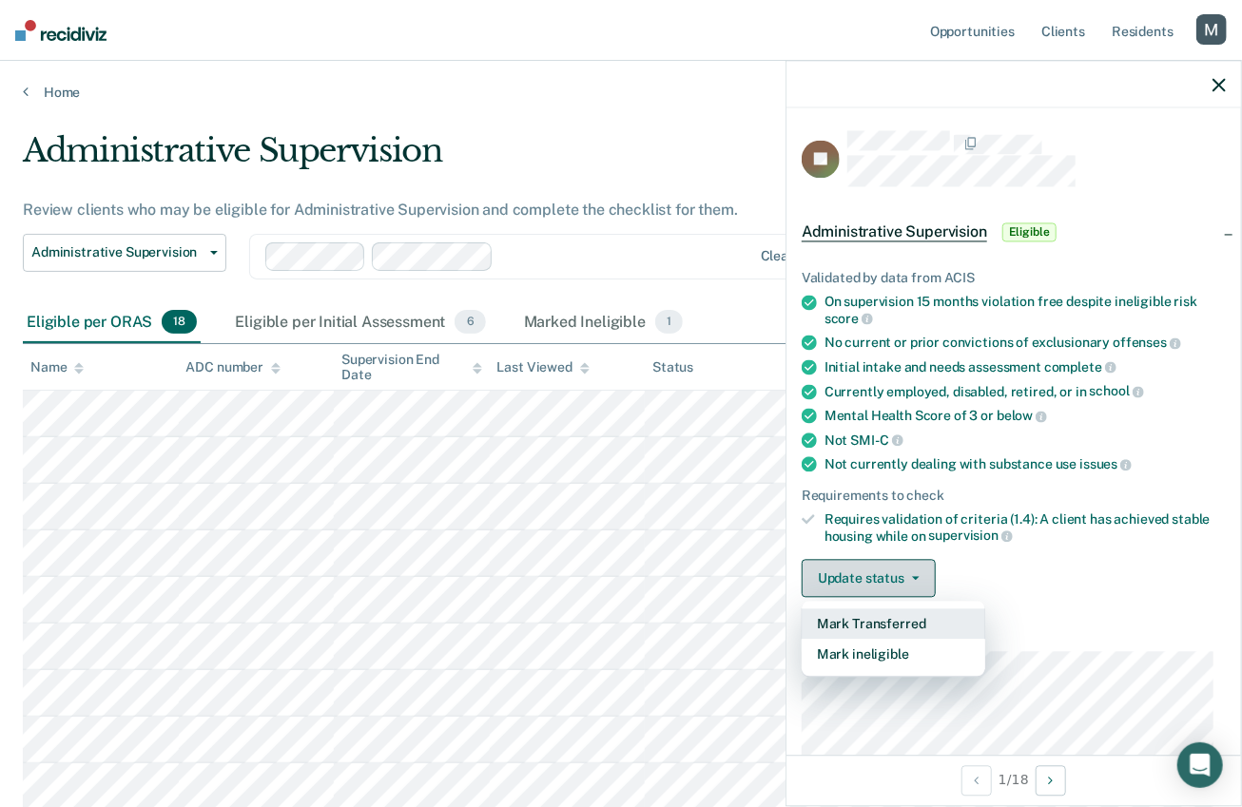
scroll to position [71, 0]
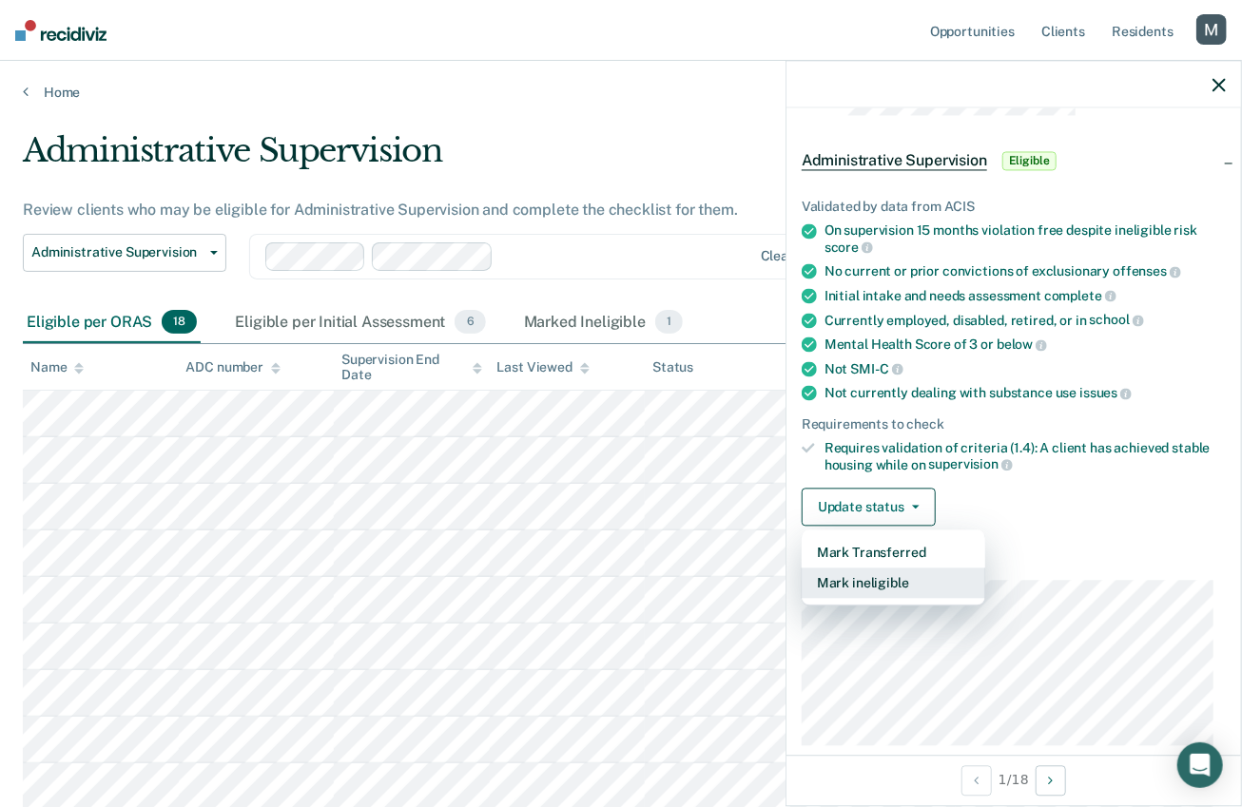
click at [854, 573] on button "Mark ineligible" at bounding box center [894, 584] width 184 height 30
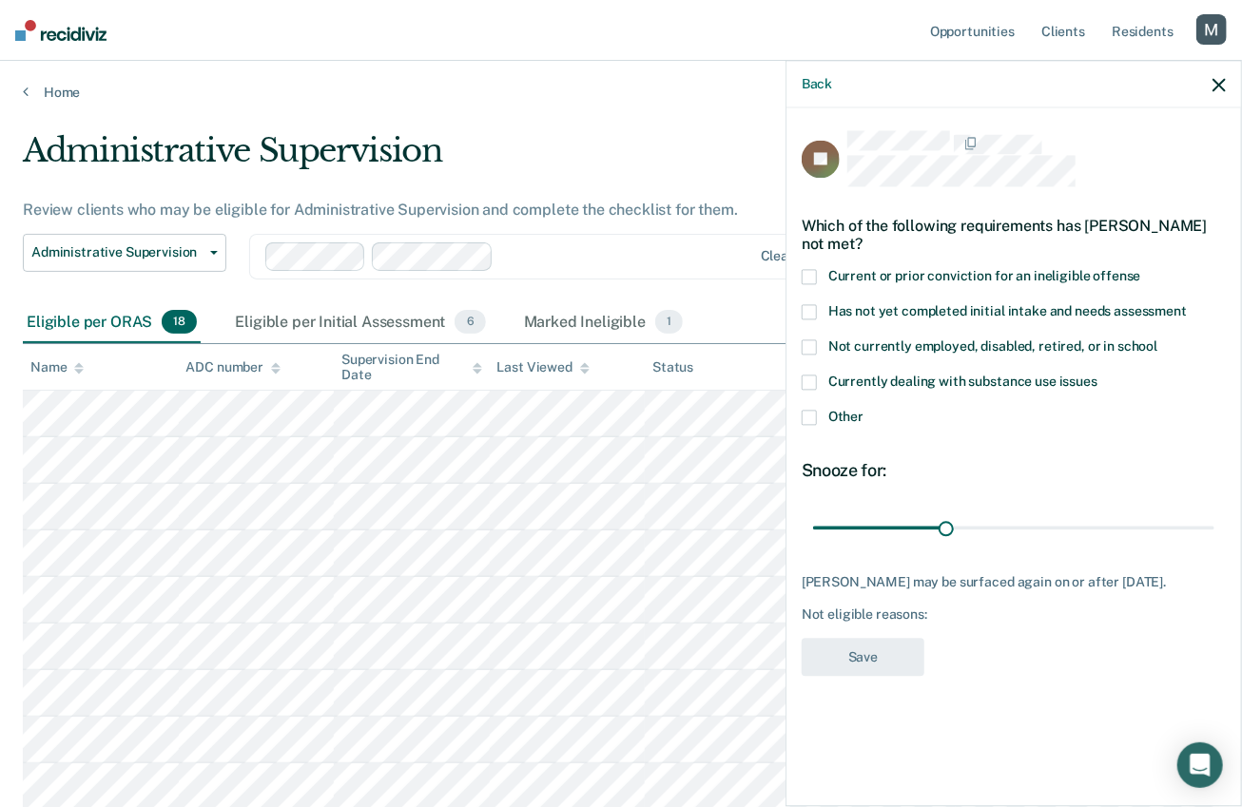
click at [840, 269] on span "Current or prior conviction for an ineligible offense" at bounding box center [984, 275] width 313 height 15
click at [1141, 269] on input "Current or prior conviction for an ineligible offense" at bounding box center [1141, 269] width 0 height 0
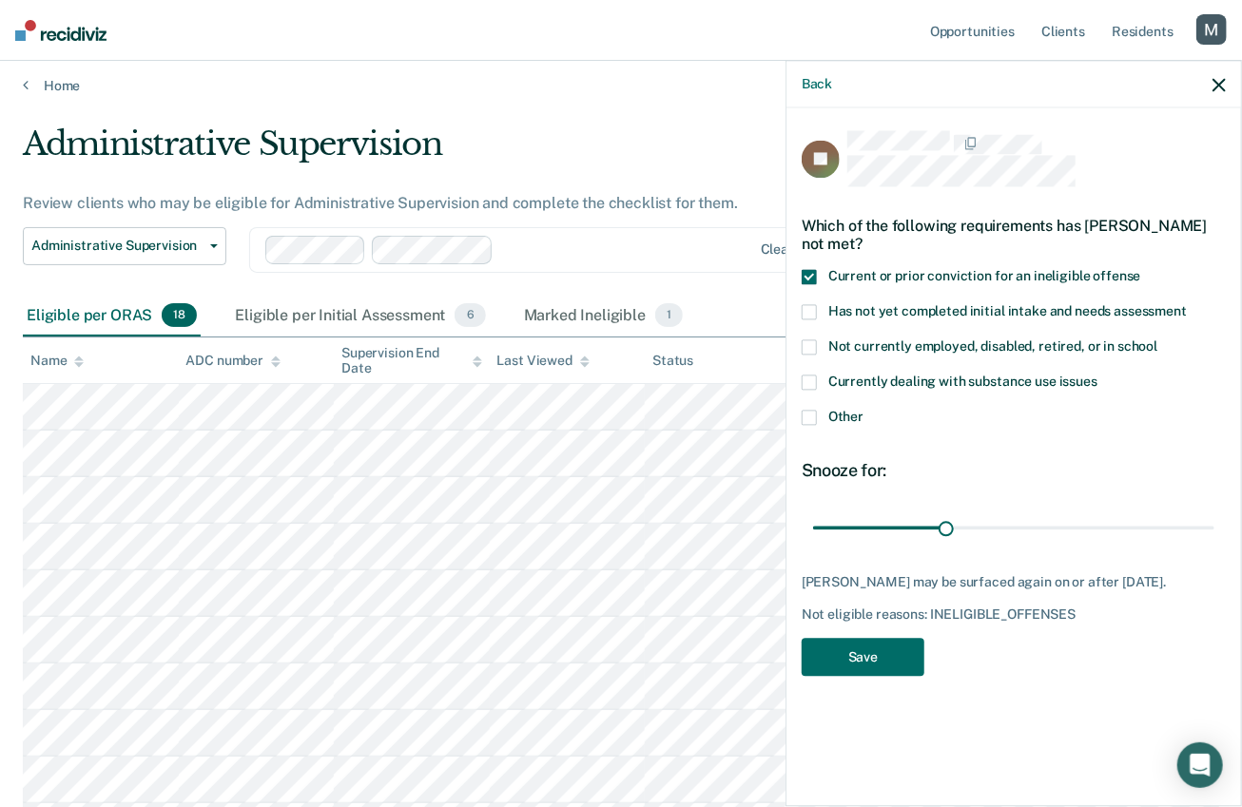
scroll to position [9, 0]
click at [859, 662] on button "Save" at bounding box center [863, 657] width 123 height 39
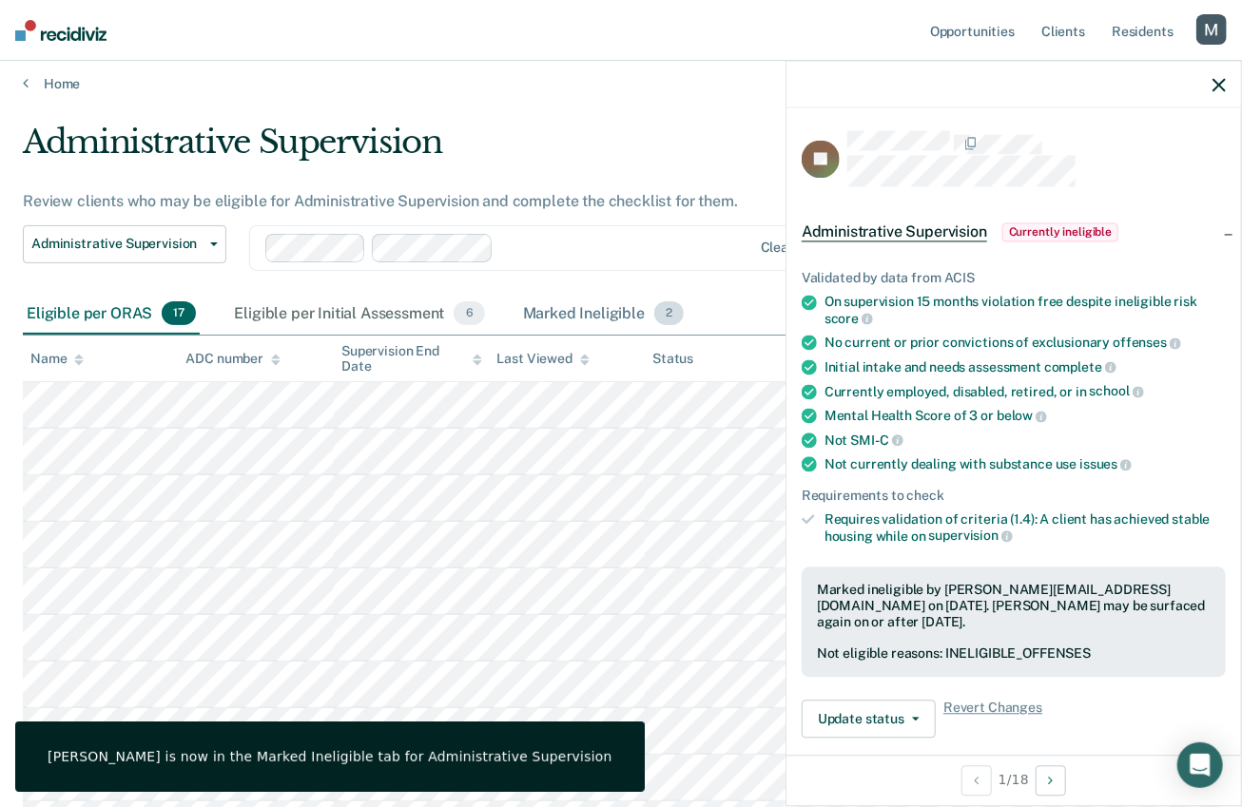
click at [573, 311] on div "Marked Ineligible 2" at bounding box center [603, 315] width 169 height 42
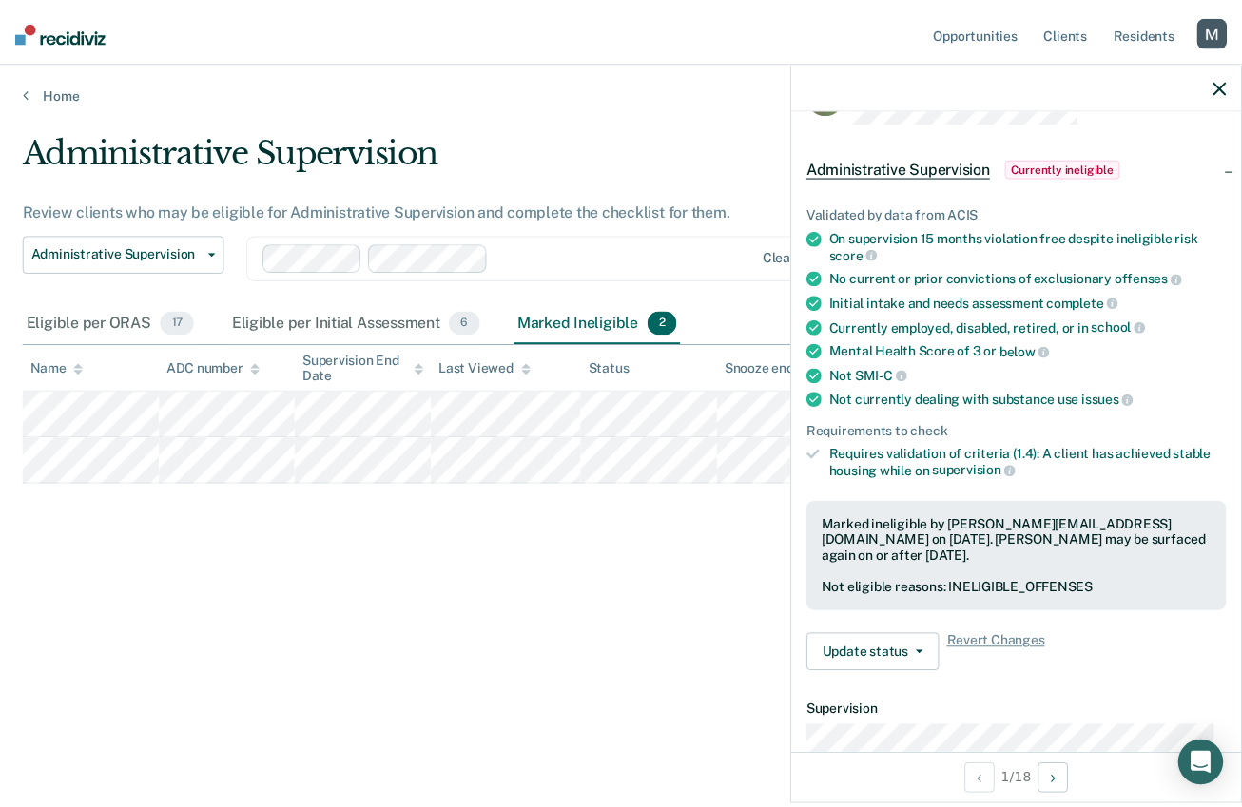
scroll to position [0, 0]
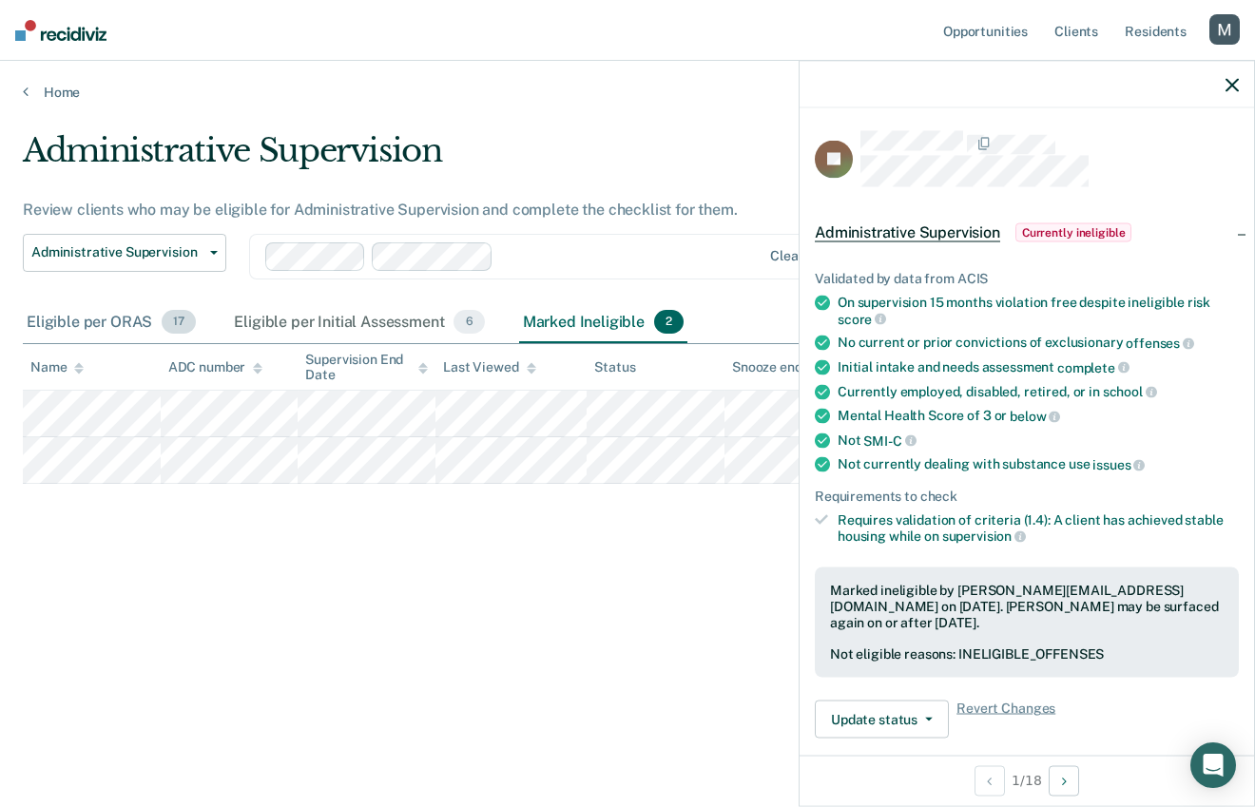
click at [98, 316] on div "Eligible per ORAS 17" at bounding box center [111, 323] width 177 height 42
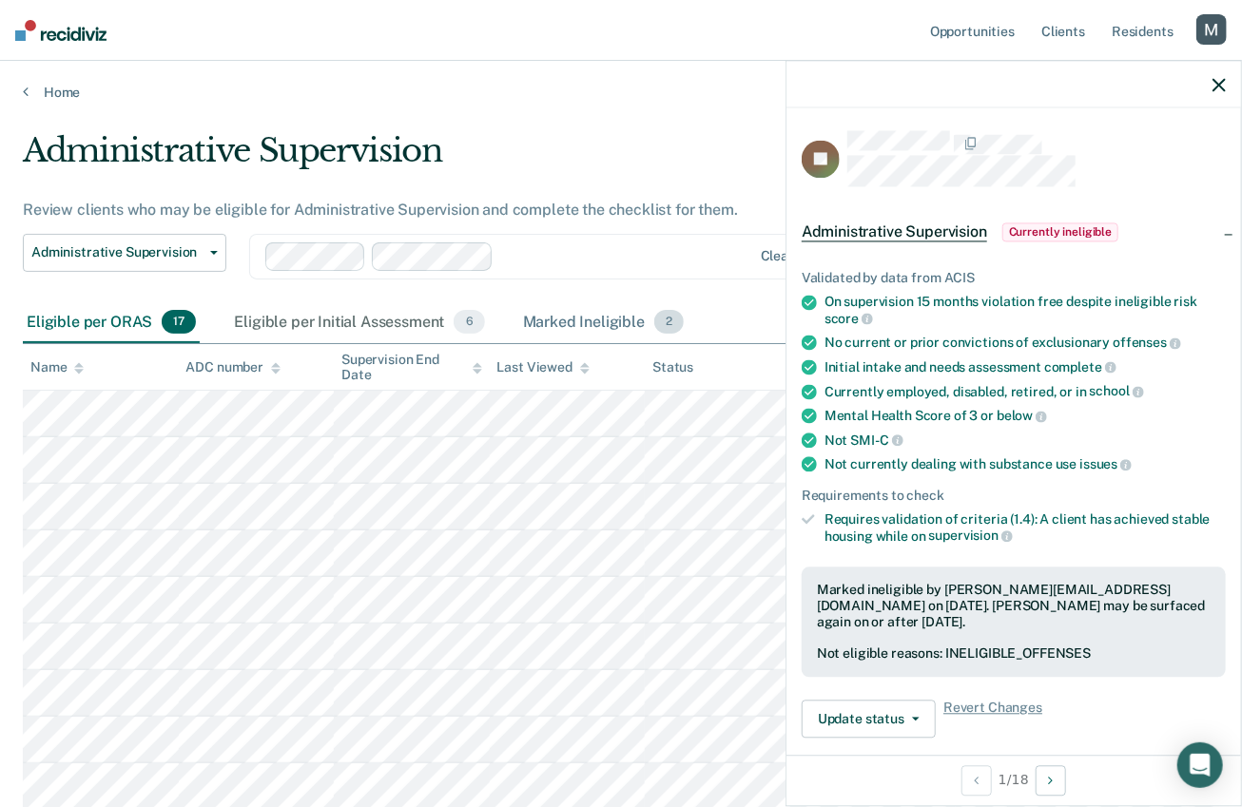
click at [577, 314] on div "Marked Ineligible 2" at bounding box center [603, 323] width 169 height 42
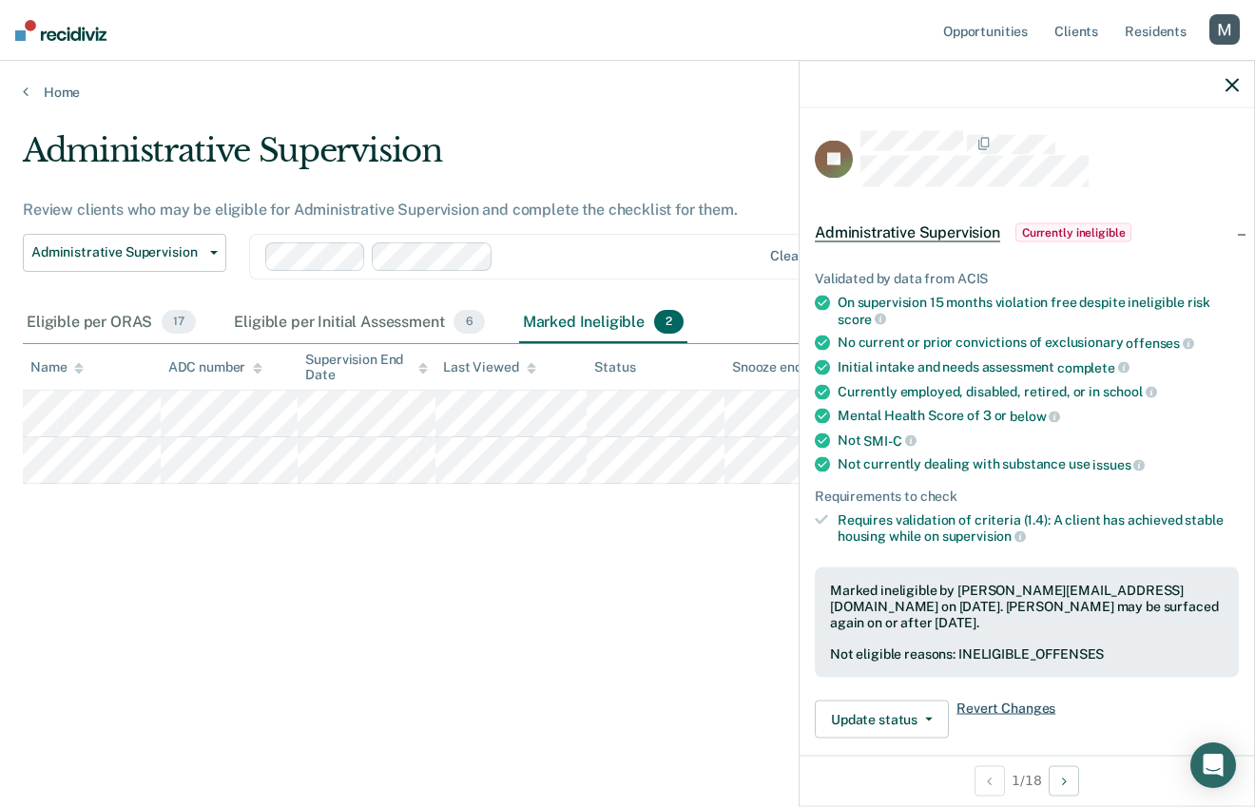
click at [1013, 708] on span "Revert Changes" at bounding box center [1006, 720] width 99 height 38
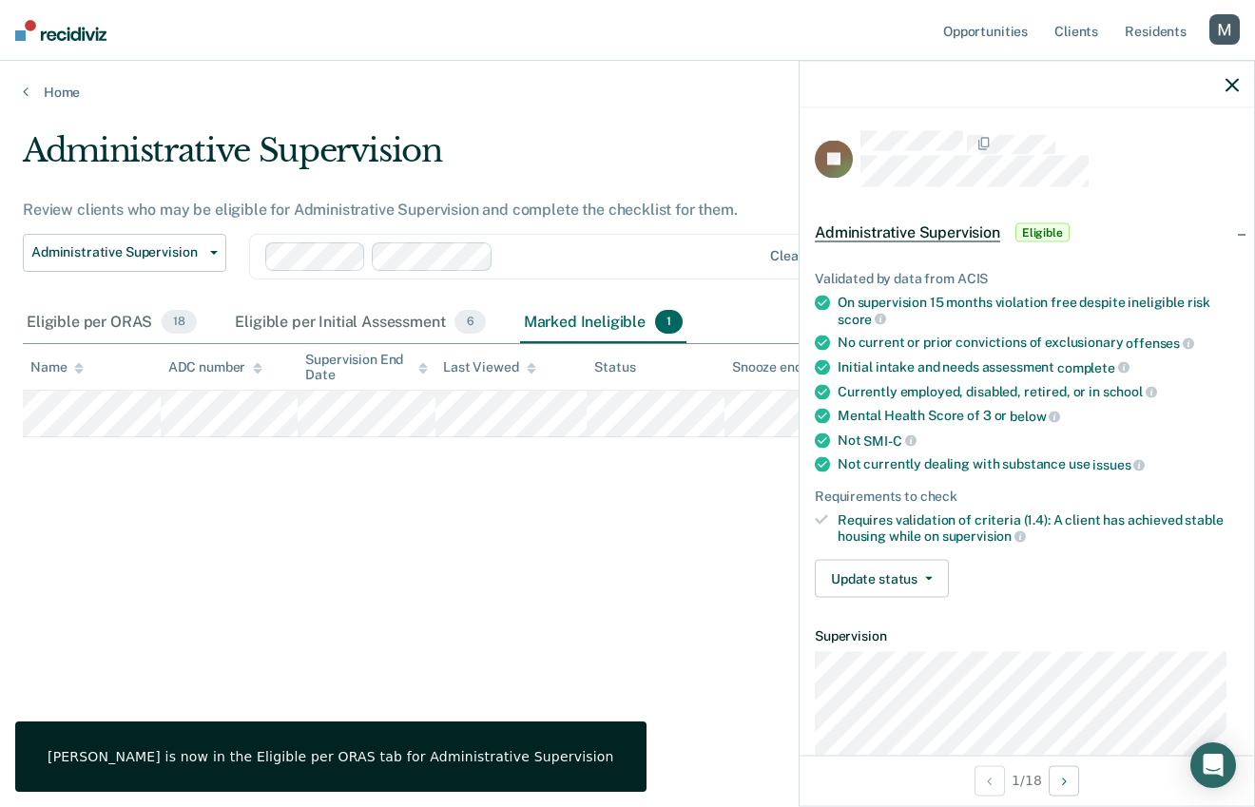
click at [134, 296] on div "Administrative Supervision Administrative Supervision" at bounding box center [125, 268] width 204 height 68
click at [126, 317] on div "Eligible per ORAS 18" at bounding box center [112, 323] width 178 height 42
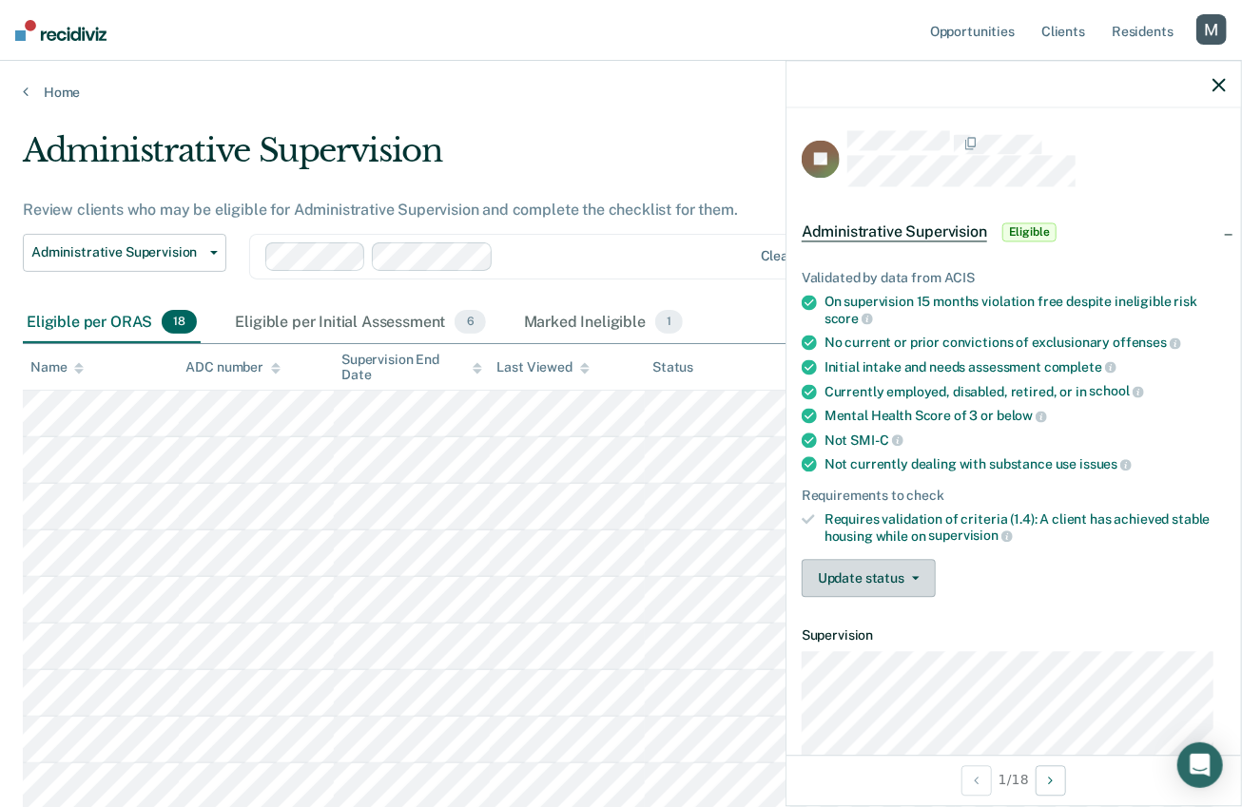
click at [872, 575] on button "Update status" at bounding box center [869, 579] width 134 height 38
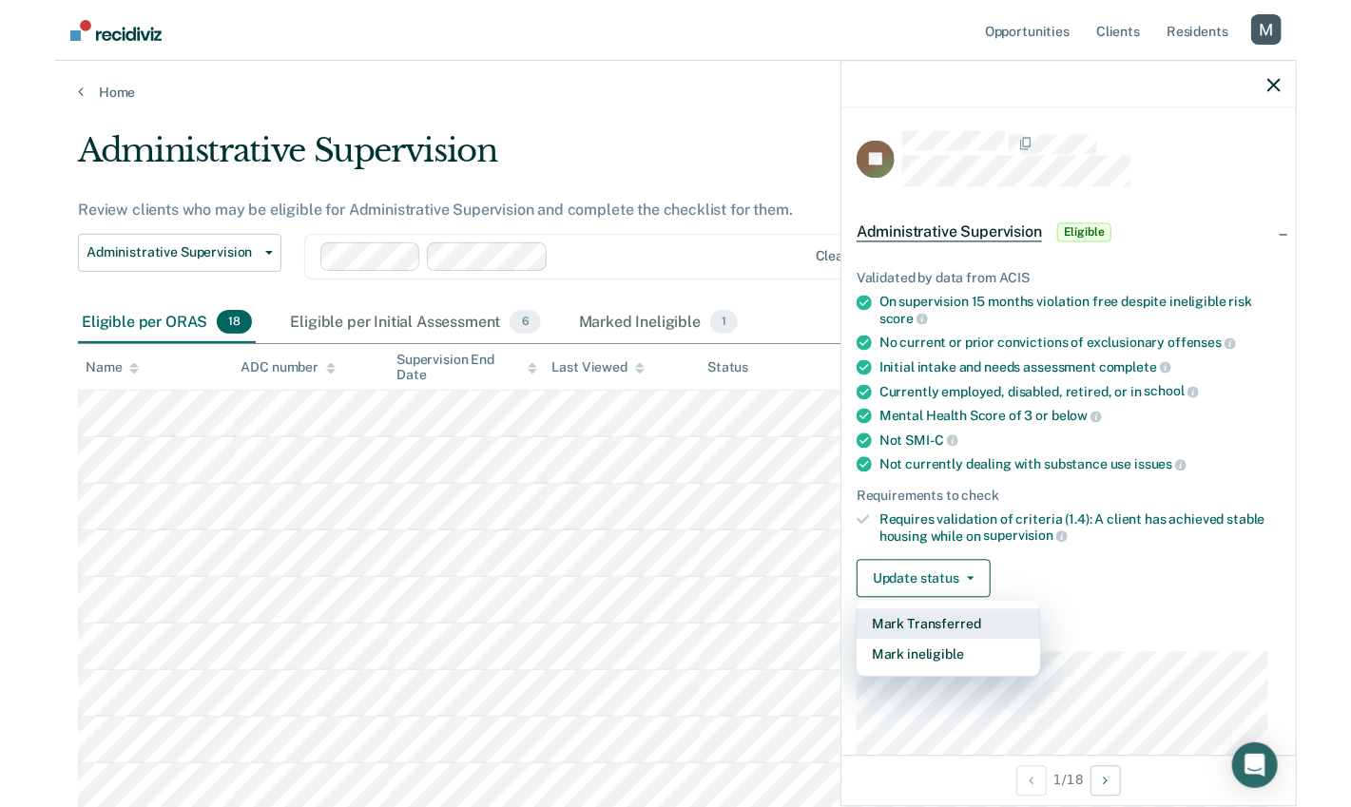
scroll to position [44, 0]
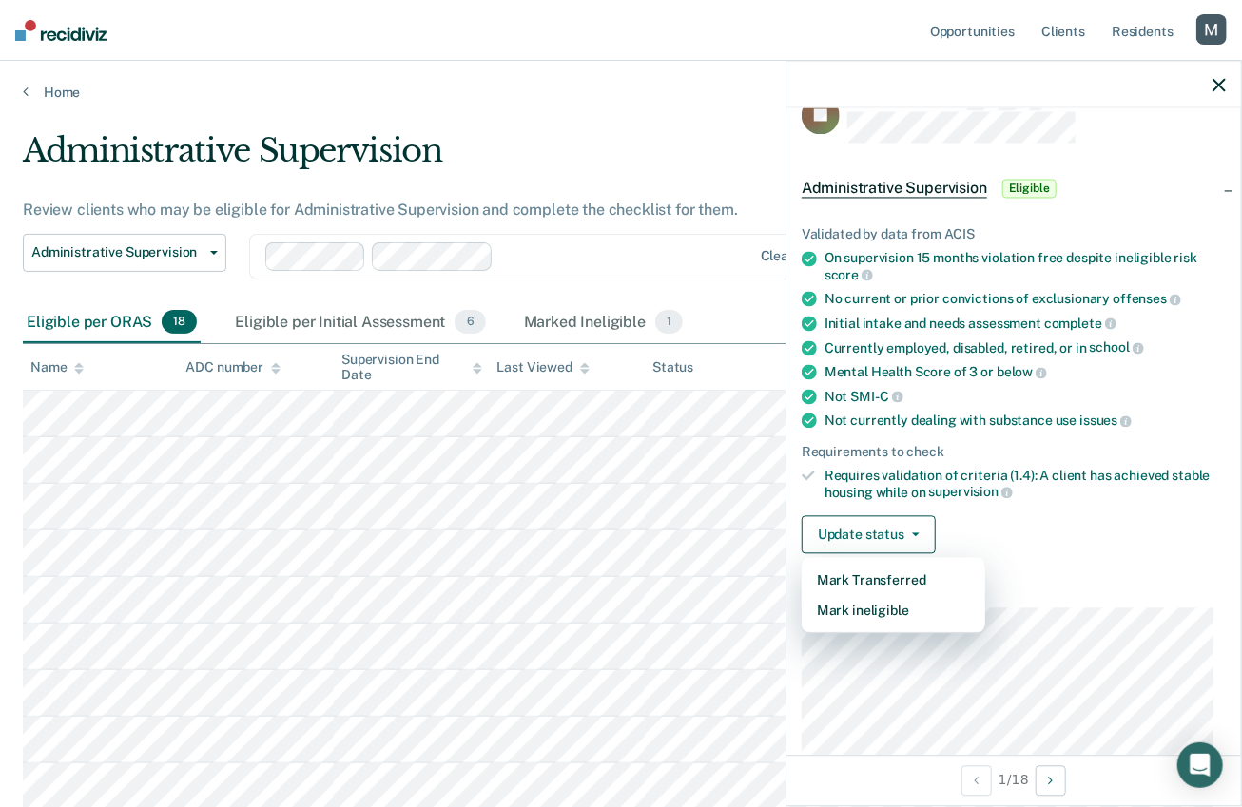
click at [1020, 516] on div "Update status Mark Transferred Mark ineligible" at bounding box center [1014, 535] width 424 height 38
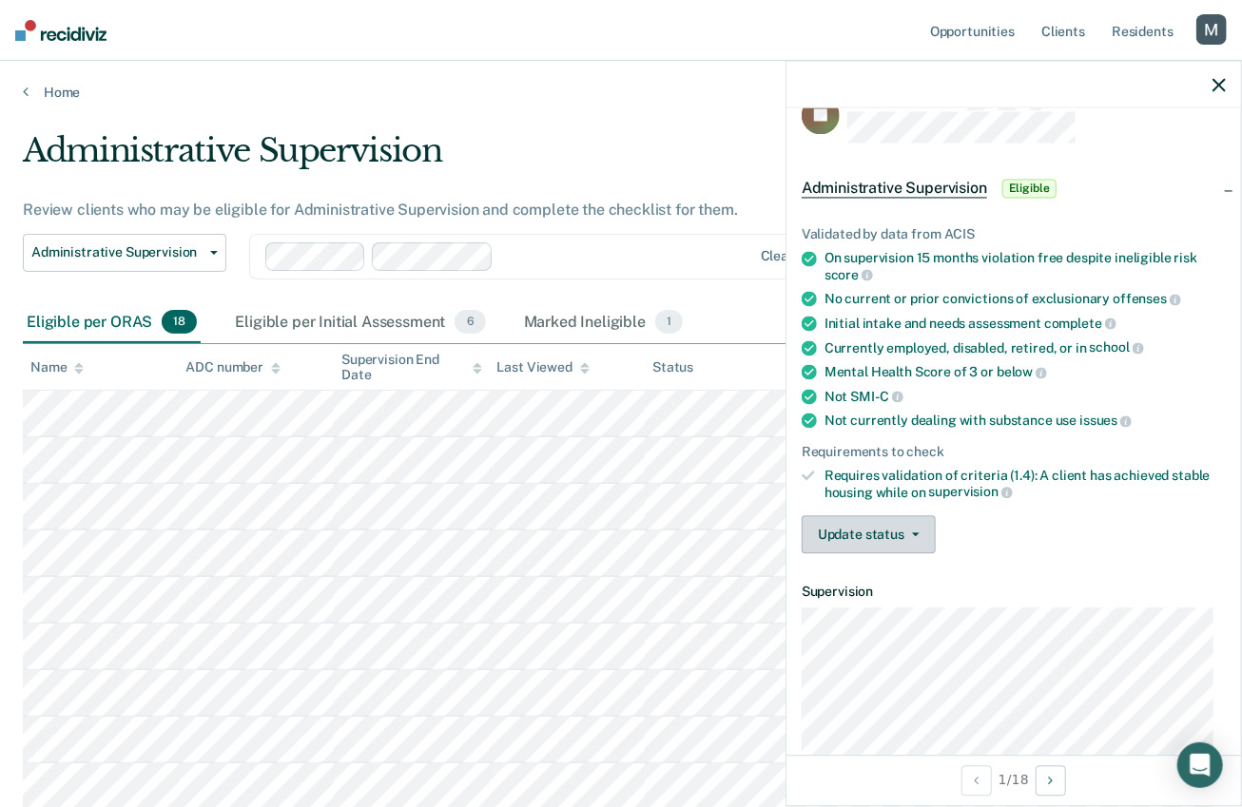
click at [934, 523] on button "Update status" at bounding box center [869, 535] width 134 height 38
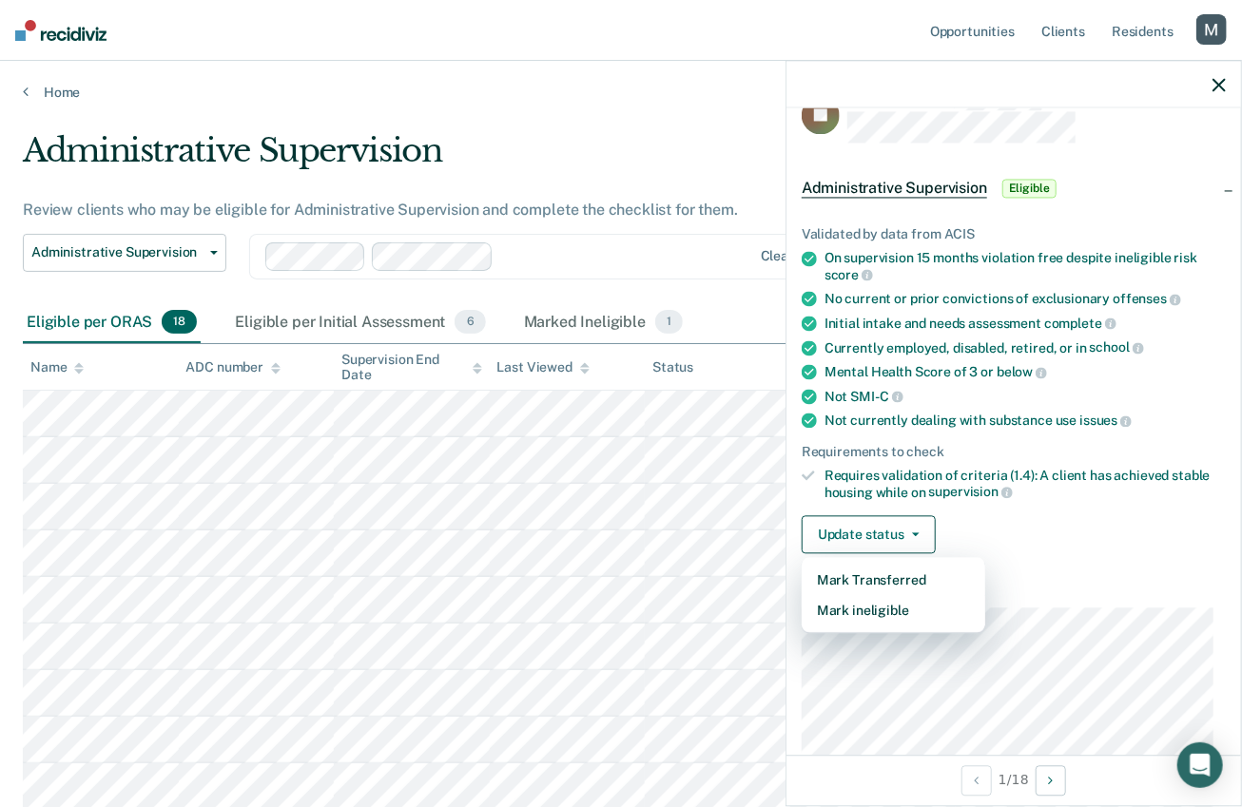
click at [971, 525] on div "Update status Mark Transferred Mark ineligible" at bounding box center [1014, 535] width 424 height 38
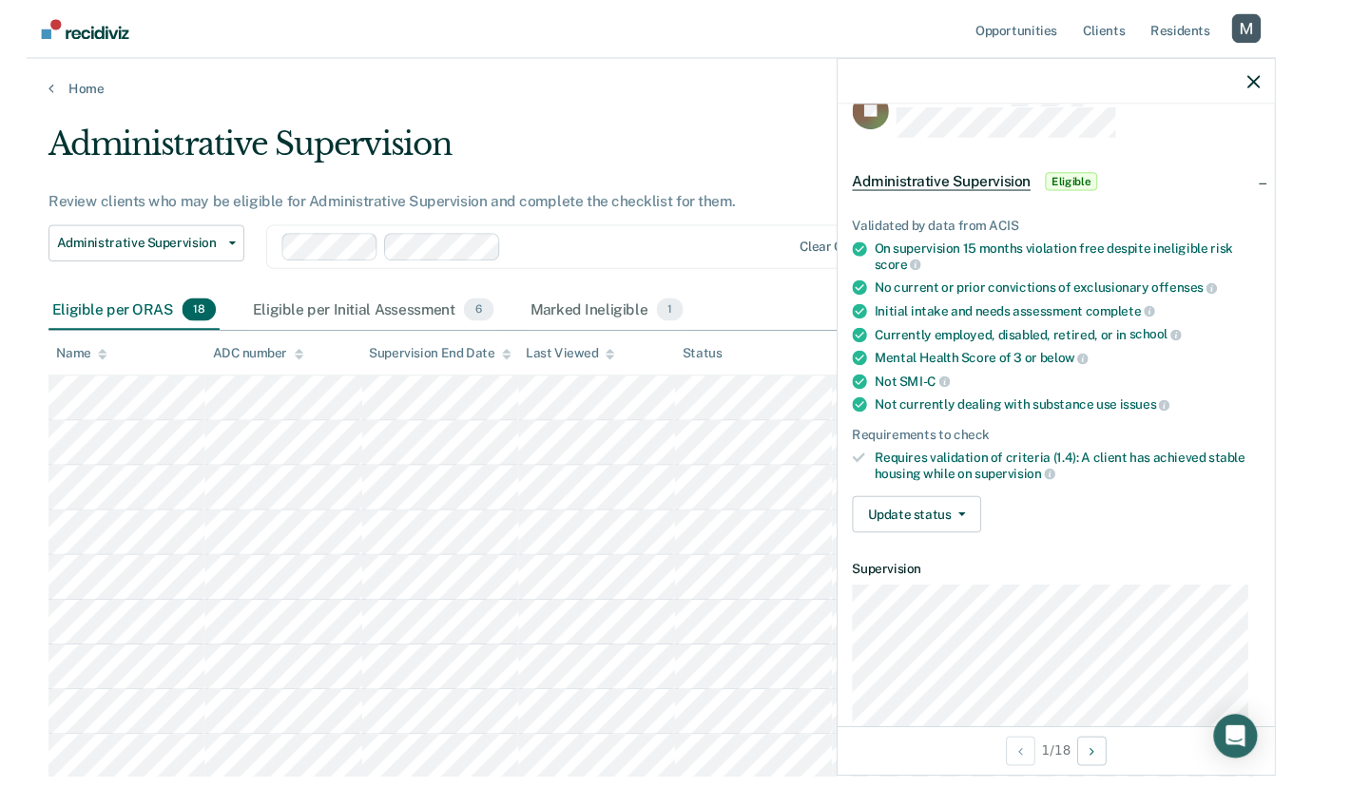
scroll to position [36, 0]
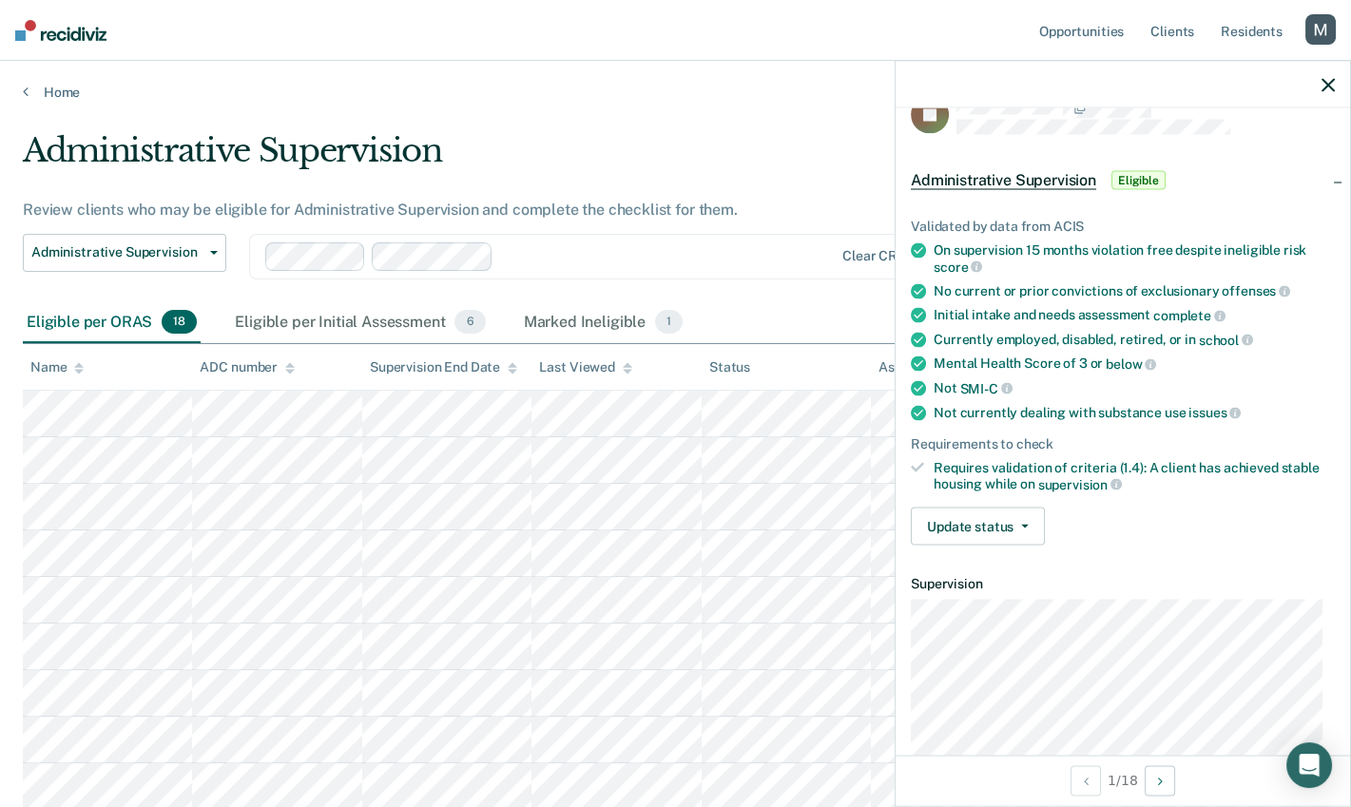
click at [1228, 478] on div "Requires validation of criteria (1.4): A client has achieved stable housing whi…" at bounding box center [1134, 476] width 401 height 32
click at [1043, 530] on div "Update status Mark Transferred Mark ineligible" at bounding box center [1123, 527] width 424 height 38
click at [1020, 526] on button "Update status" at bounding box center [978, 527] width 134 height 38
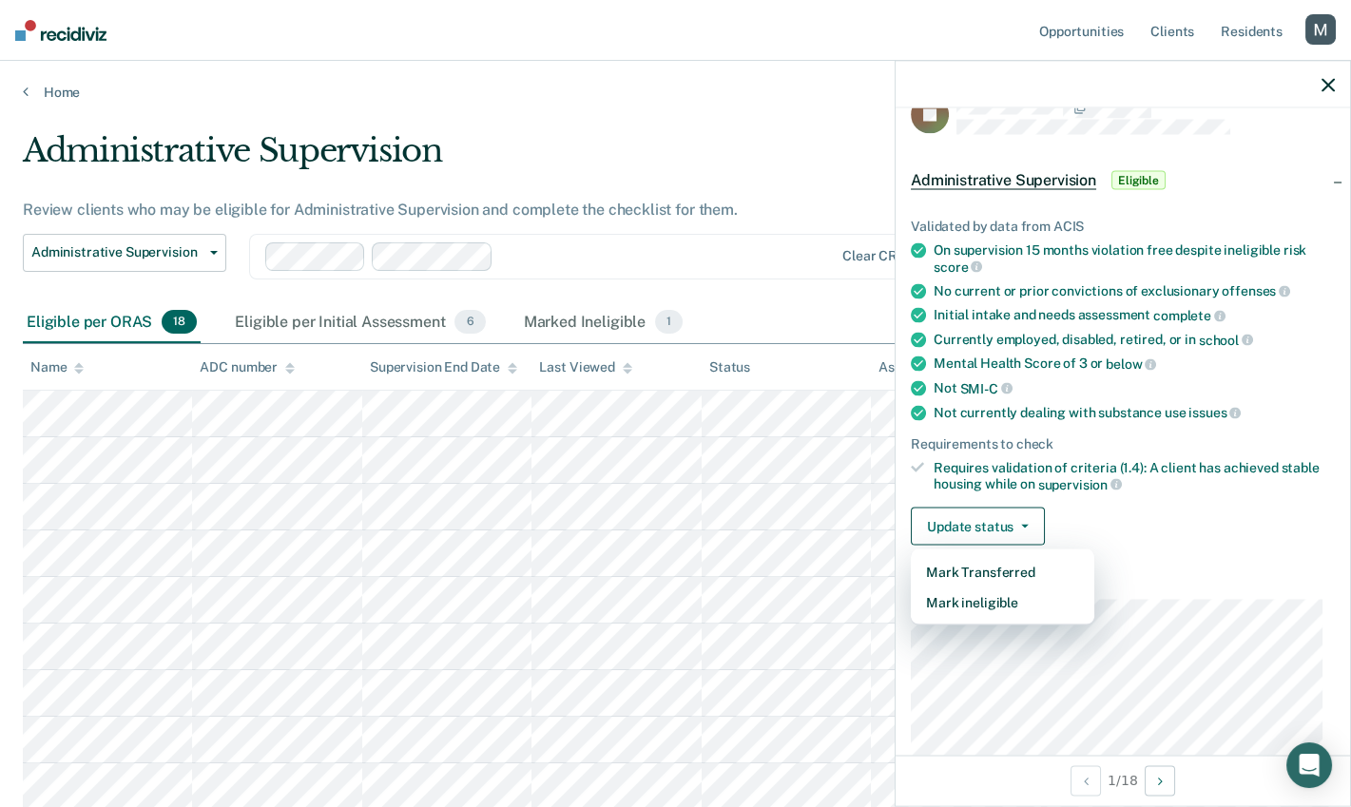
click at [1109, 519] on div "Update status Mark Transferred Mark ineligible" at bounding box center [1123, 527] width 424 height 38
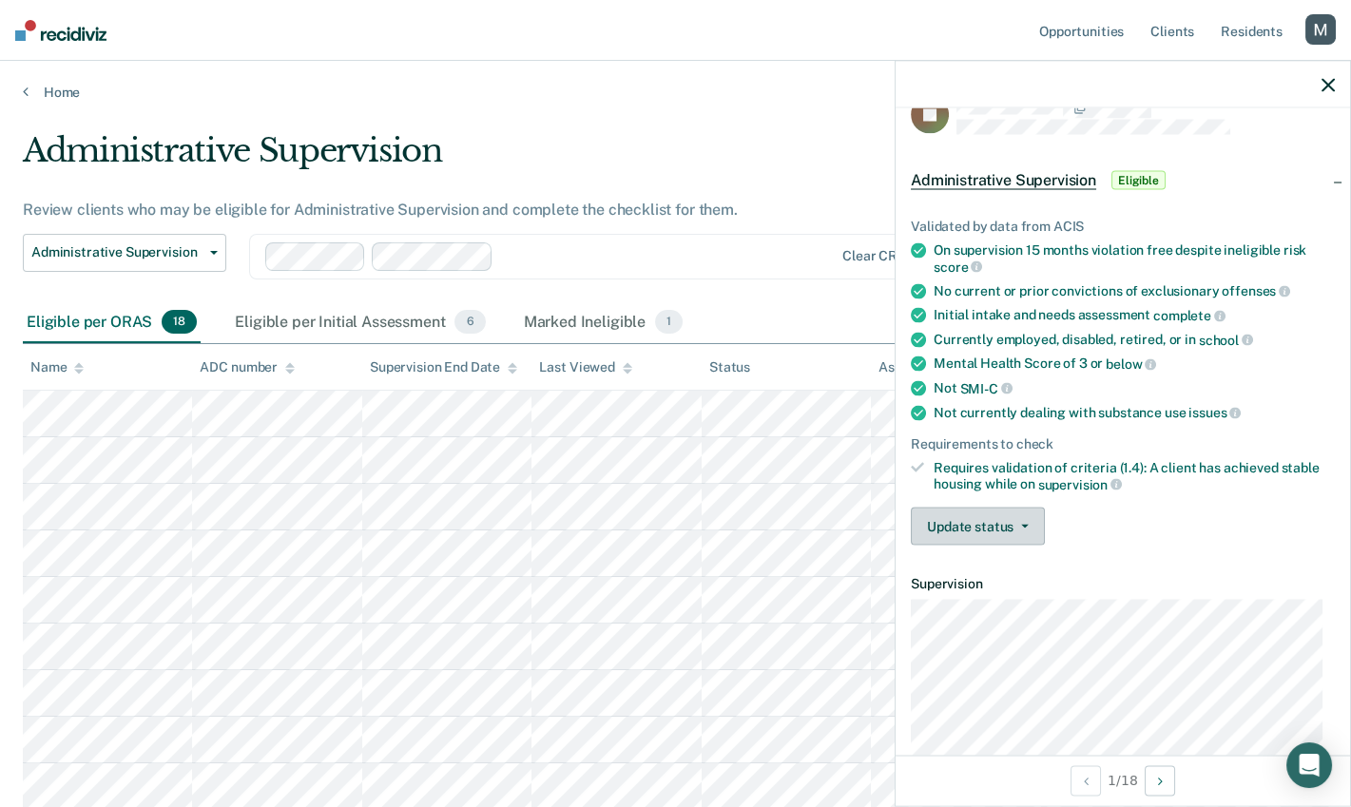
click at [1025, 508] on button "Update status" at bounding box center [978, 527] width 134 height 38
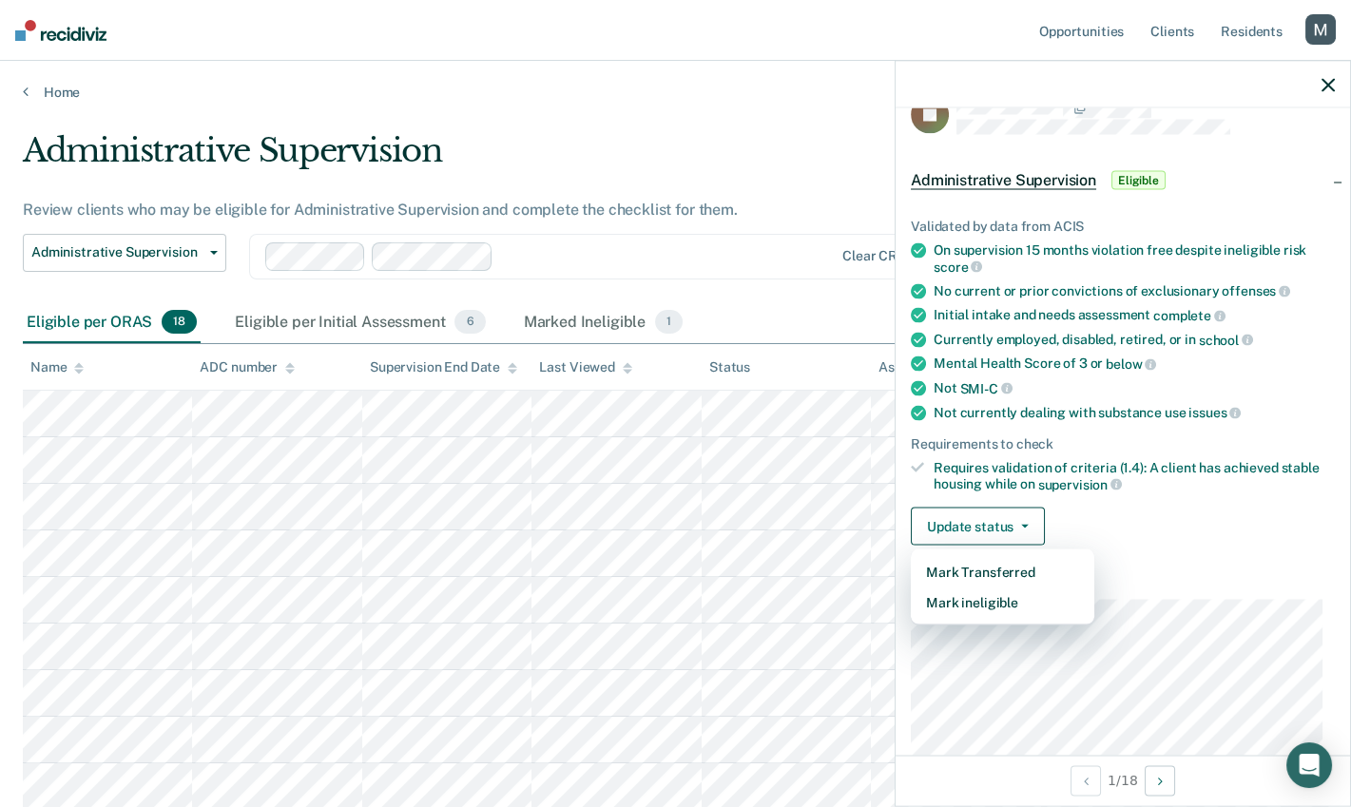
click at [1129, 508] on div "Update status Mark Transferred Mark ineligible" at bounding box center [1123, 527] width 424 height 38
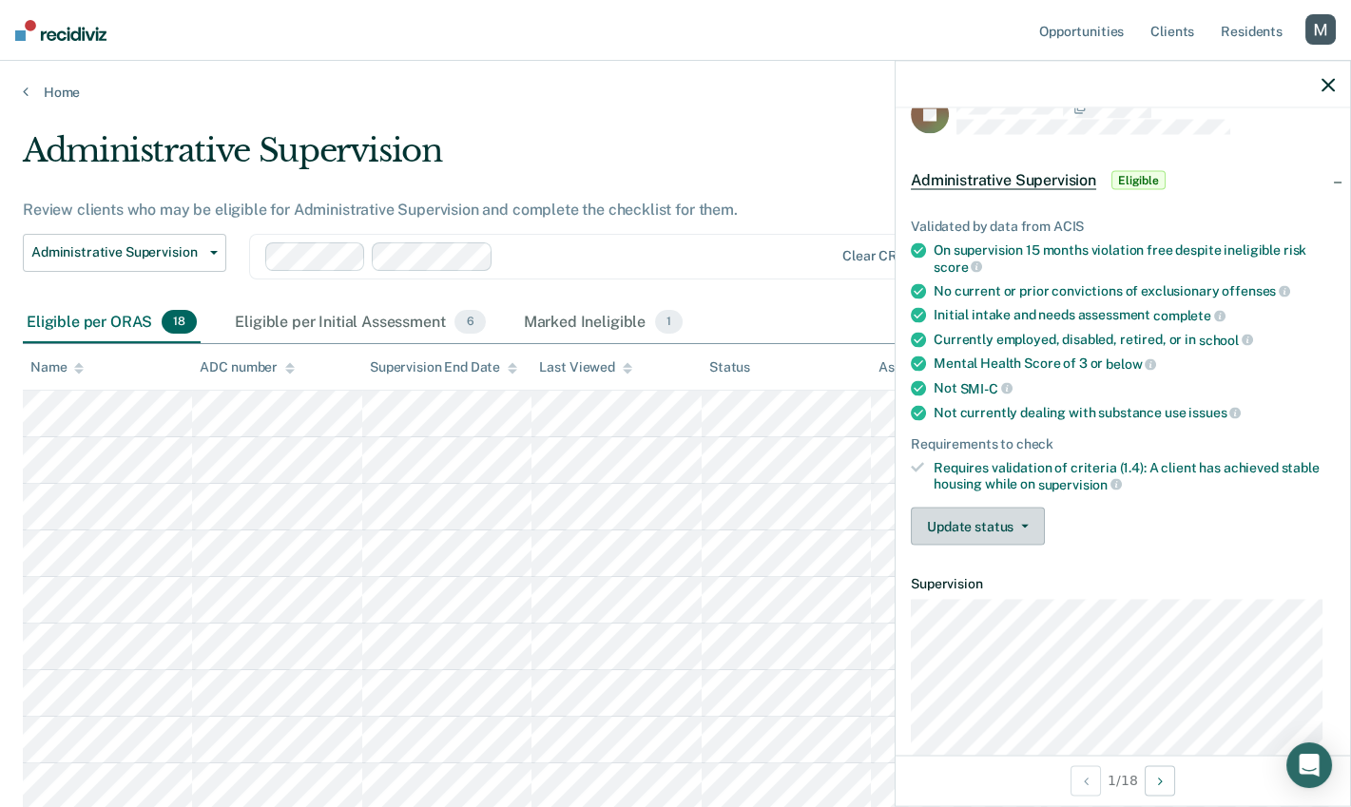
click at [975, 521] on button "Update status" at bounding box center [978, 527] width 134 height 38
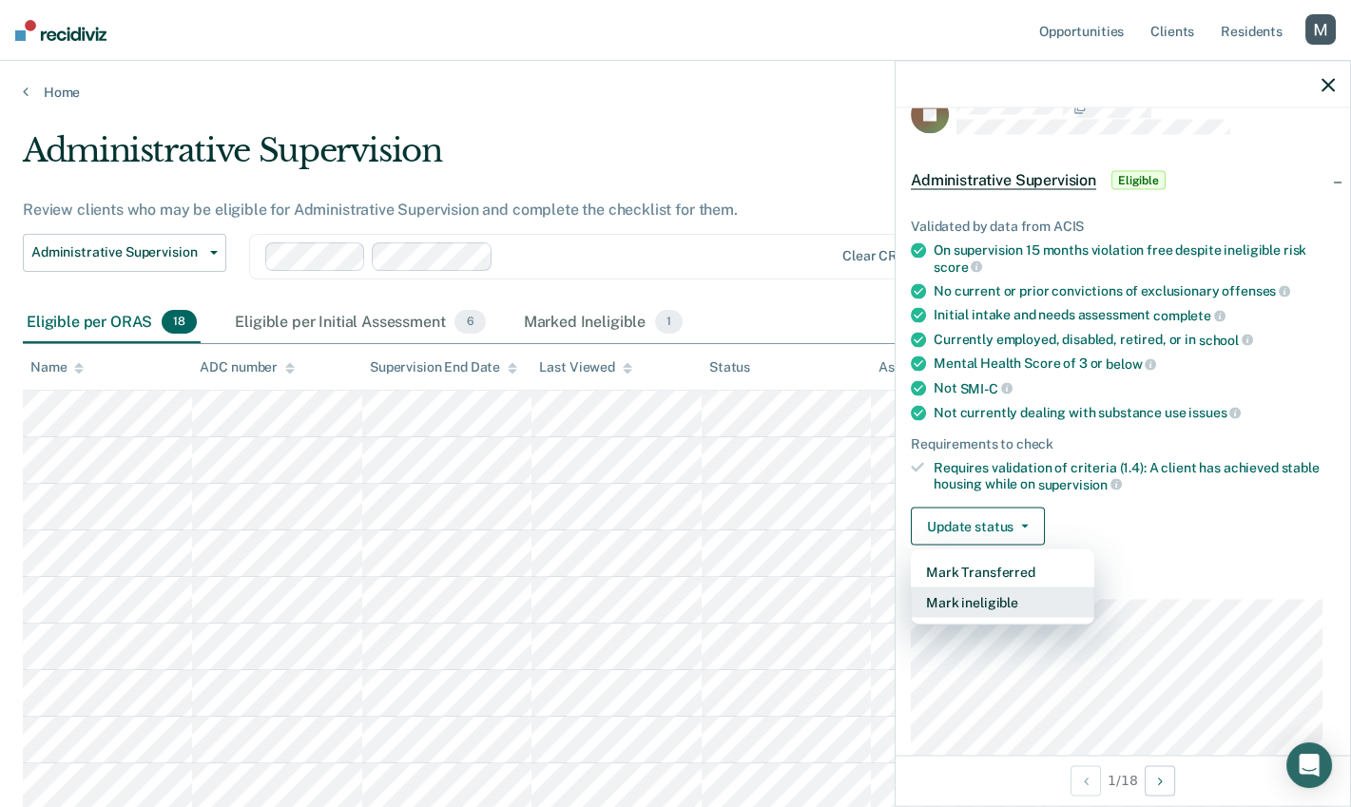
click at [970, 590] on button "Mark ineligible" at bounding box center [1003, 603] width 184 height 30
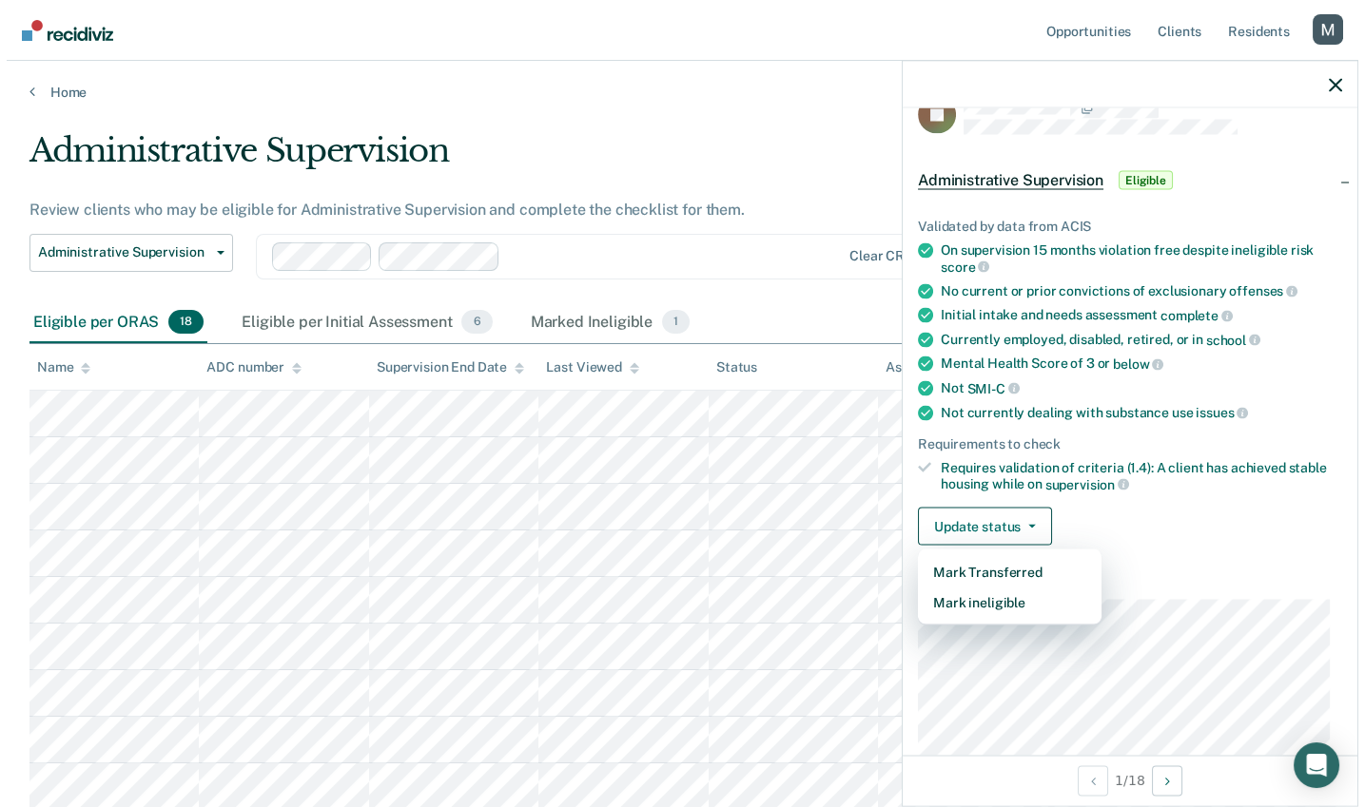
scroll to position [0, 0]
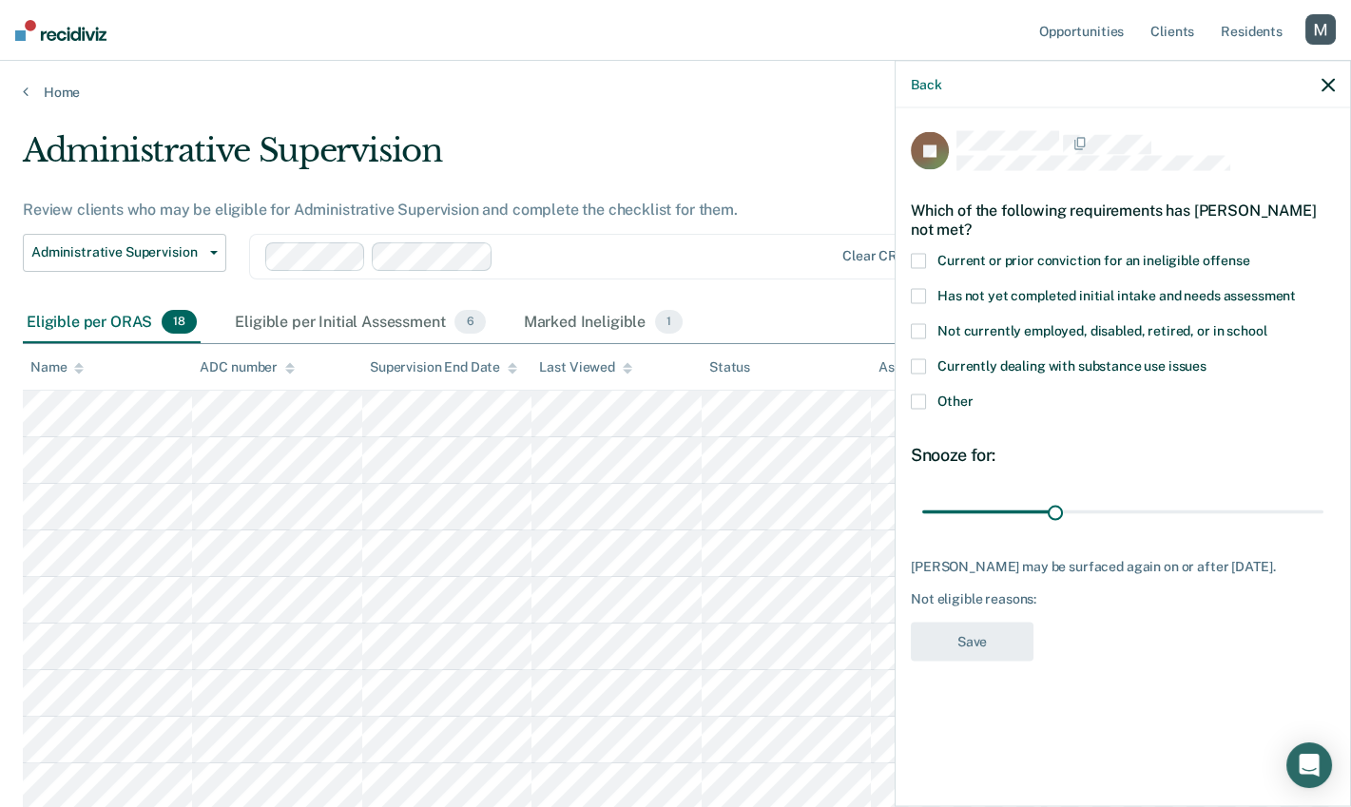
click at [983, 255] on span "Current or prior conviction for an ineligible offense" at bounding box center [1094, 259] width 313 height 15
click at [1251, 253] on input "Current or prior conviction for an ineligible offense" at bounding box center [1251, 253] width 0 height 0
click at [958, 624] on button "Save" at bounding box center [972, 641] width 123 height 39
click at [558, 302] on div "Marked Ineligible 2" at bounding box center [603, 323] width 169 height 42
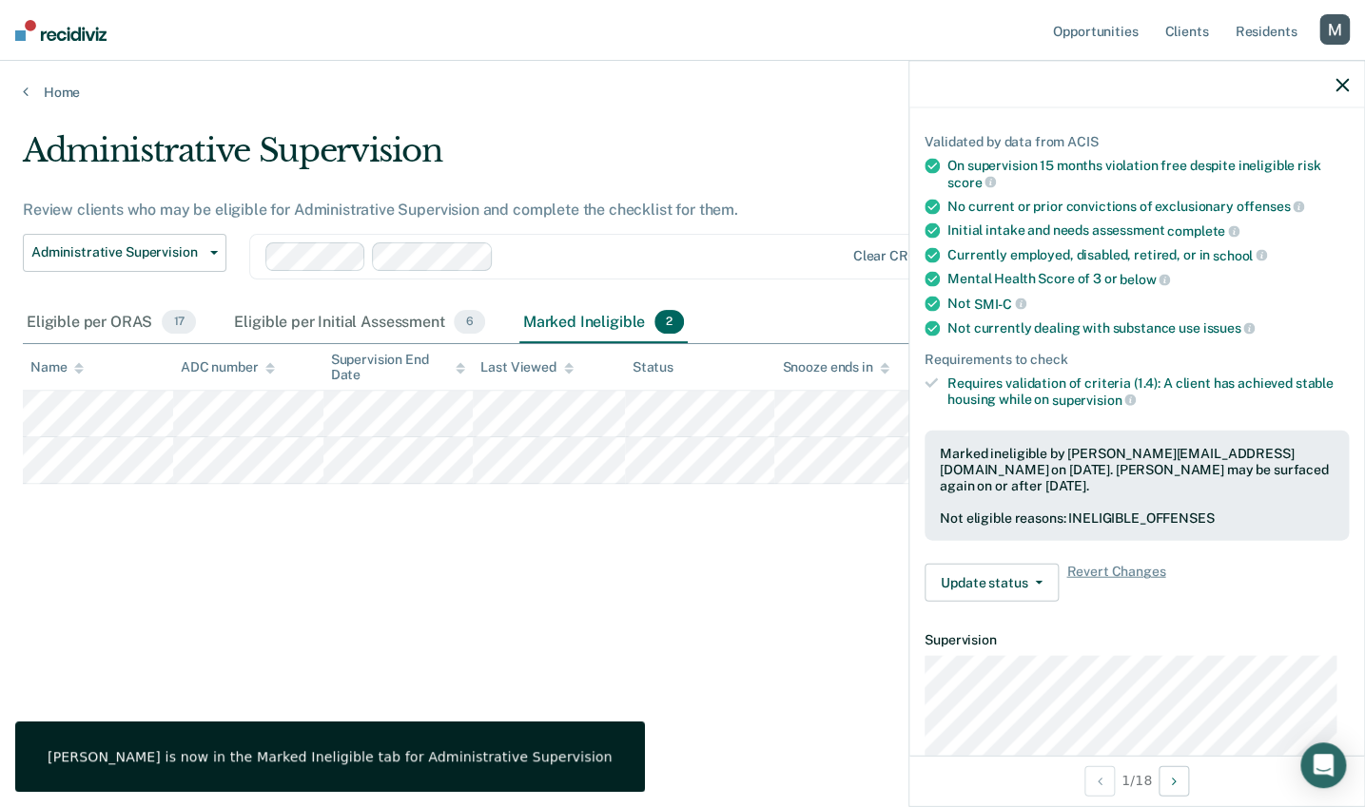
scroll to position [143, 0]
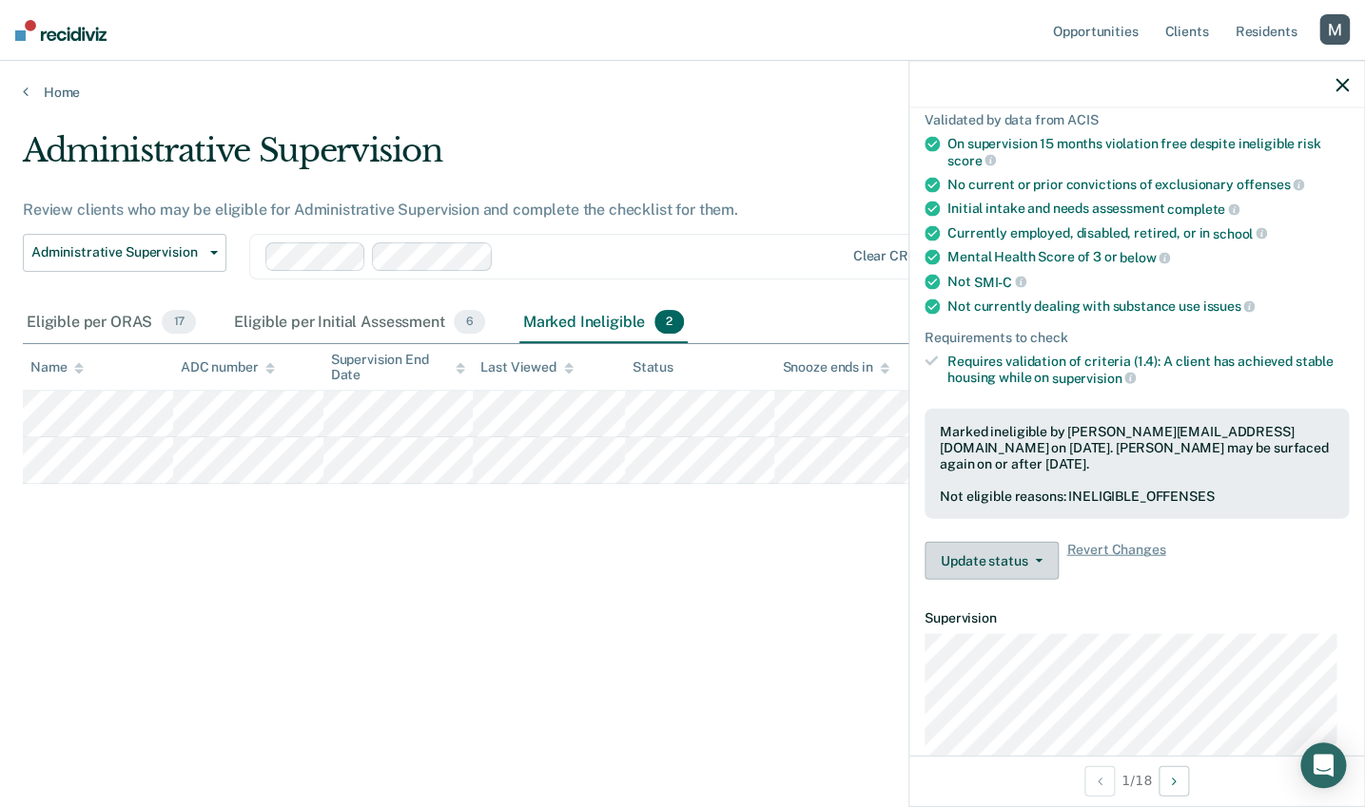
click at [1028, 553] on button "Update status" at bounding box center [991, 561] width 134 height 38
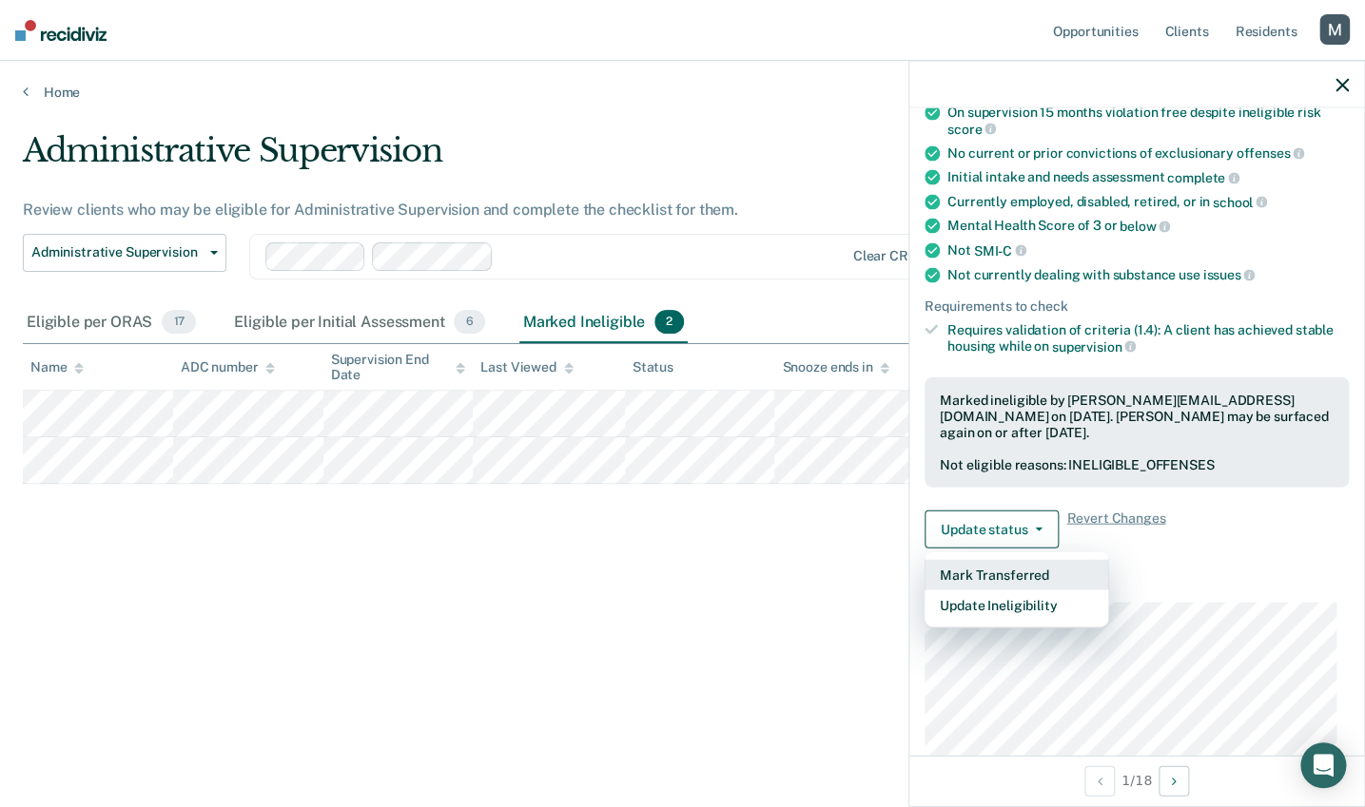
scroll to position [184, 0]
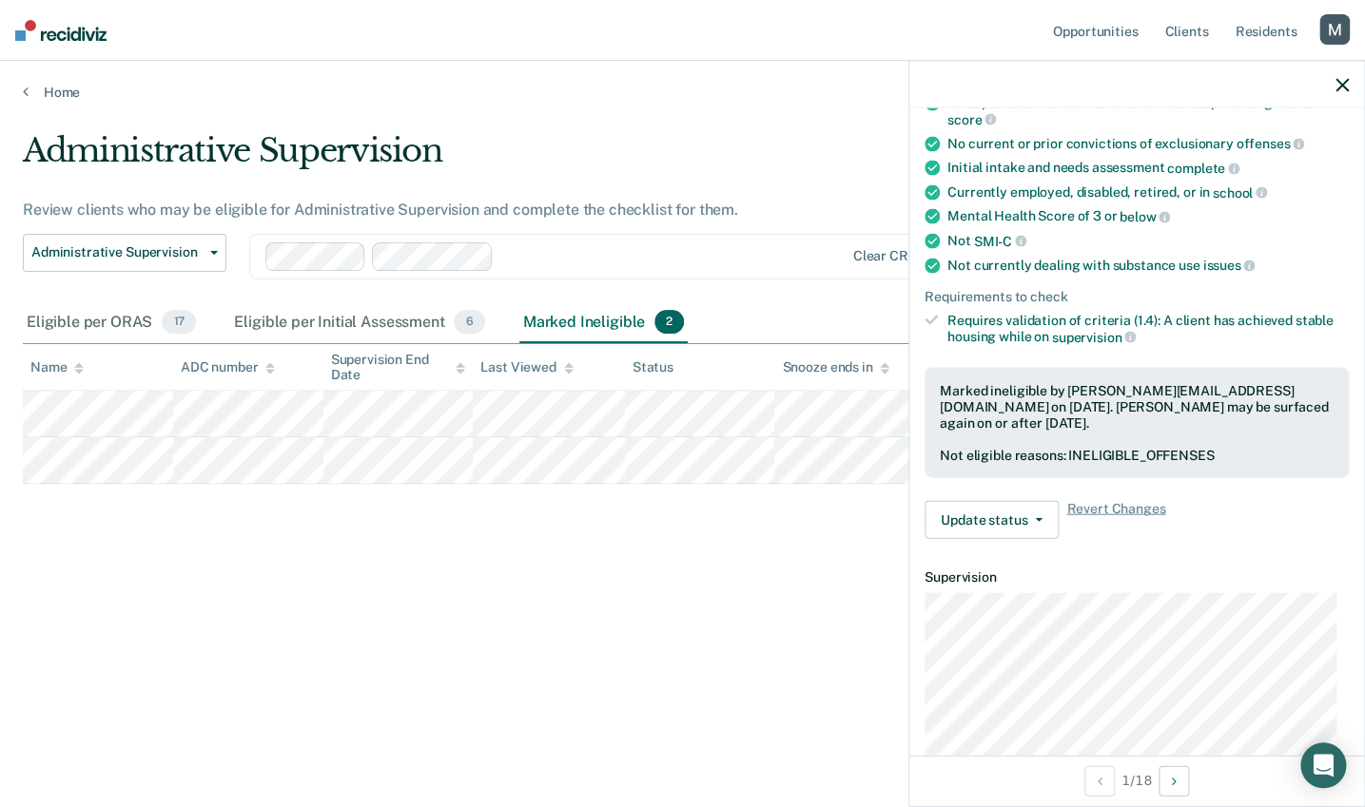
click at [1091, 368] on div "Marked ineligible by michelle@recidiviz.org on September 4, 2025. Jose Sanchez …" at bounding box center [1136, 423] width 424 height 110
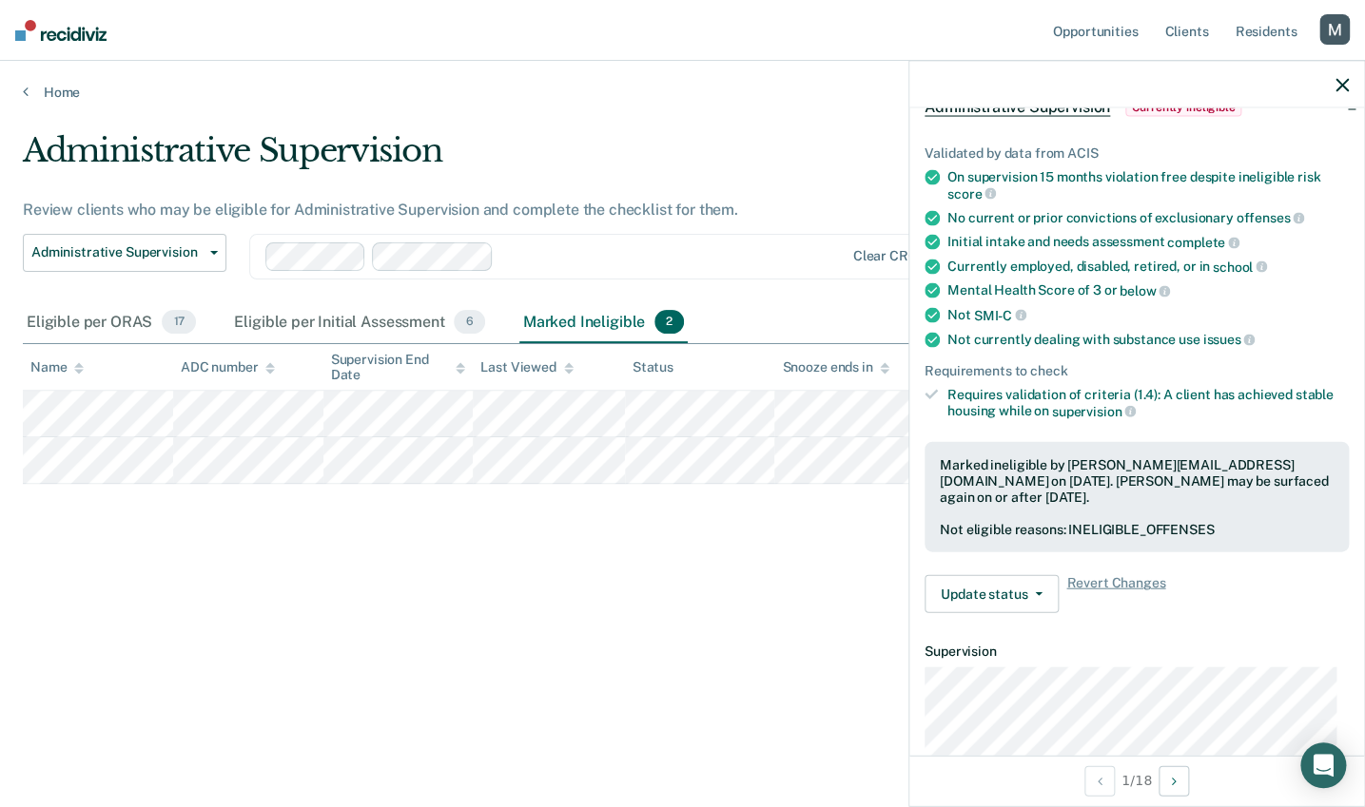
scroll to position [124, 0]
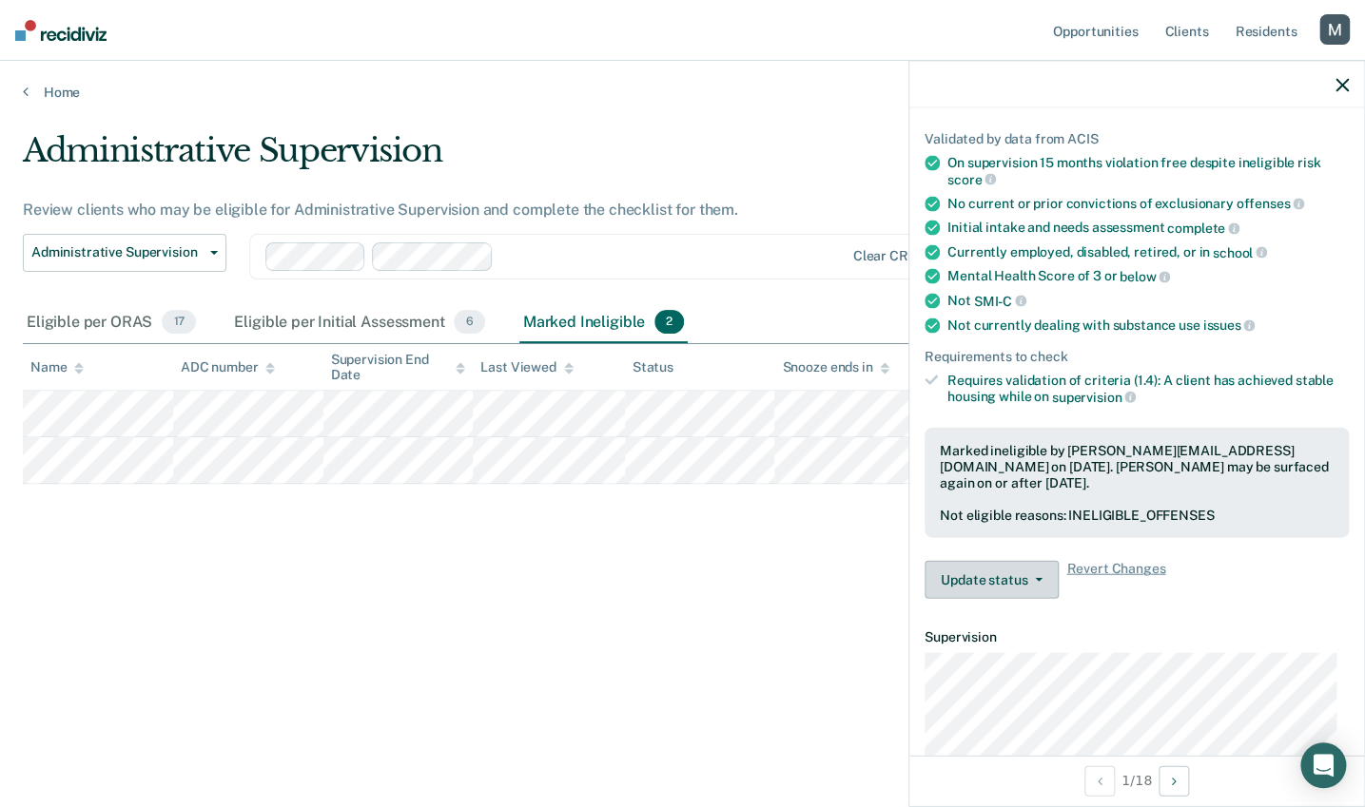
click at [1044, 593] on button "Update status" at bounding box center [991, 580] width 134 height 38
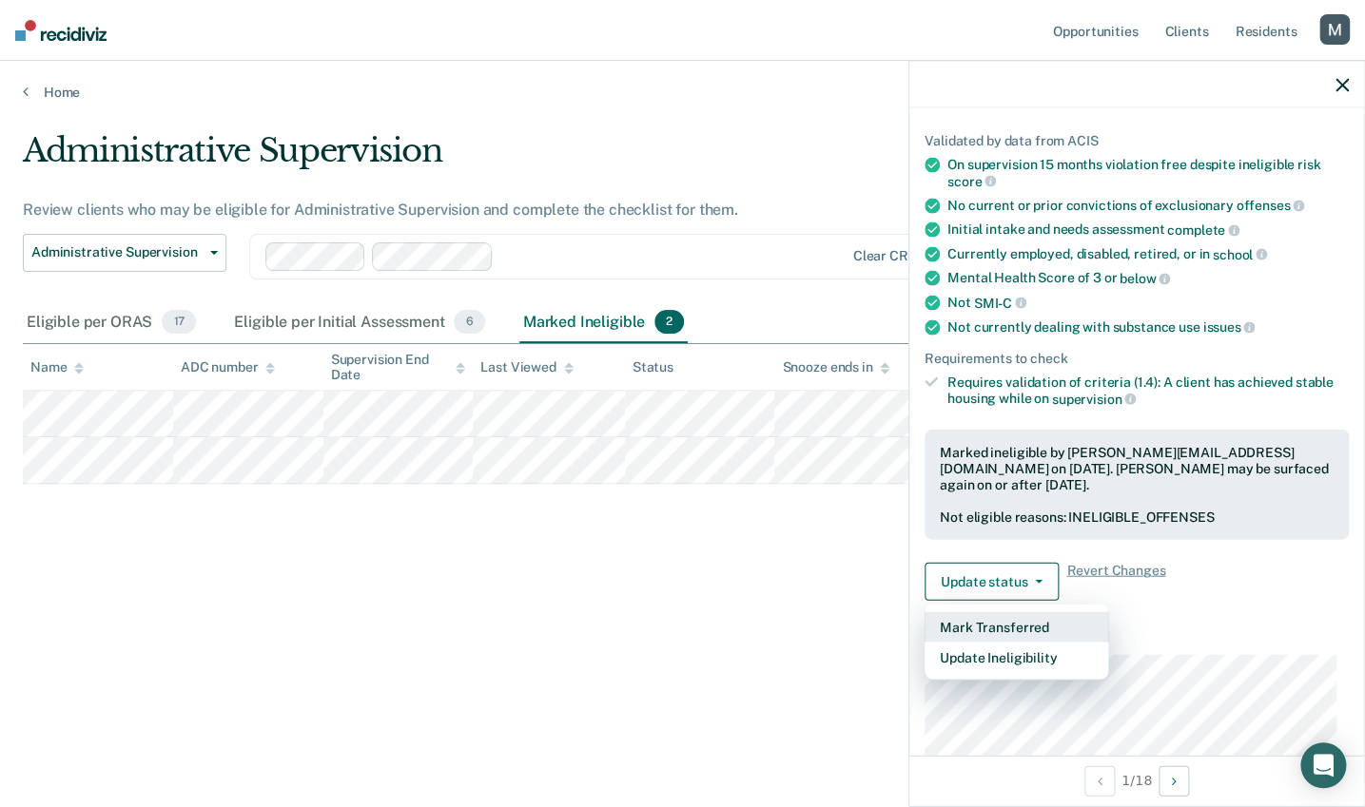
scroll to position [125, 0]
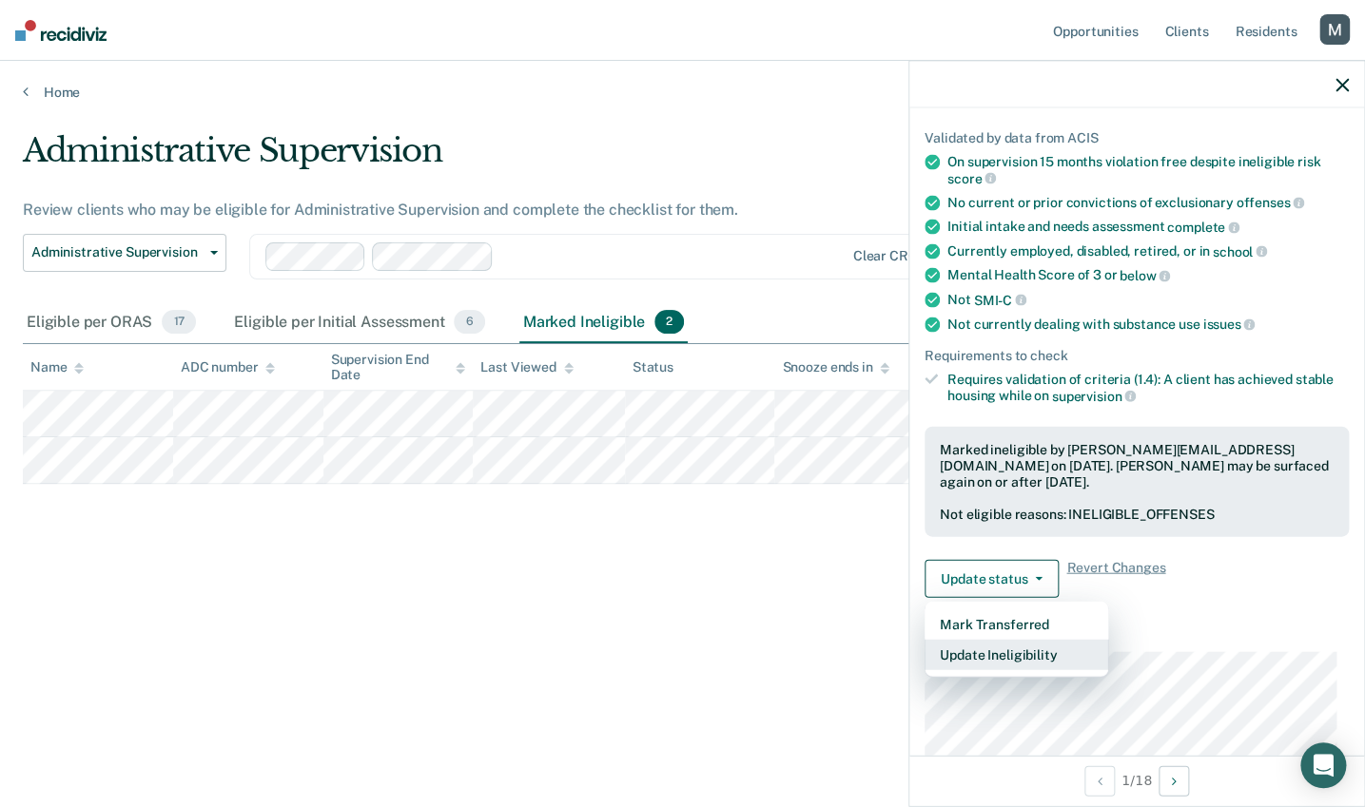
click at [960, 652] on button "Update Ineligibility" at bounding box center [1016, 655] width 184 height 30
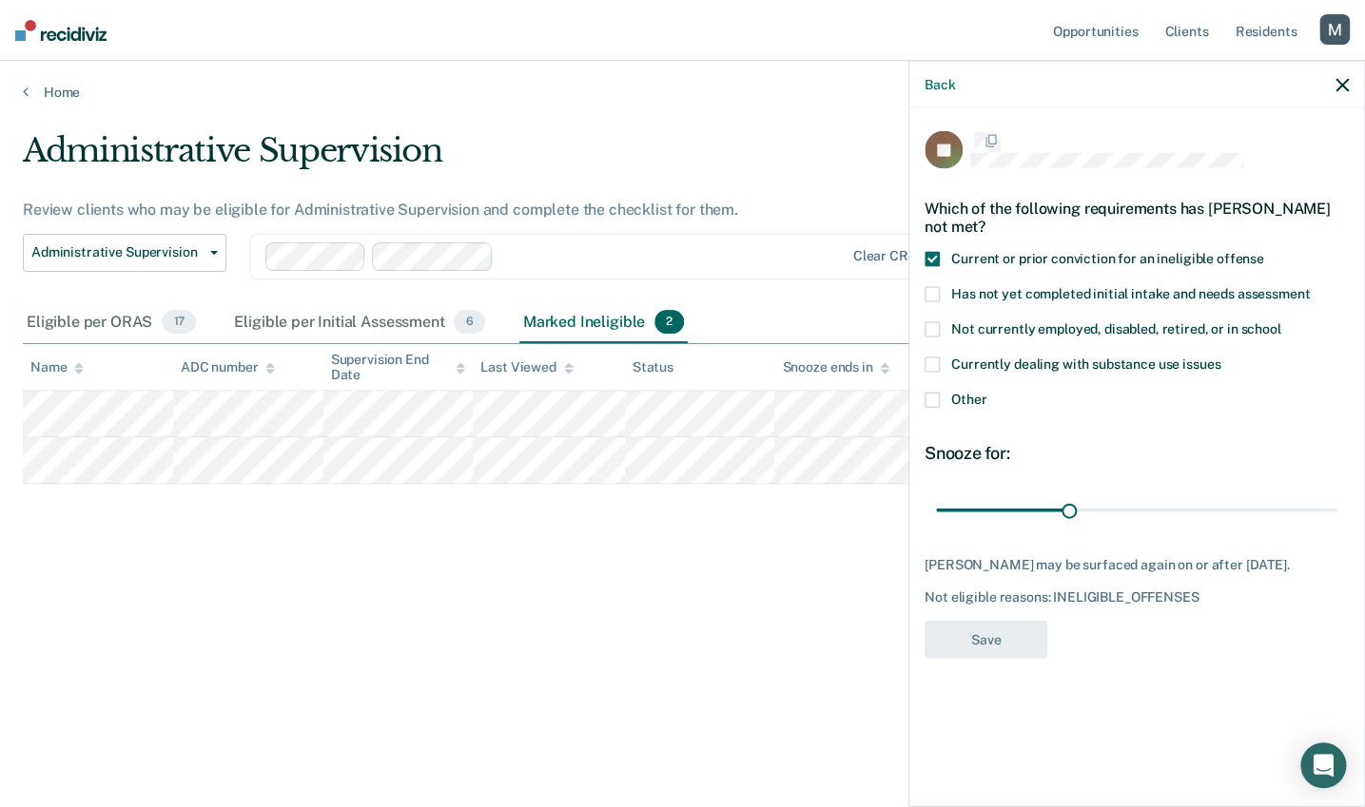
scroll to position [0, 0]
click at [1040, 293] on span "Has not yet completed initial intake and needs assessment" at bounding box center [1130, 294] width 359 height 15
click at [1254, 288] on input "Has not yet completed initial intake and needs assessment" at bounding box center [1310, 288] width 0 height 0
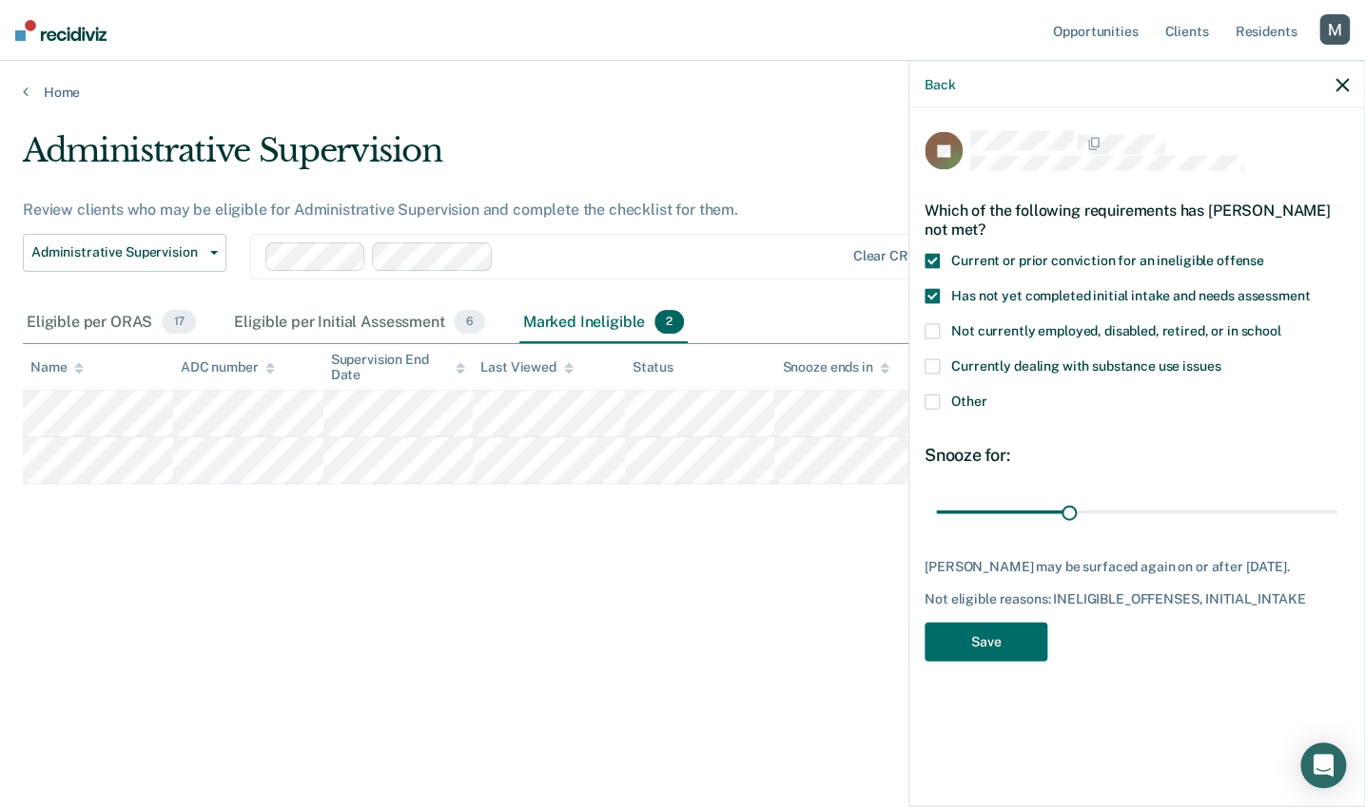
click at [1040, 255] on span "Current or prior conviction for an ineligible offense" at bounding box center [1107, 259] width 313 height 15
click at [1254, 253] on input "Current or prior conviction for an ineligible offense" at bounding box center [1264, 253] width 0 height 0
click at [1039, 288] on span "Has not yet completed initial intake and needs assessment" at bounding box center [1130, 294] width 359 height 15
click at [1254, 288] on input "Has not yet completed initial intake and needs assessment" at bounding box center [1310, 288] width 0 height 0
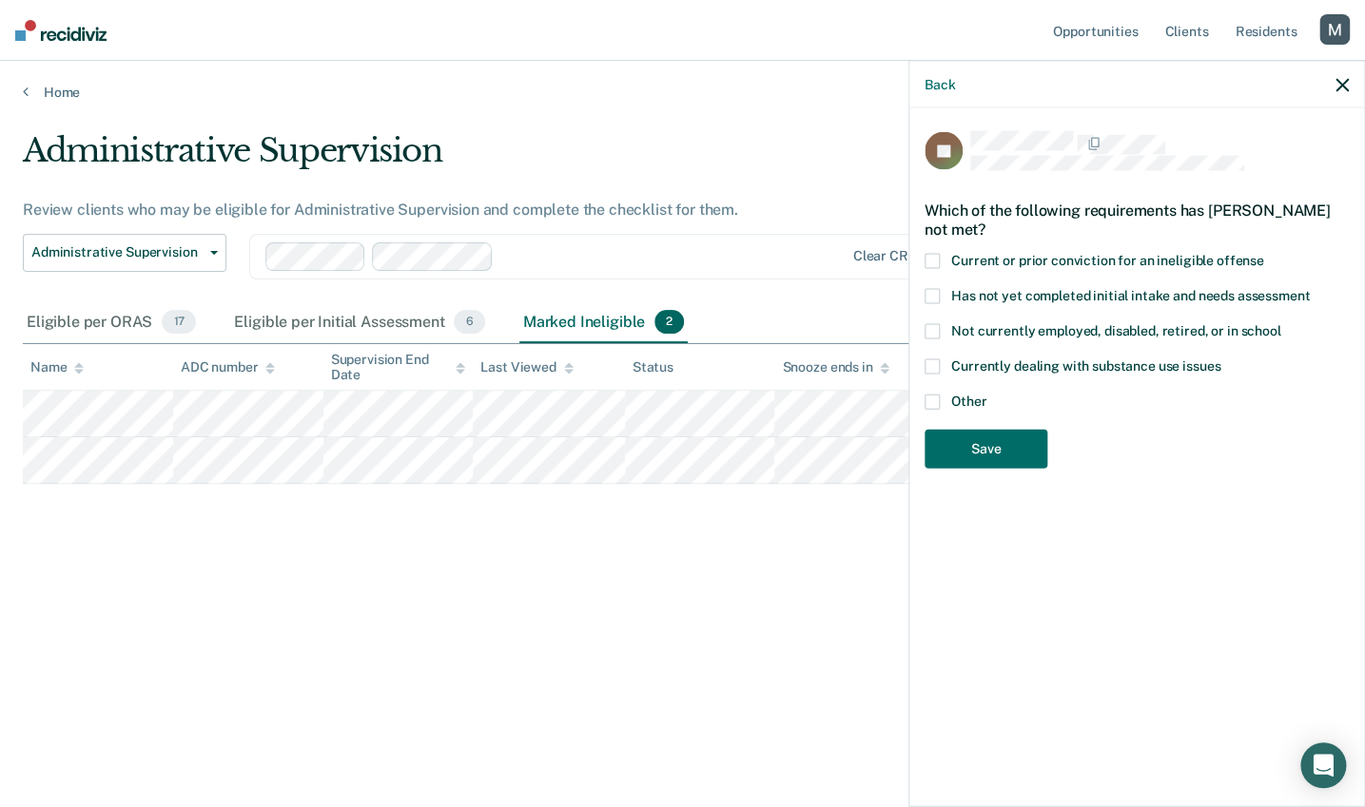
click at [1035, 247] on div "Which of the following requirements has Jose Sanchez not met?" at bounding box center [1136, 219] width 424 height 67
click at [938, 87] on button "Back" at bounding box center [939, 84] width 30 height 16
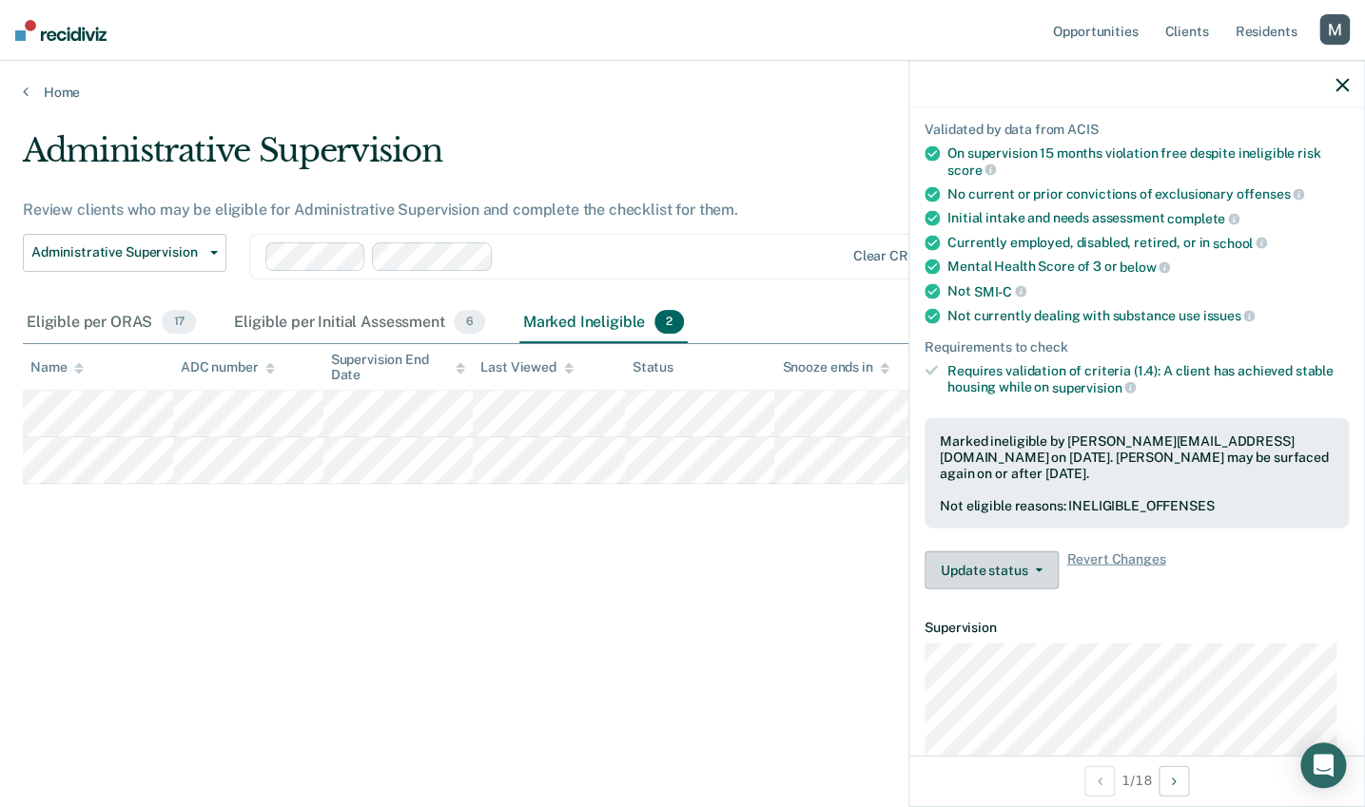
scroll to position [140, 0]
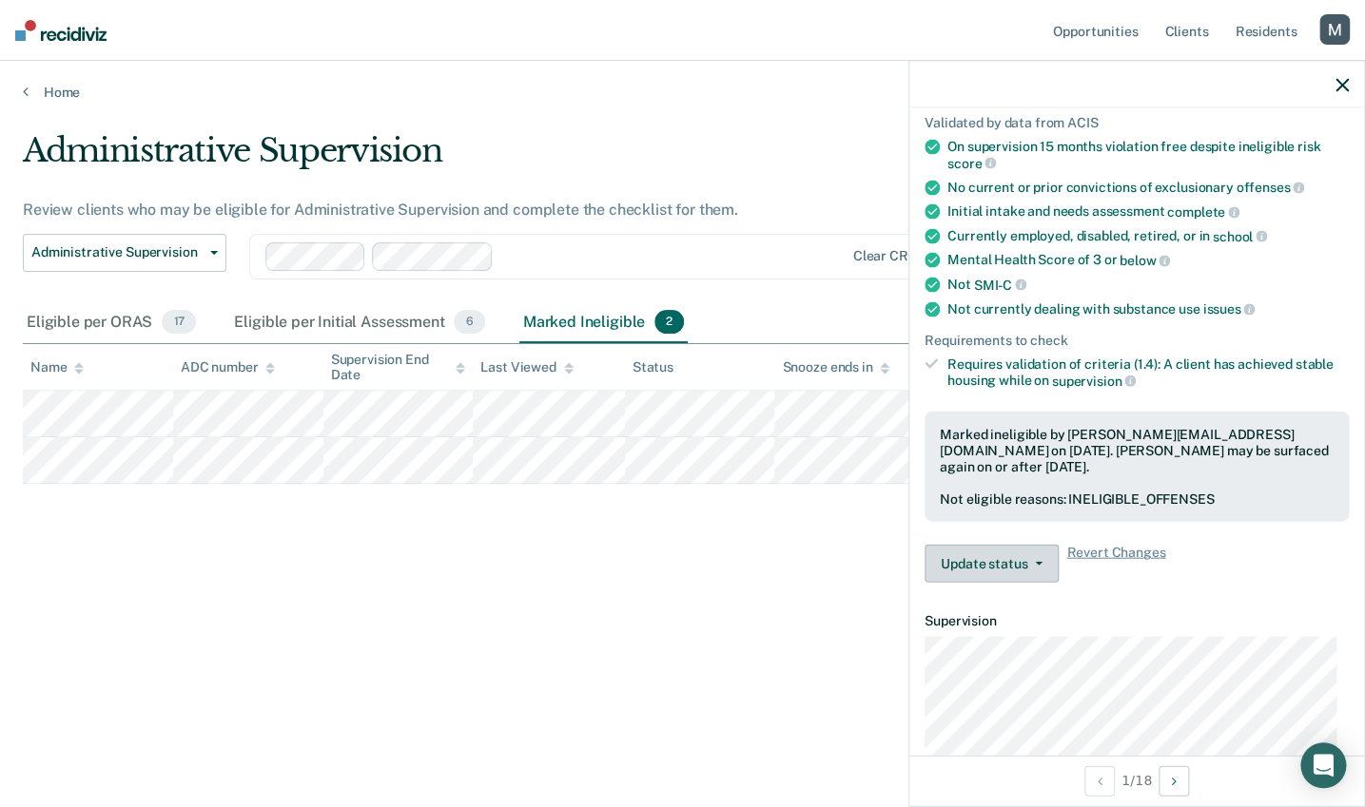
click at [1040, 550] on button "Update status" at bounding box center [991, 564] width 134 height 38
click at [1186, 530] on div "Validated by data from ACIS On supervision 15 months violation free despite ine…" at bounding box center [1136, 342] width 455 height 514
drag, startPoint x: 1112, startPoint y: 547, endPoint x: 1113, endPoint y: 592, distance: 45.7
click at [1113, 592] on div "Validated by data from ACIS On supervision 15 months violation free despite ine…" at bounding box center [1136, 342] width 455 height 514
click at [1254, 84] on icon "button" at bounding box center [1341, 84] width 13 height 13
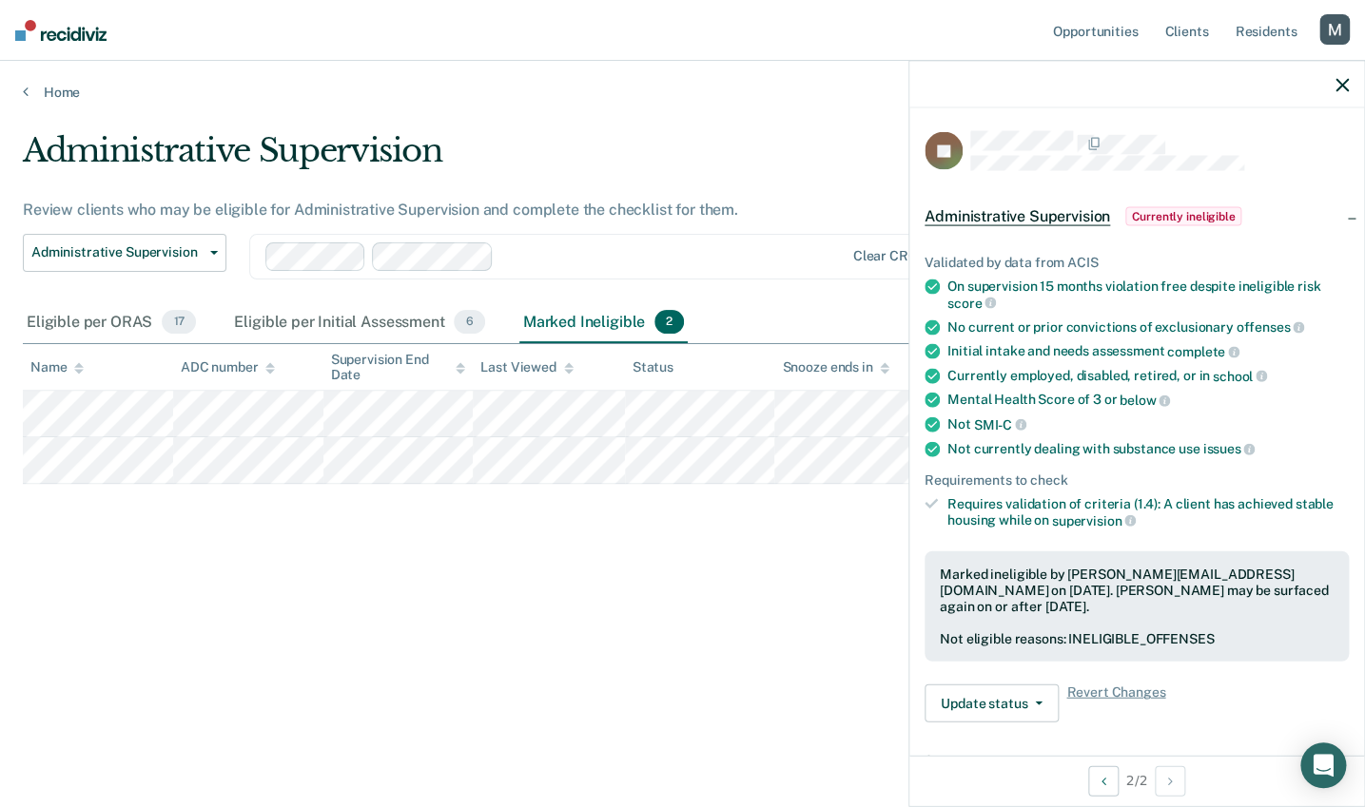
click at [1254, 83] on icon "button" at bounding box center [1341, 84] width 13 height 13
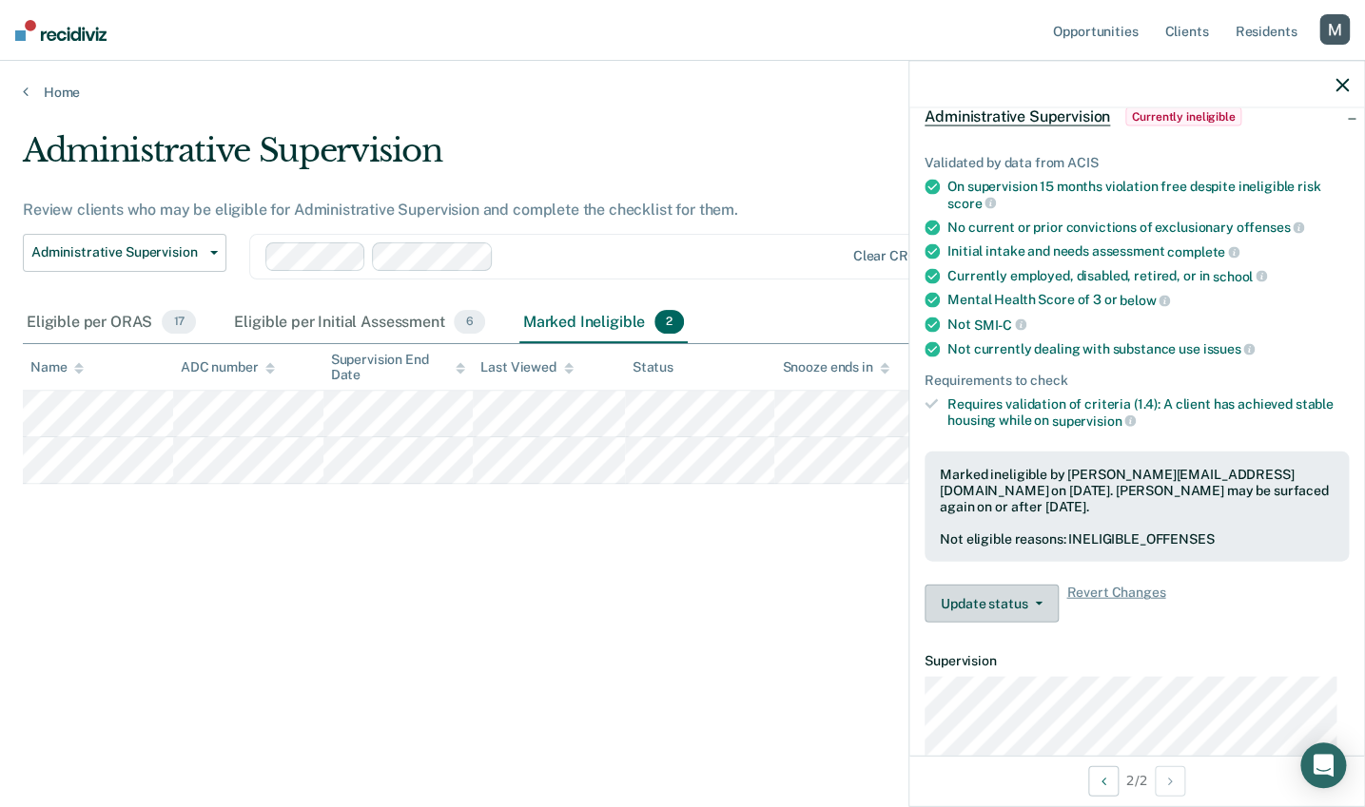
click at [1011, 606] on button "Update status" at bounding box center [991, 604] width 134 height 38
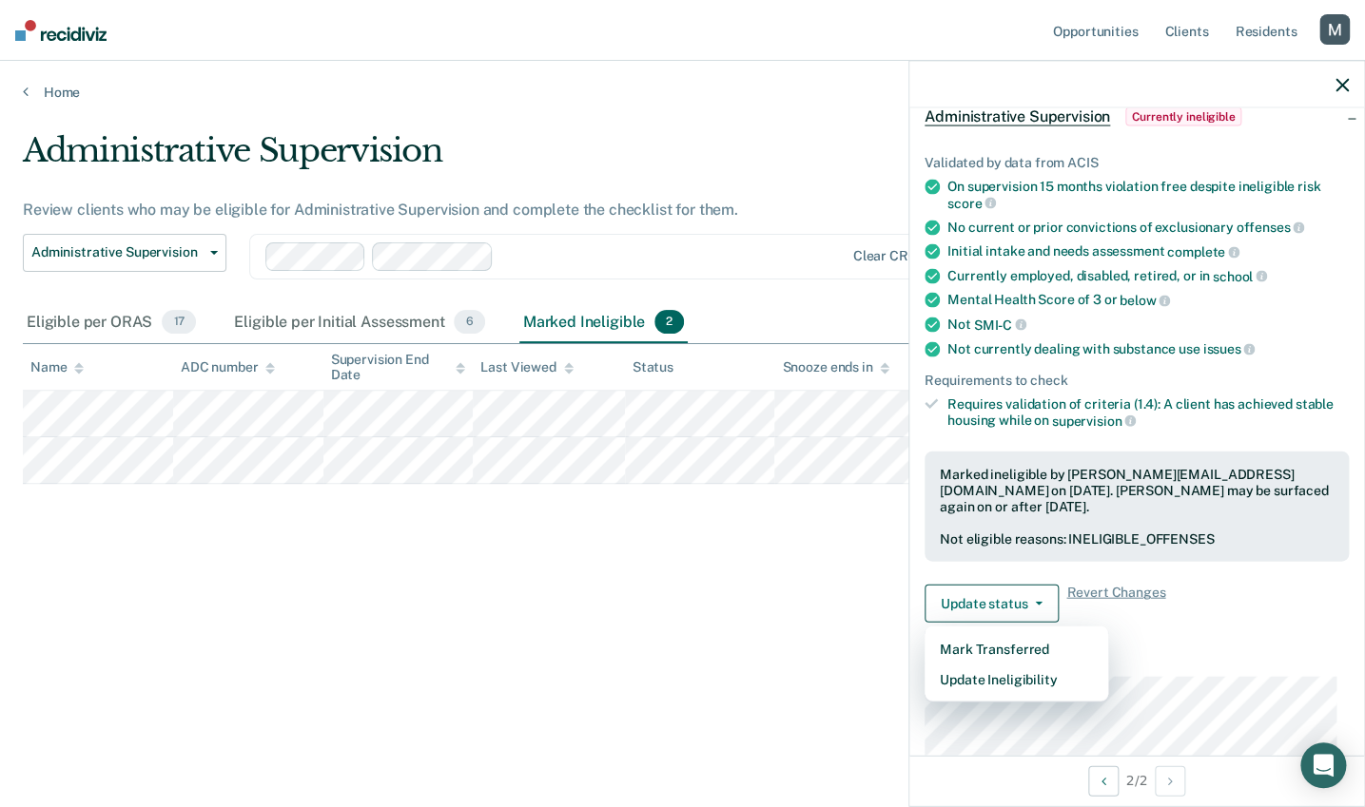
click at [1214, 572] on div "Validated by data from ACIS On supervision 15 months violation free despite ine…" at bounding box center [1136, 382] width 455 height 514
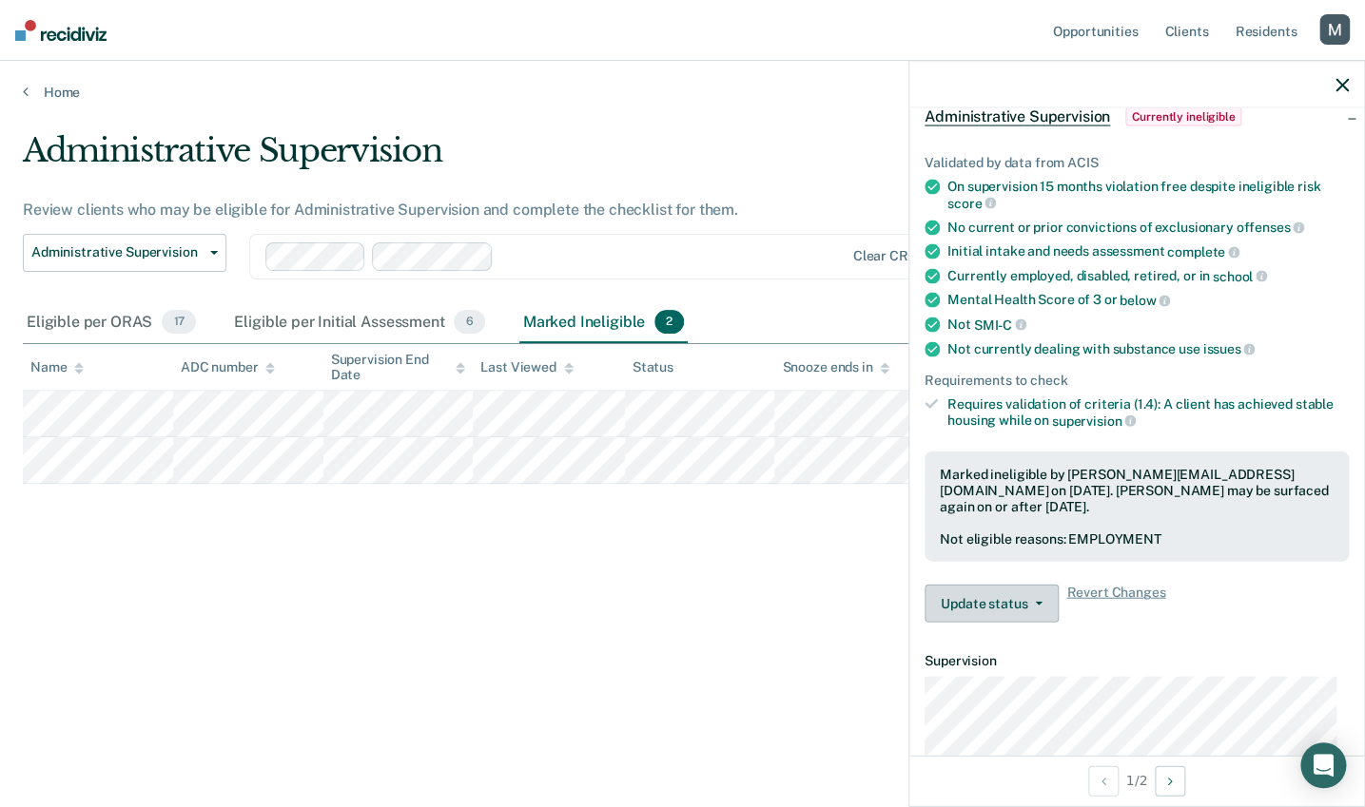
click at [1021, 599] on button "Update status" at bounding box center [991, 604] width 134 height 38
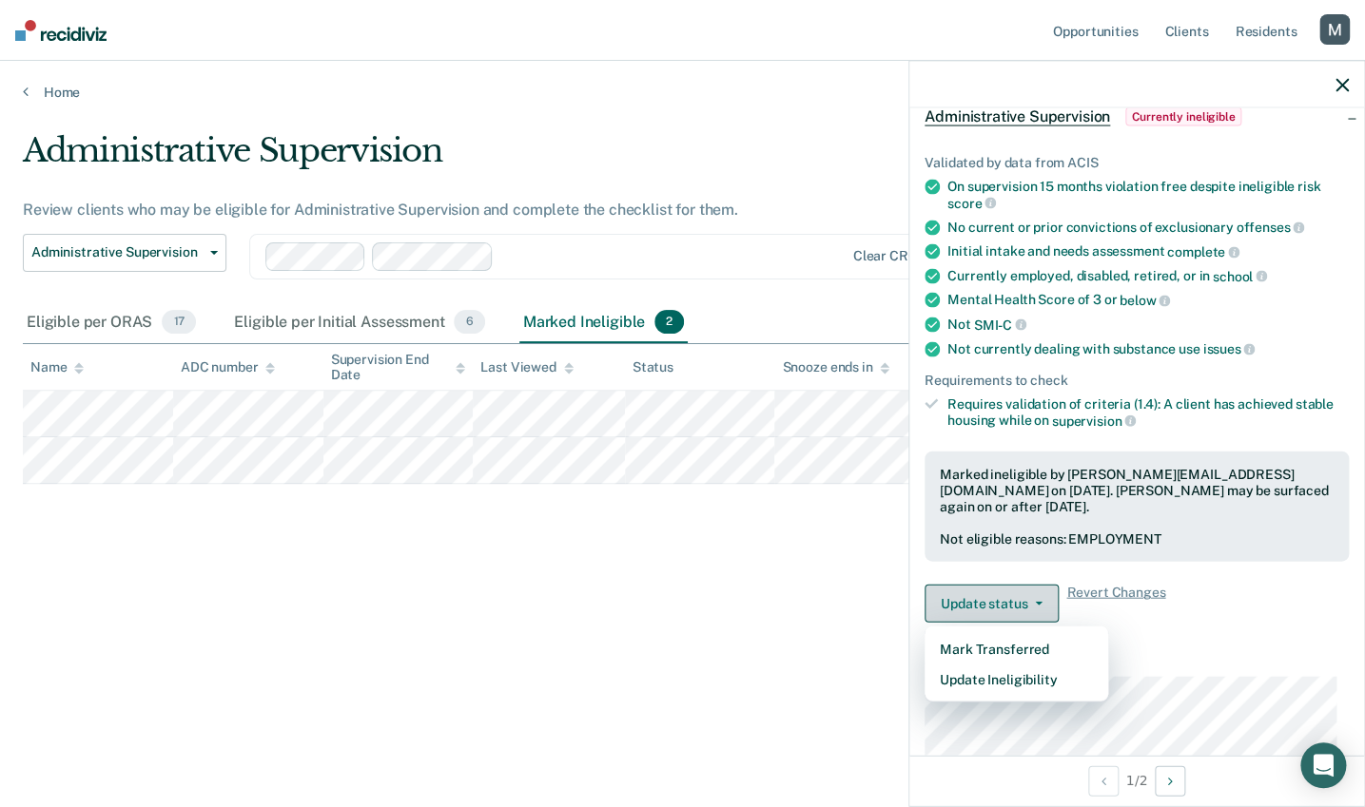
click at [1021, 599] on button "Update status" at bounding box center [991, 604] width 134 height 38
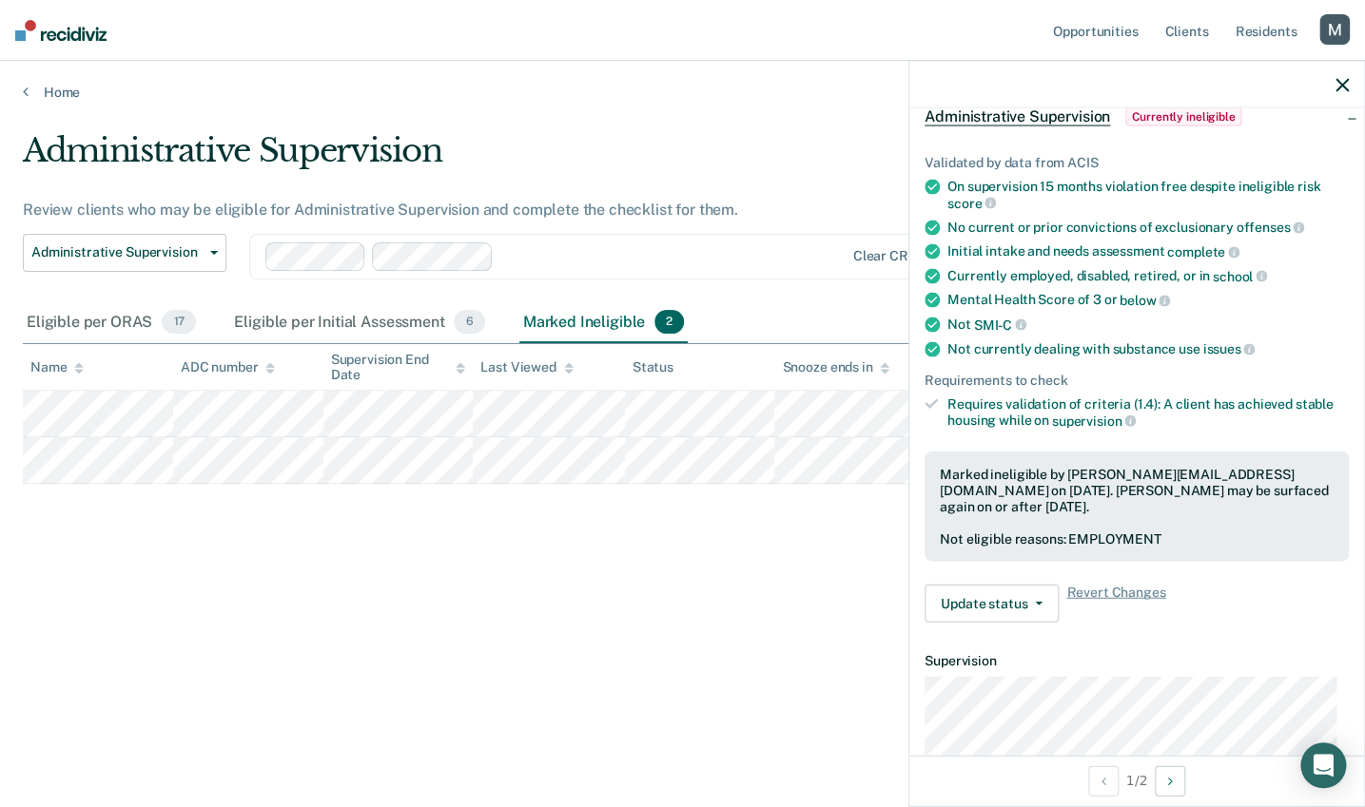
click at [612, 582] on div "Administrative Supervision Review clients who may be eligible for Administrativ…" at bounding box center [682, 398] width 1319 height 534
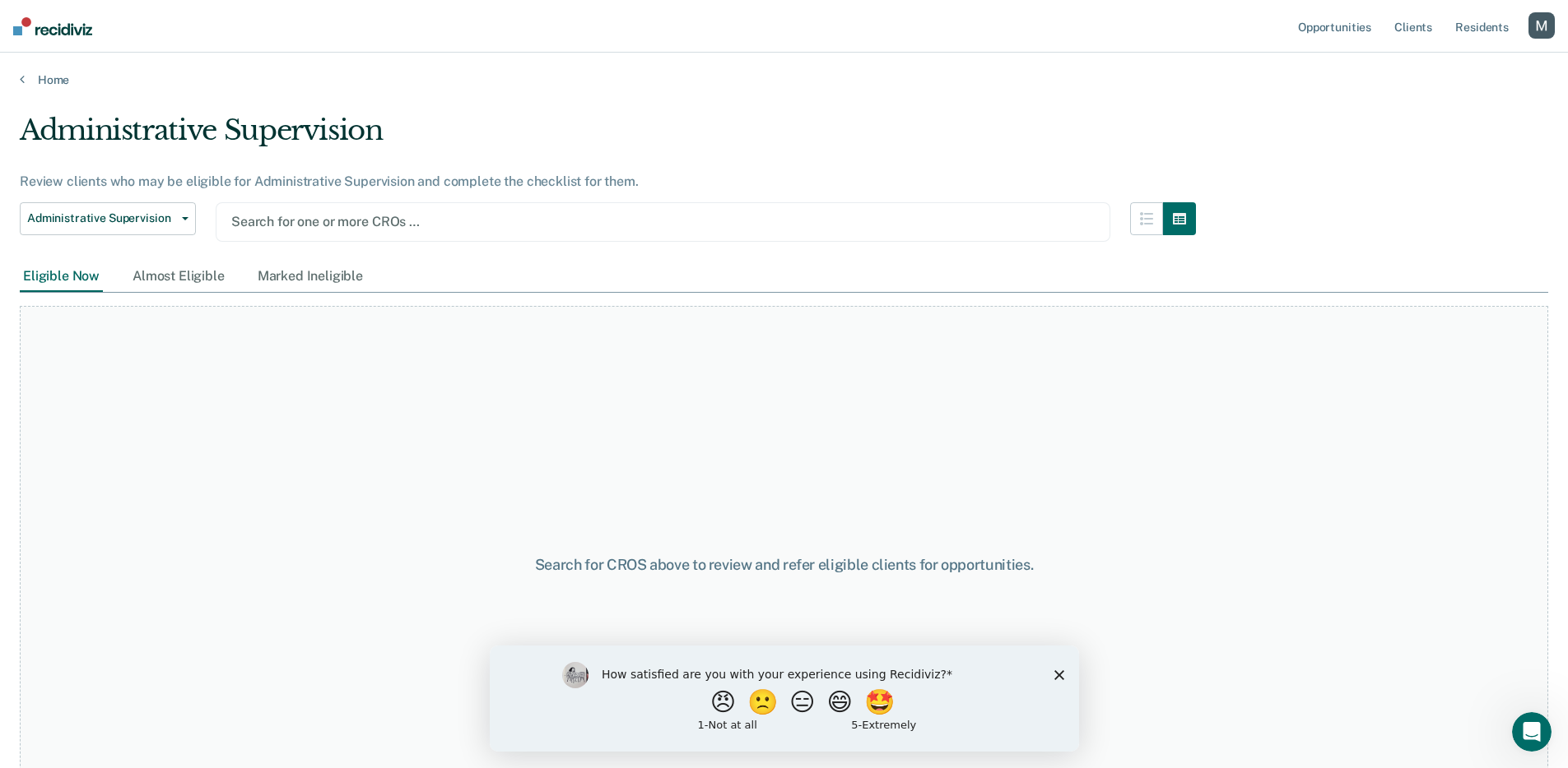
click at [1058, 669] on icon "Close survey" at bounding box center [1057, 674] width 10 height 10
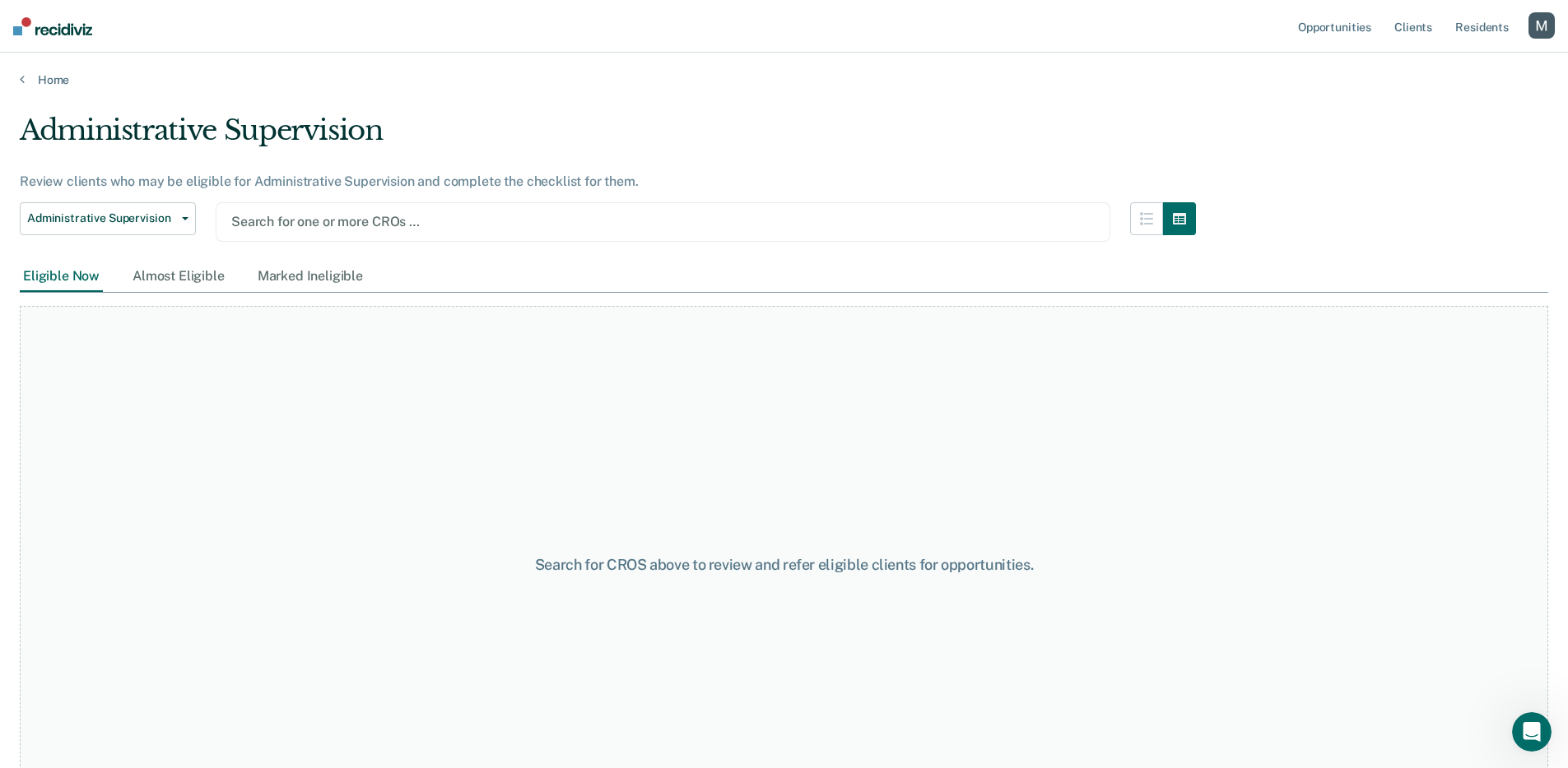
click at [344, 214] on div at bounding box center [663, 221] width 864 height 19
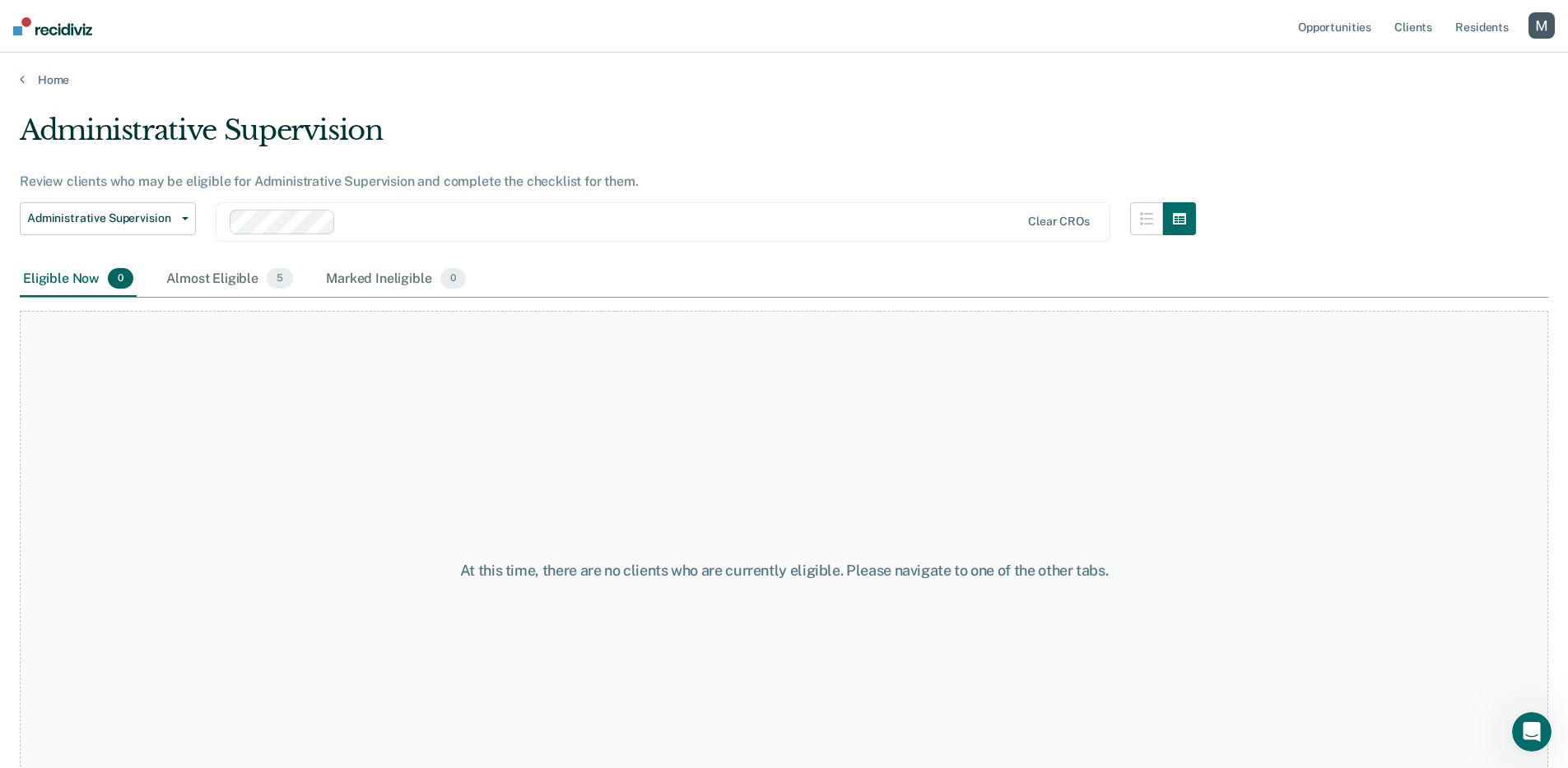
drag, startPoint x: 544, startPoint y: 221, endPoint x: 545, endPoint y: 233, distance: 12.0
click at [544, 221] on div at bounding box center [682, 221] width 678 height 19
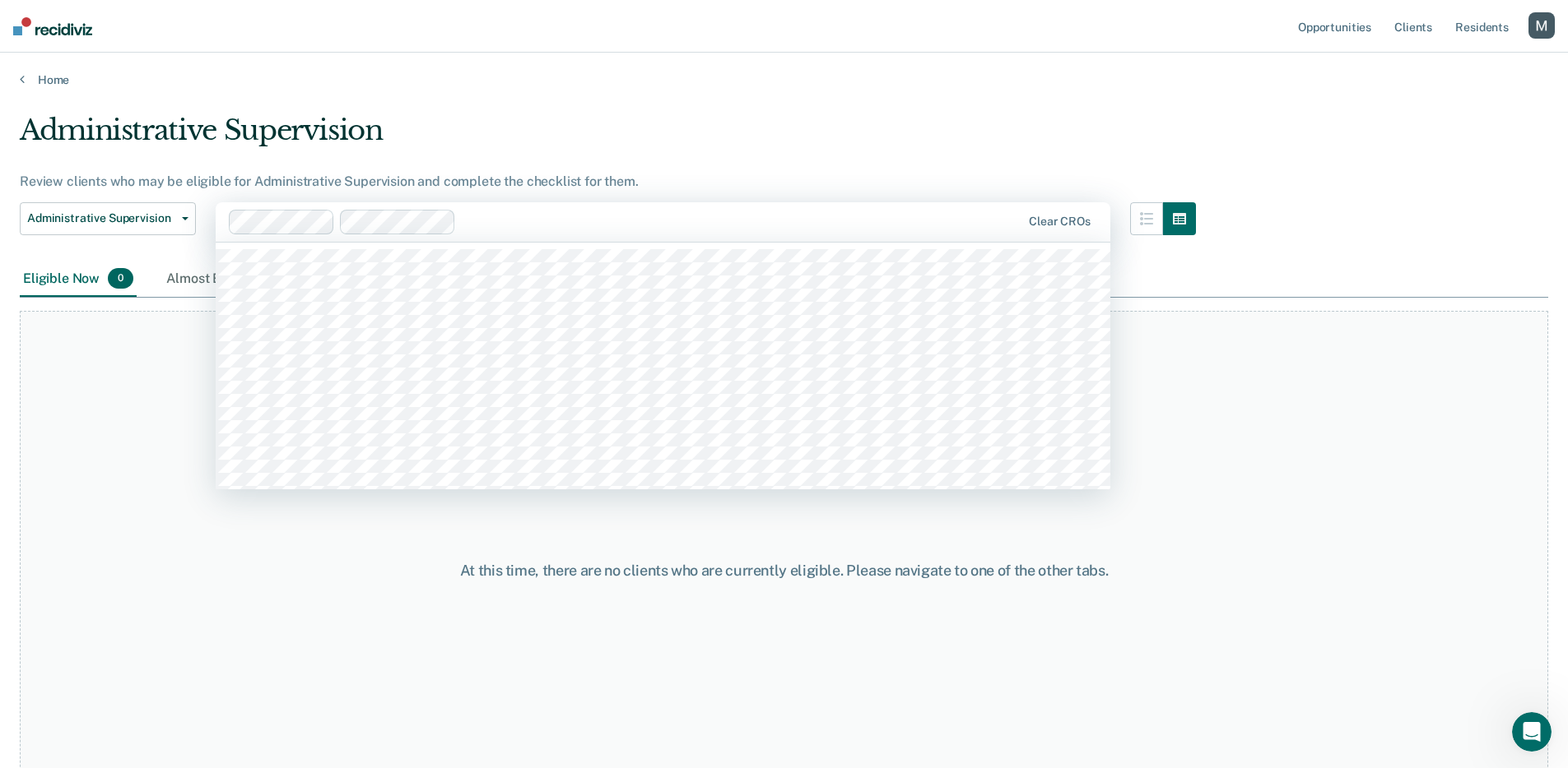
click at [652, 213] on div at bounding box center [741, 221] width 558 height 19
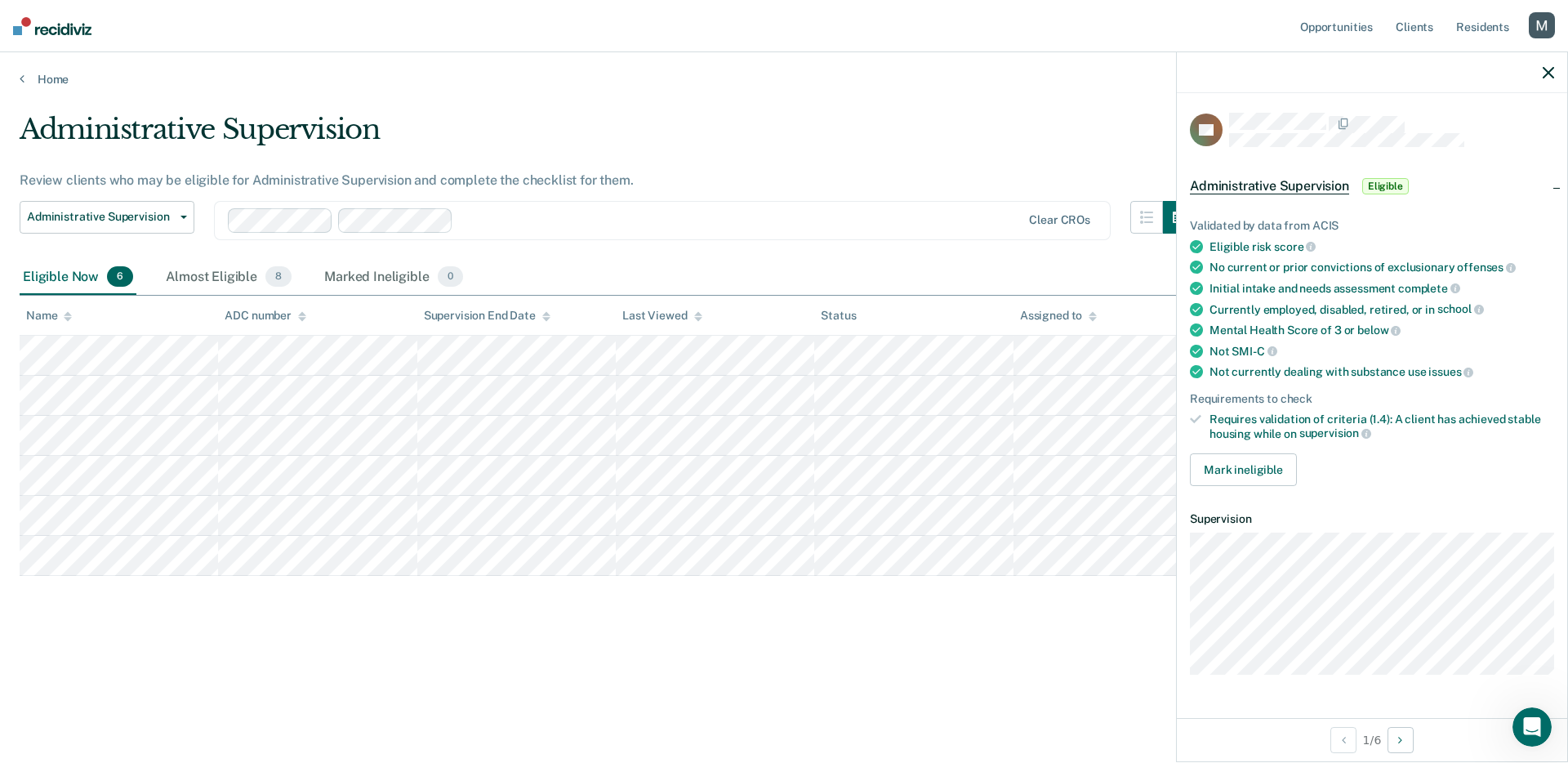
drag, startPoint x: 519, startPoint y: 269, endPoint x: 716, endPoint y: 271, distance: 197.0
click at [716, 271] on div "Eligible Now 6 Almost Eligible 8 Marked Ineligible 0" at bounding box center [784, 278] width 1528 height 37
click at [1545, 71] on icon "button" at bounding box center [1548, 72] width 11 height 11
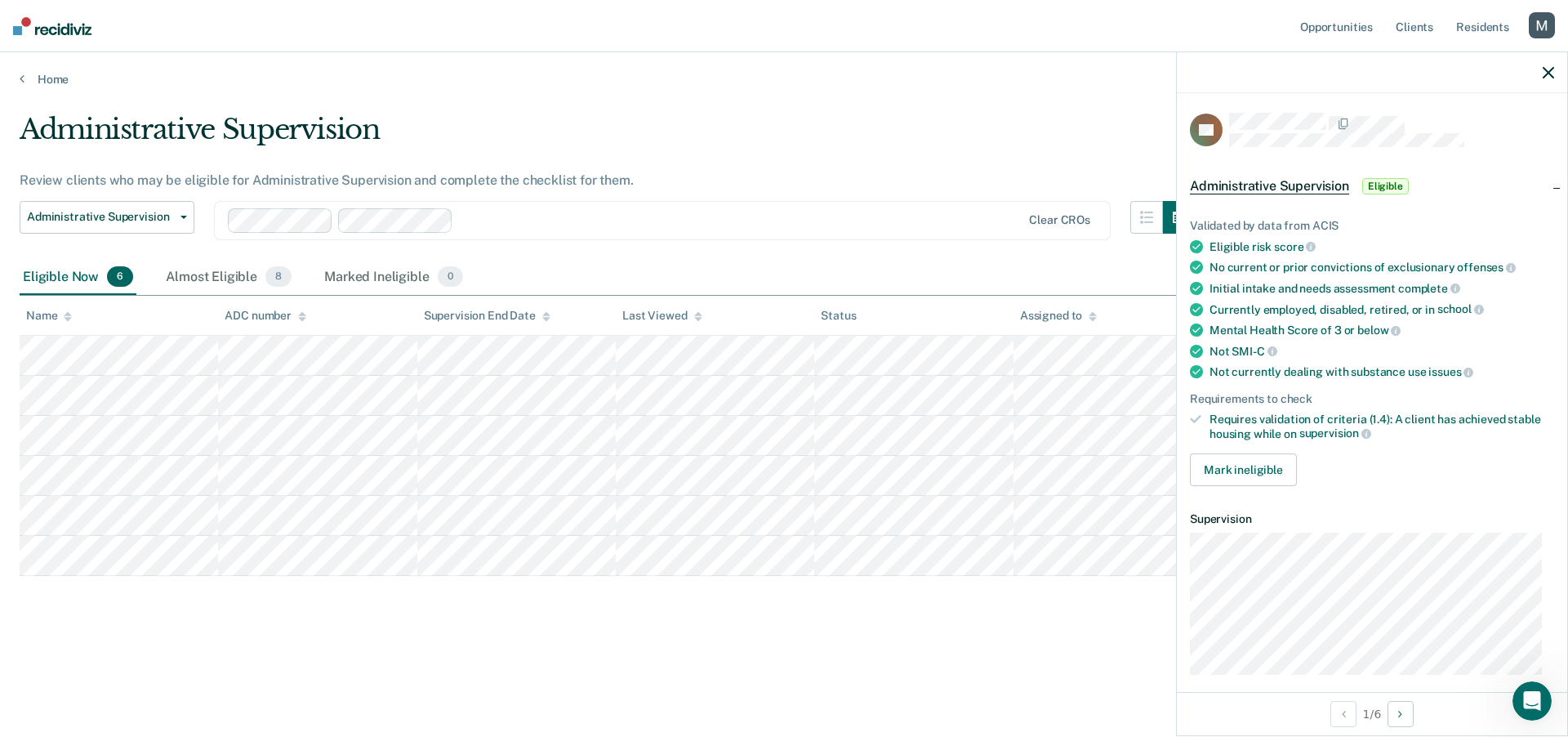
click at [1536, 23] on div "button" at bounding box center [1541, 25] width 26 height 26
click at [1446, 104] on link "Log Out" at bounding box center [1475, 107] width 131 height 14
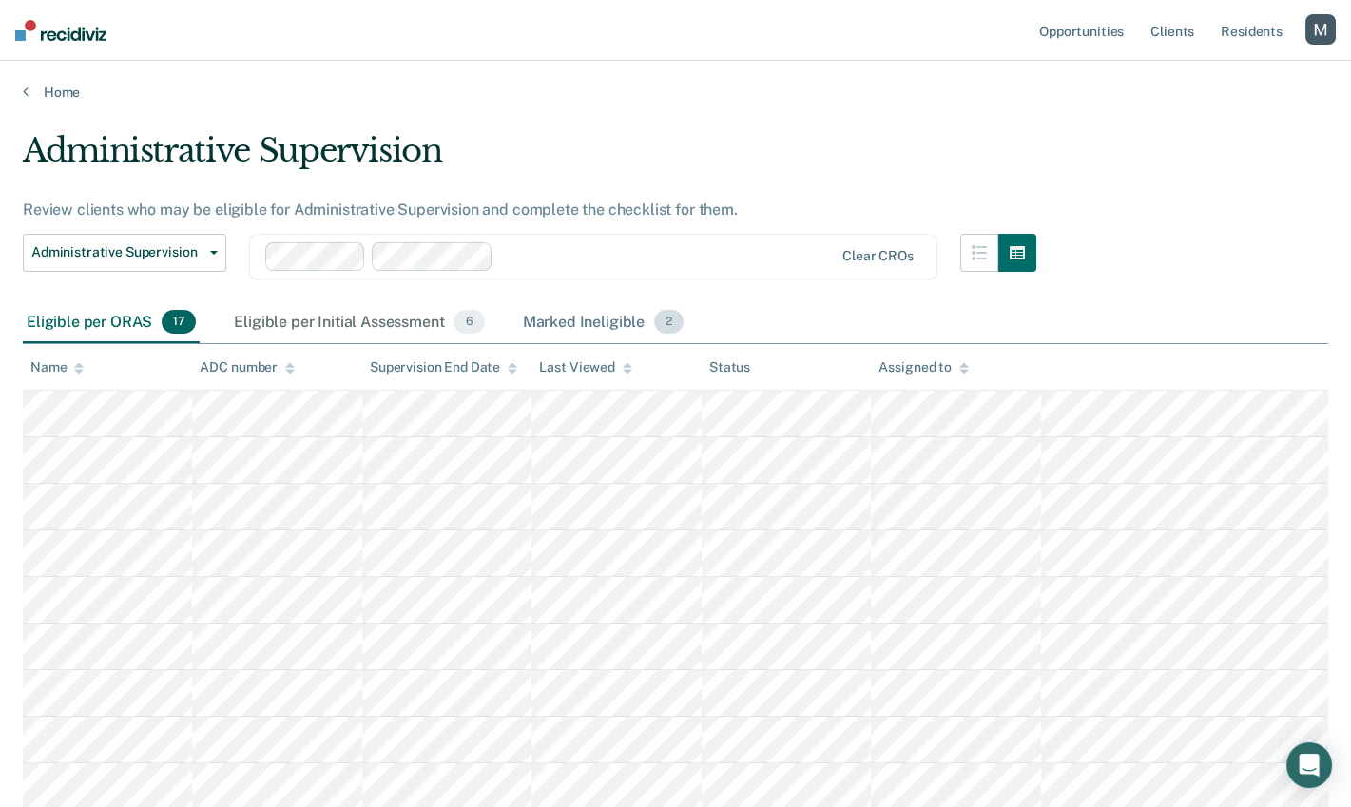
click at [656, 329] on span "2" at bounding box center [668, 322] width 29 height 25
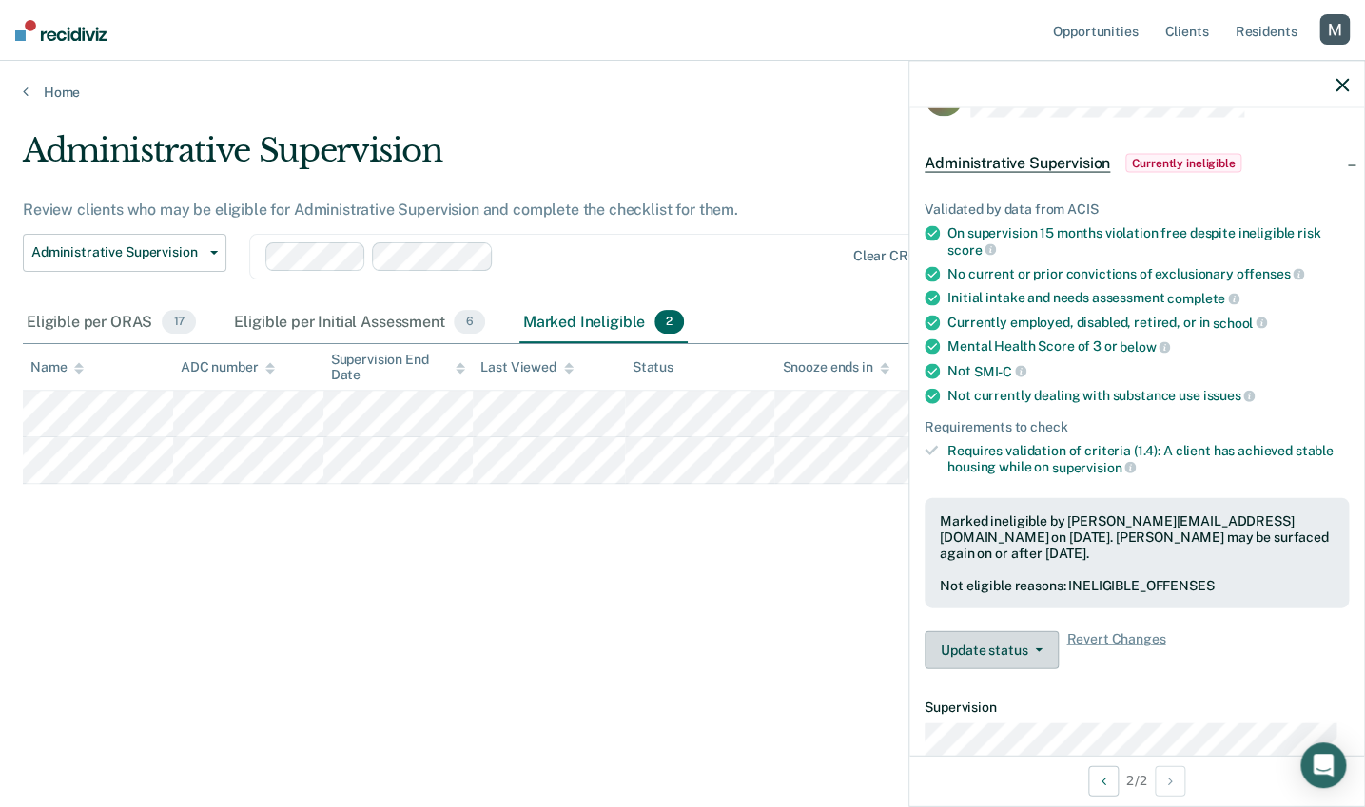
scroll to position [54, 0]
click at [1023, 635] on button "Update status" at bounding box center [991, 650] width 134 height 38
click at [1237, 631] on div "Update status Mark Transferred Update Ineligibility Revert Changes" at bounding box center [1136, 650] width 424 height 38
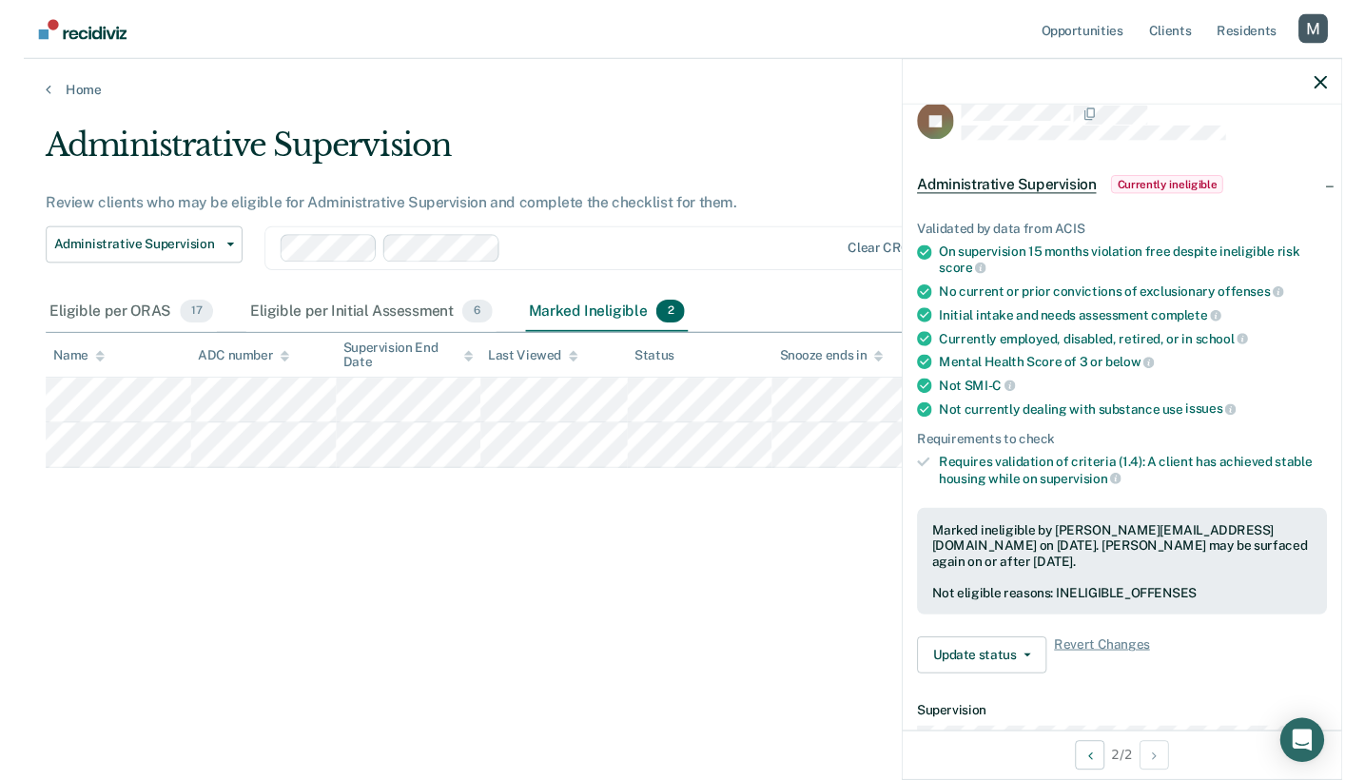
scroll to position [0, 0]
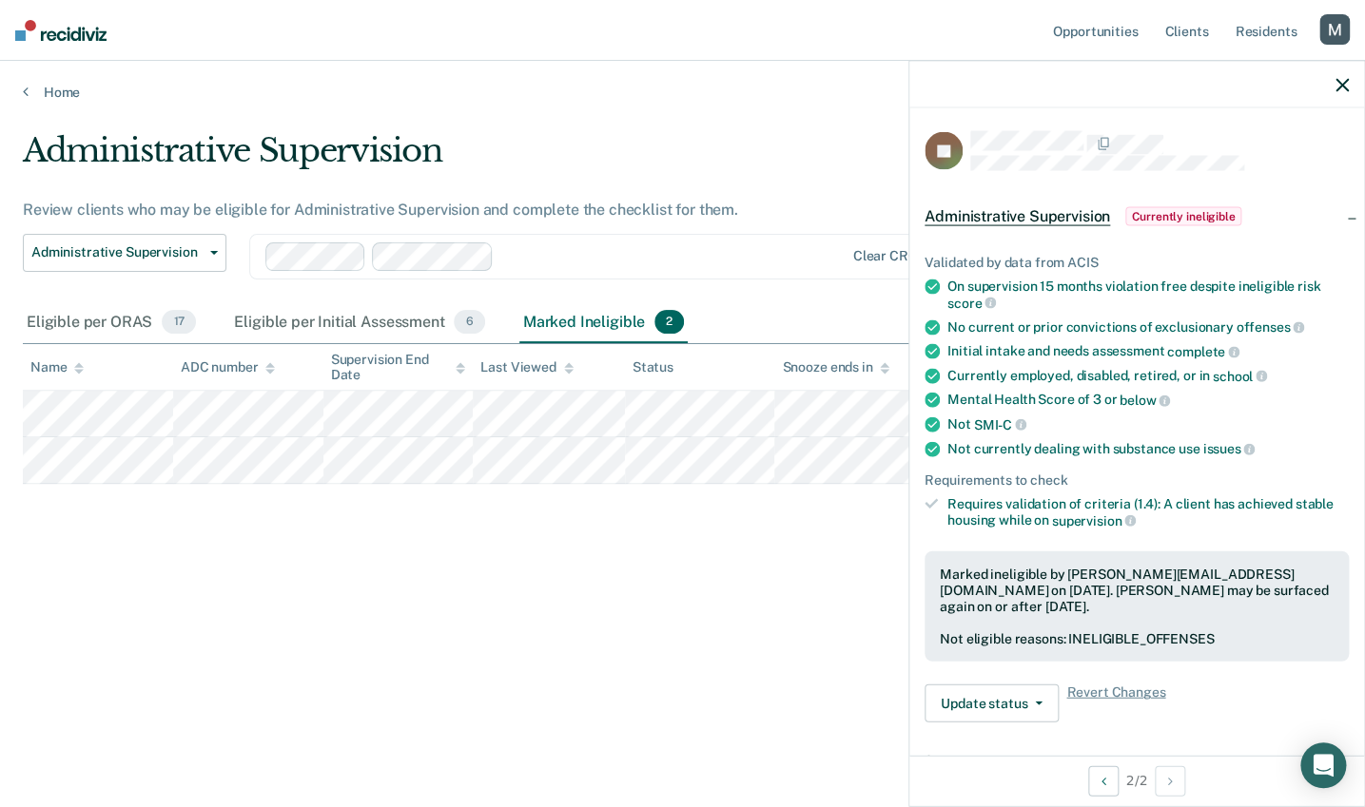
click at [1346, 79] on icon "button" at bounding box center [1341, 84] width 13 height 13
